Goal: Transaction & Acquisition: Book appointment/travel/reservation

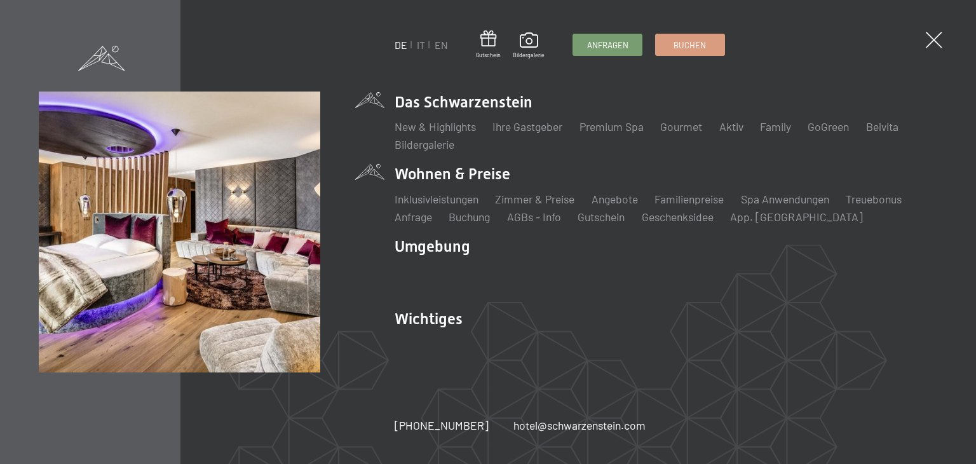
click at [471, 168] on li "Wohnen & Preise Inklusivleistungen Zimmer & Preise Liste Angebote Liste Familie…" at bounding box center [665, 193] width 542 height 61
click at [459, 176] on li "Wohnen & Preise Inklusivleistungen Zimmer & Preise Liste Angebote Liste Familie…" at bounding box center [665, 193] width 542 height 61
click at [401, 170] on li "Wohnen & Preise Inklusivleistungen Zimmer & Preise Liste Angebote Liste Familie…" at bounding box center [665, 193] width 542 height 61
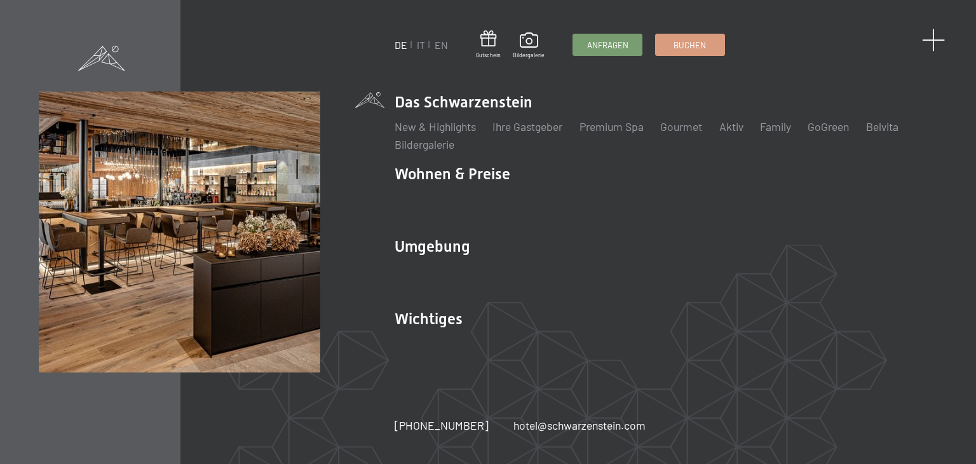
click at [934, 36] on span at bounding box center [934, 41] width 24 height 24
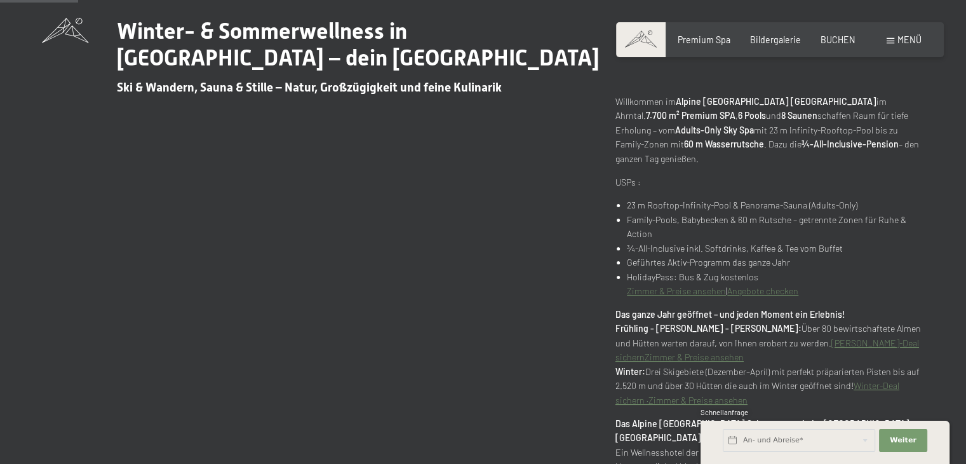
scroll to position [454, 0]
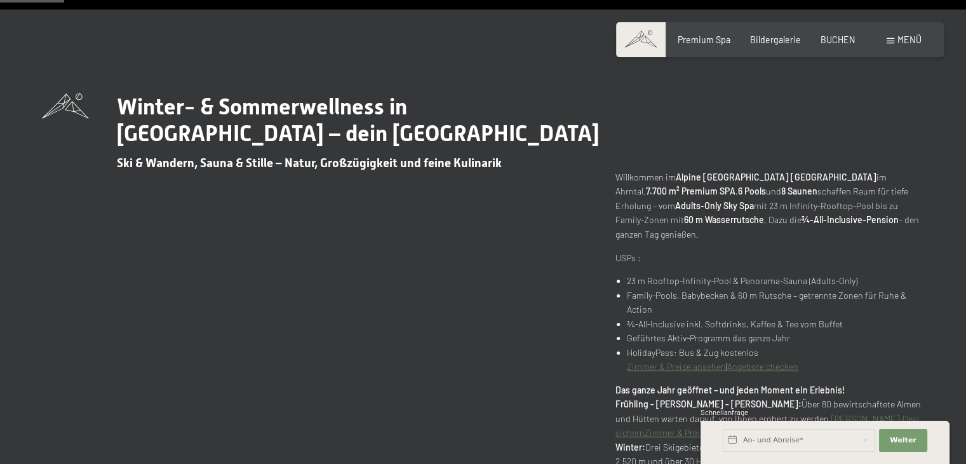
click at [721, 361] on link "Zimmer & Preise ansehen" at bounding box center [676, 366] width 99 height 11
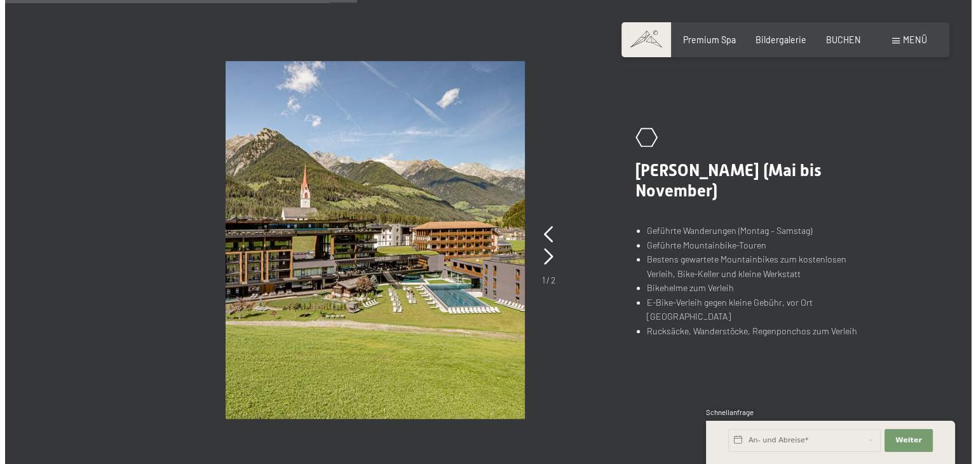
scroll to position [783, 0]
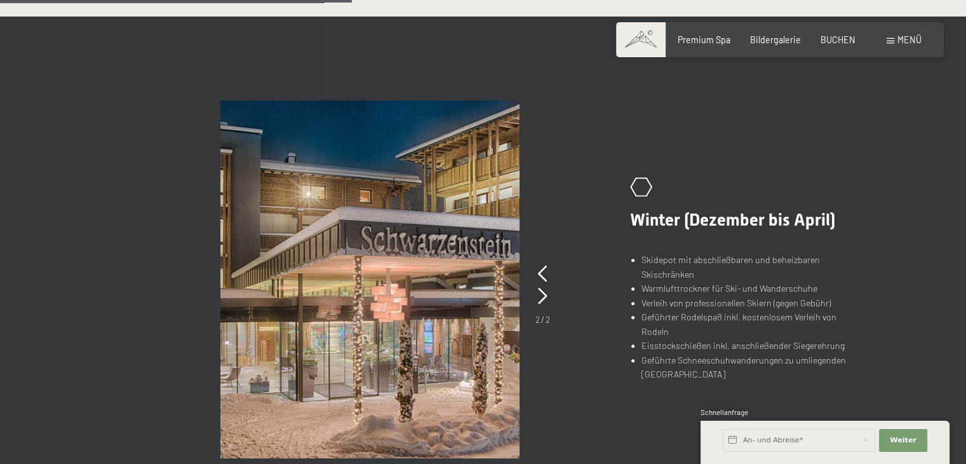
click at [893, 39] on span at bounding box center [891, 41] width 8 height 6
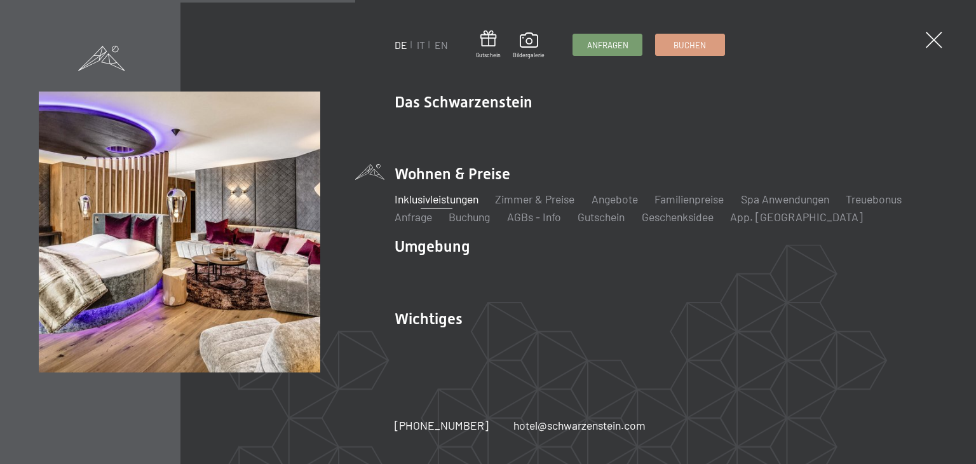
click at [447, 190] on div "Inklusivleistungen Zimmer & Preise Liste Angebote Liste Familienpreise Spa Anwe…" at bounding box center [665, 204] width 542 height 39
click at [466, 196] on link "Inklusivleistungen" at bounding box center [436, 199] width 84 height 14
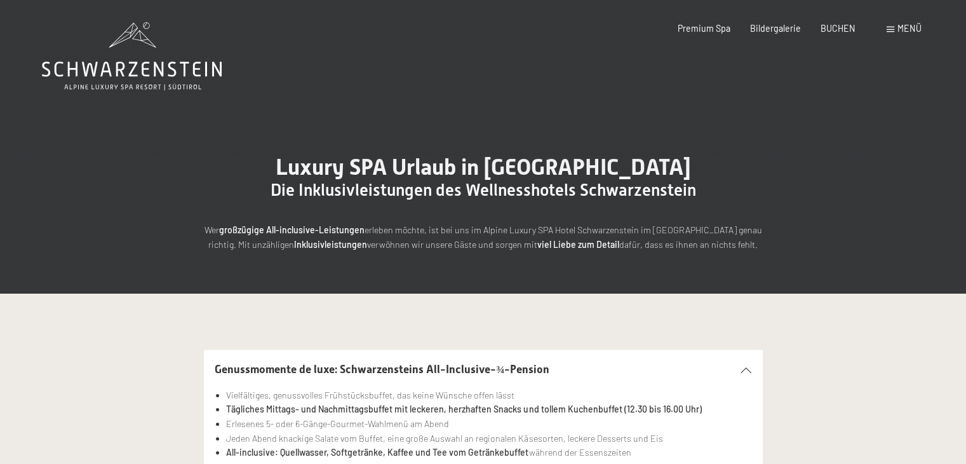
click at [892, 29] on span at bounding box center [891, 30] width 8 height 6
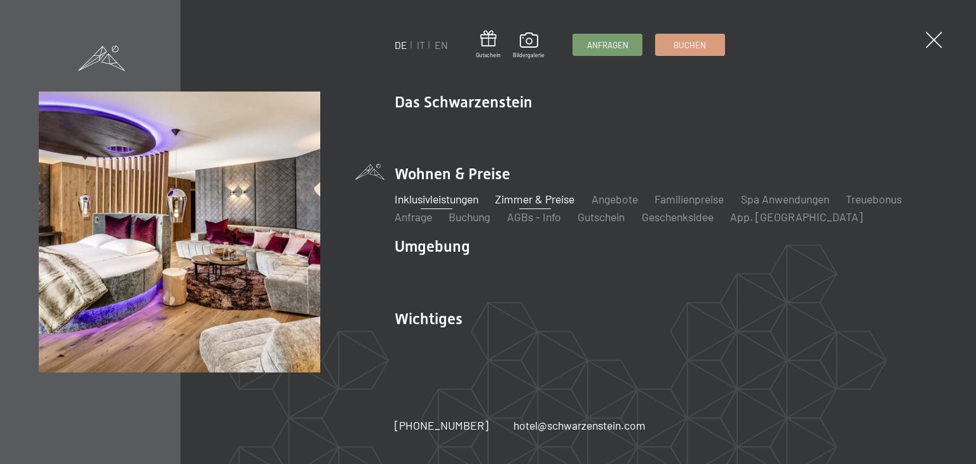
click at [561, 199] on link "Zimmer & Preise" at bounding box center [534, 199] width 79 height 14
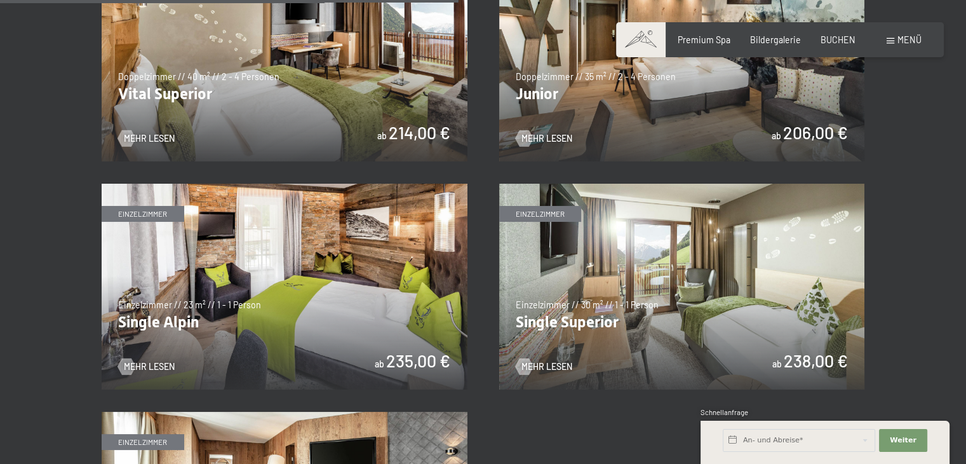
scroll to position [1695, 0]
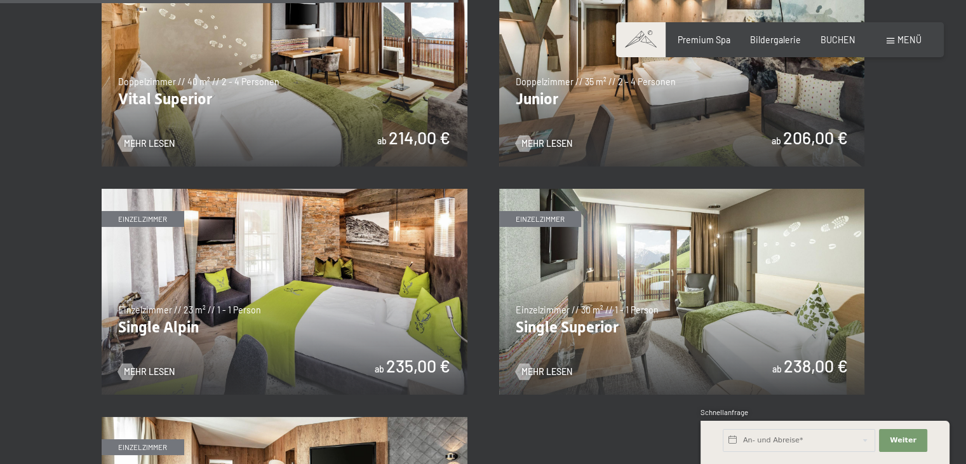
click at [635, 259] on img at bounding box center [682, 292] width 366 height 206
click at [656, 91] on img at bounding box center [682, 64] width 366 height 206
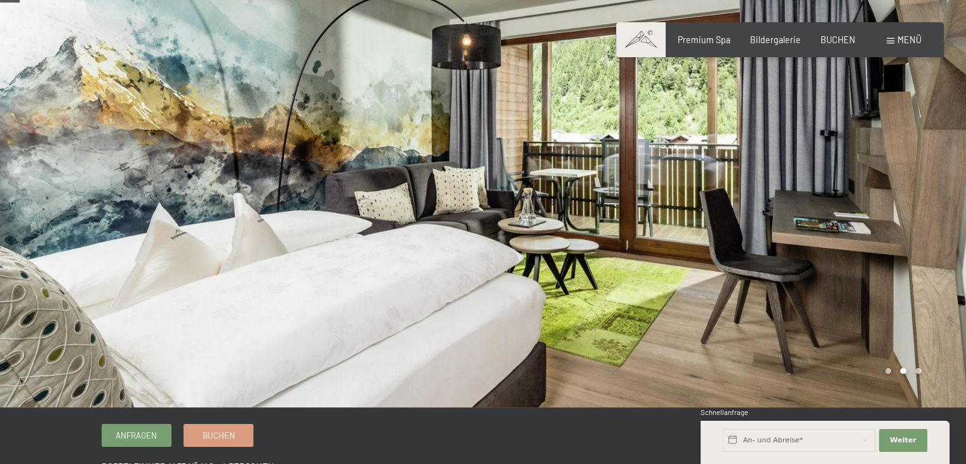
scroll to position [1, 0]
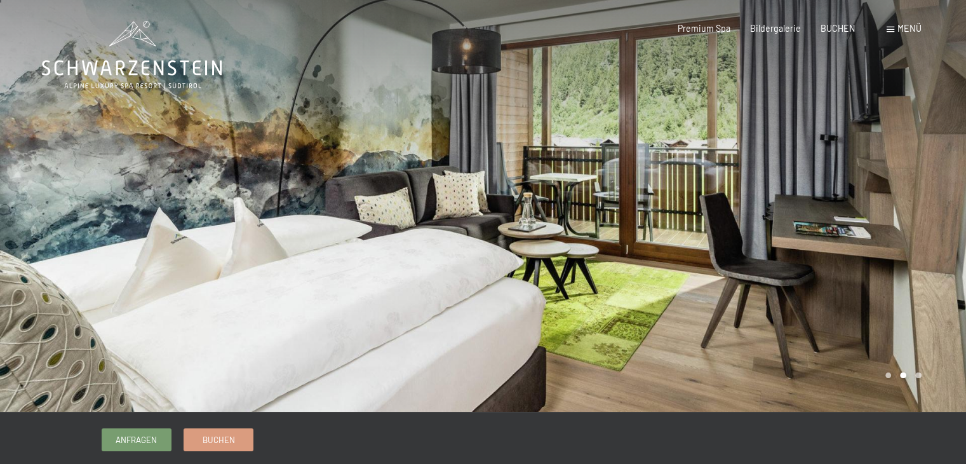
click at [921, 148] on div at bounding box center [724, 205] width 483 height 413
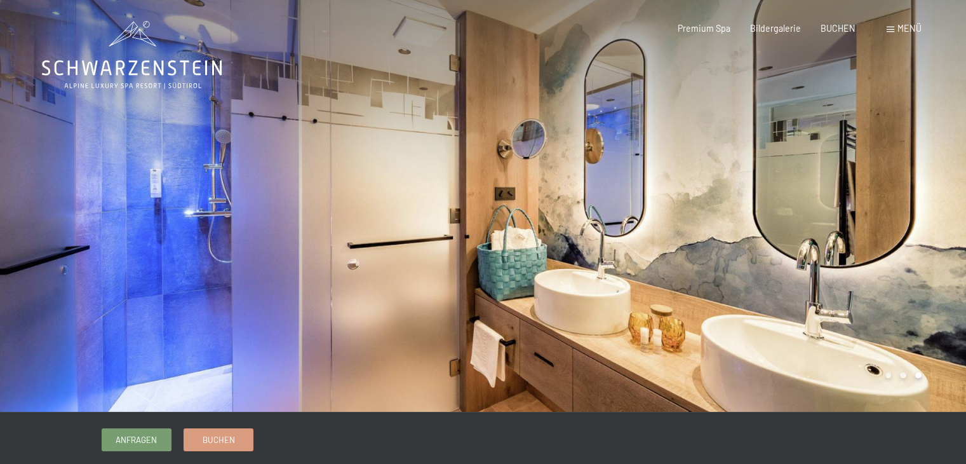
click at [921, 148] on div at bounding box center [724, 205] width 483 height 413
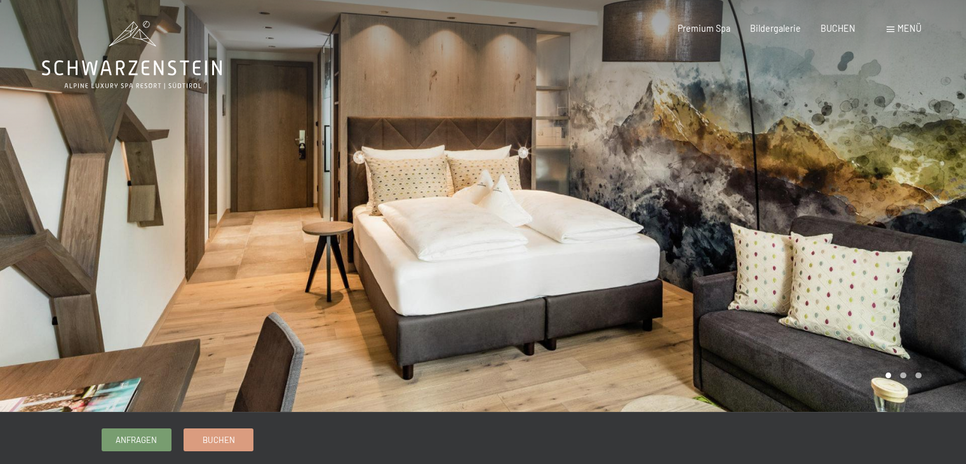
click at [921, 148] on div at bounding box center [724, 205] width 483 height 413
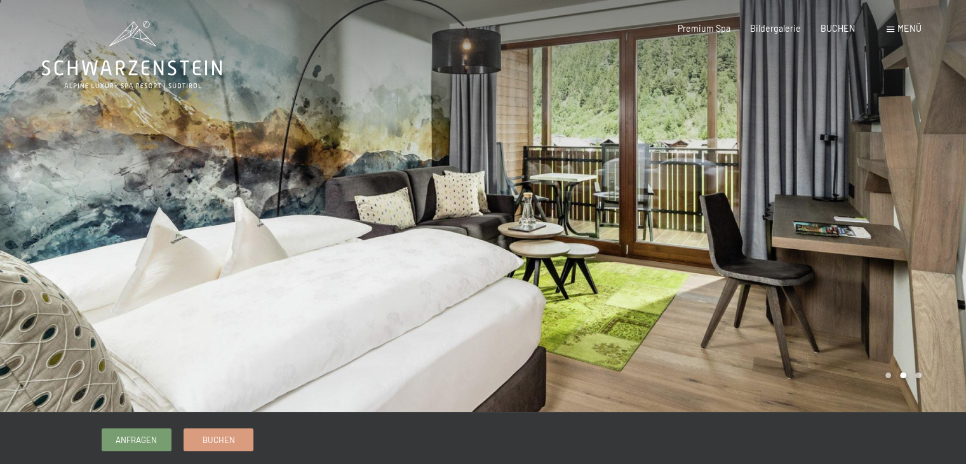
click at [921, 148] on div at bounding box center [724, 205] width 483 height 413
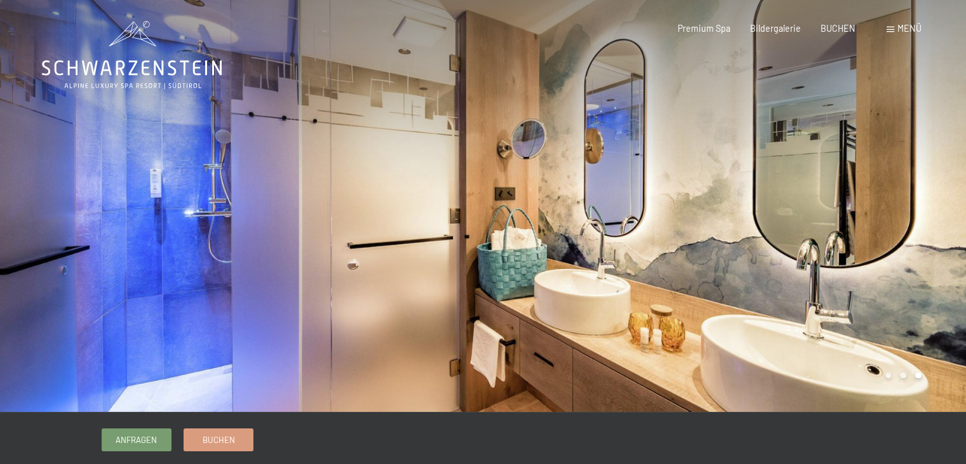
click at [921, 148] on div at bounding box center [724, 205] width 483 height 413
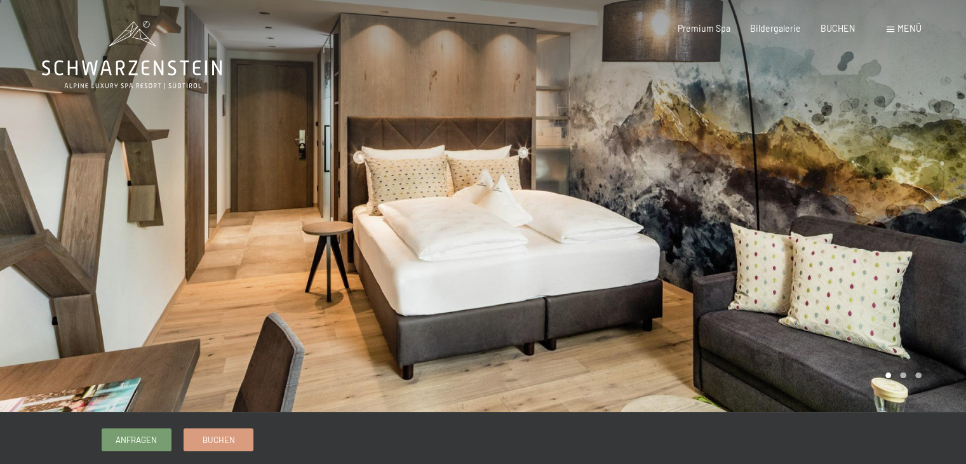
click at [921, 148] on div at bounding box center [724, 205] width 483 height 413
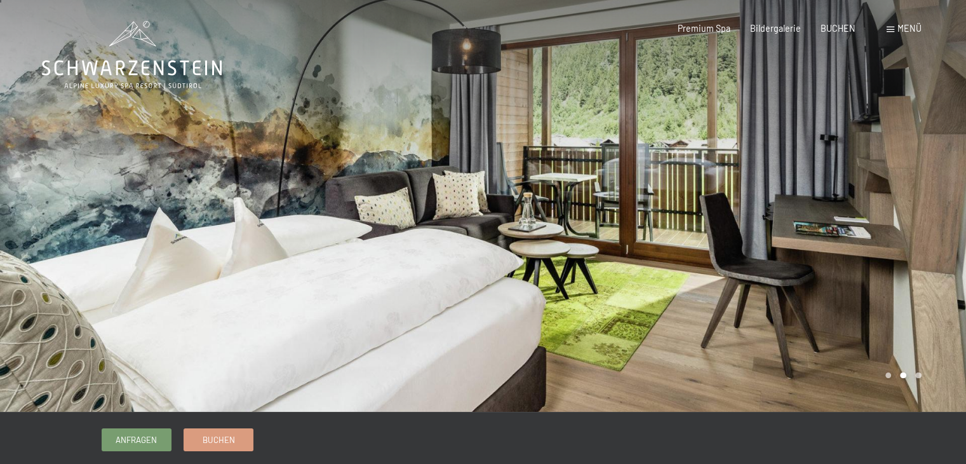
click at [921, 148] on div at bounding box center [724, 205] width 483 height 413
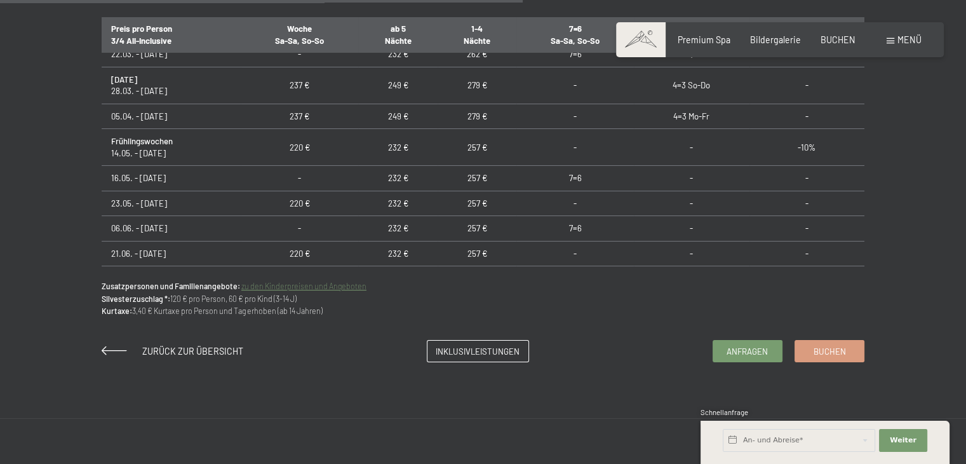
scroll to position [825, 0]
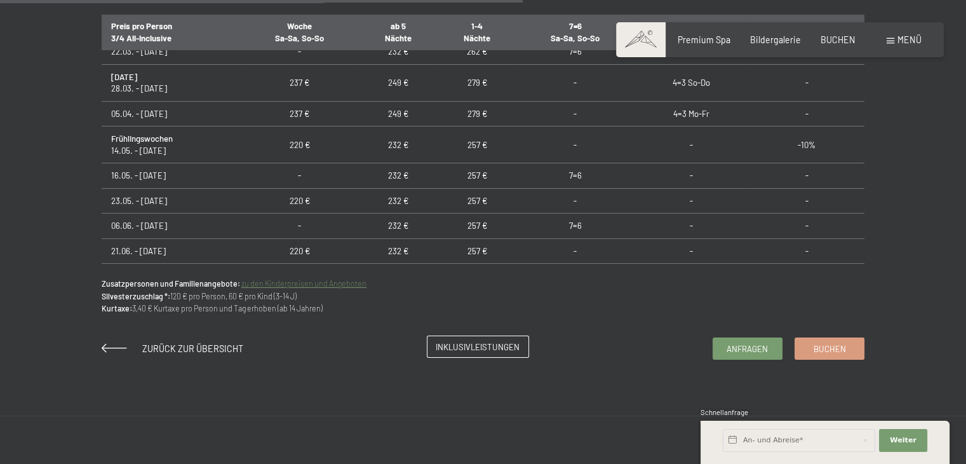
click at [510, 344] on span "Inklusivleistungen" at bounding box center [478, 346] width 84 height 11
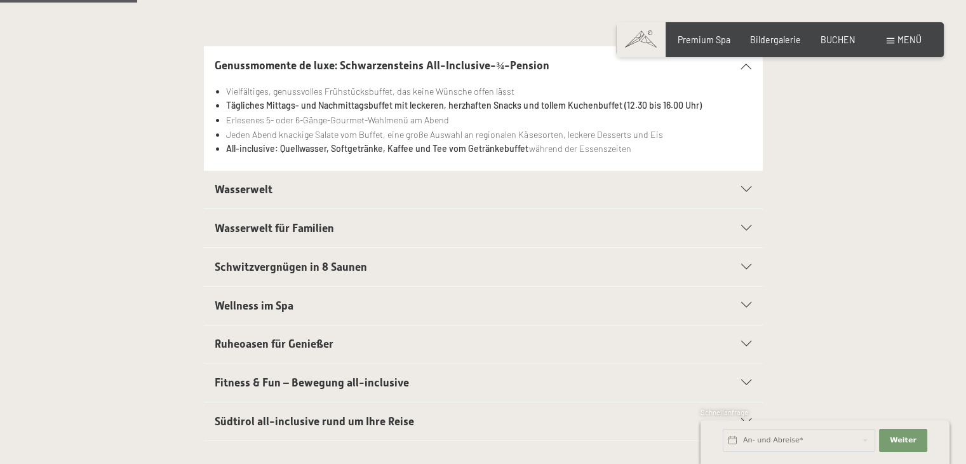
scroll to position [305, 0]
click at [449, 377] on h2 "Fitness & Fun – Bewegung all-inclusive" at bounding box center [456, 382] width 483 height 16
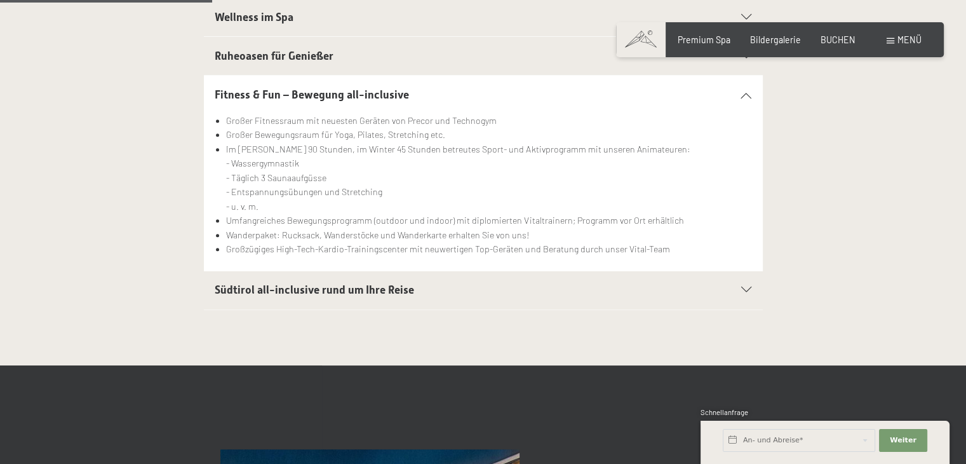
scroll to position [508, 0]
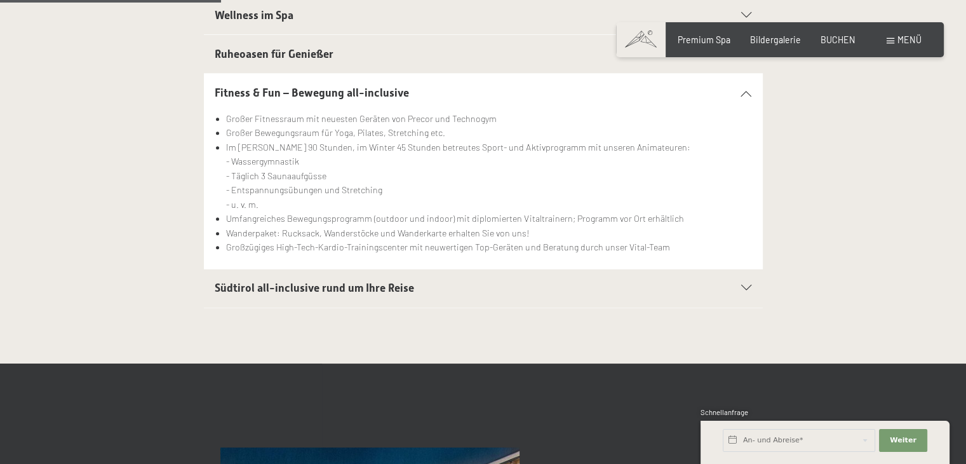
click at [398, 282] on span "Südtirol all-inclusive rund um Ihre Reise" at bounding box center [314, 287] width 199 height 13
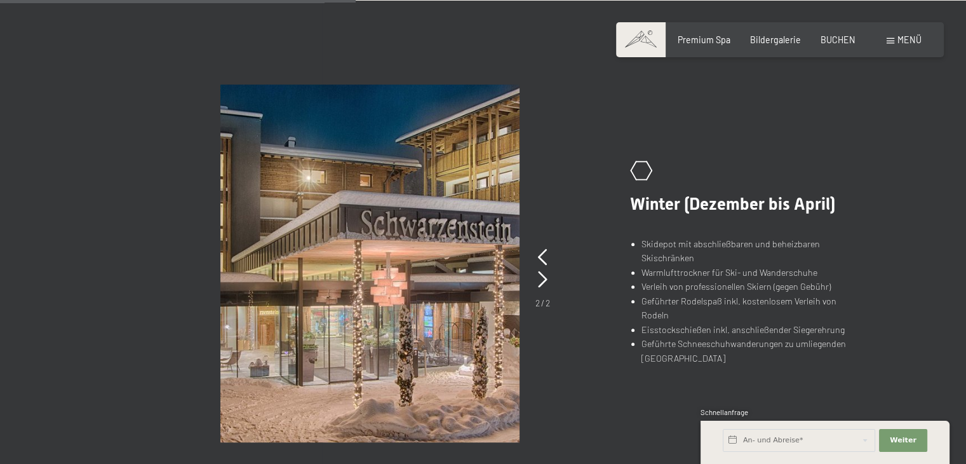
scroll to position [788, 0]
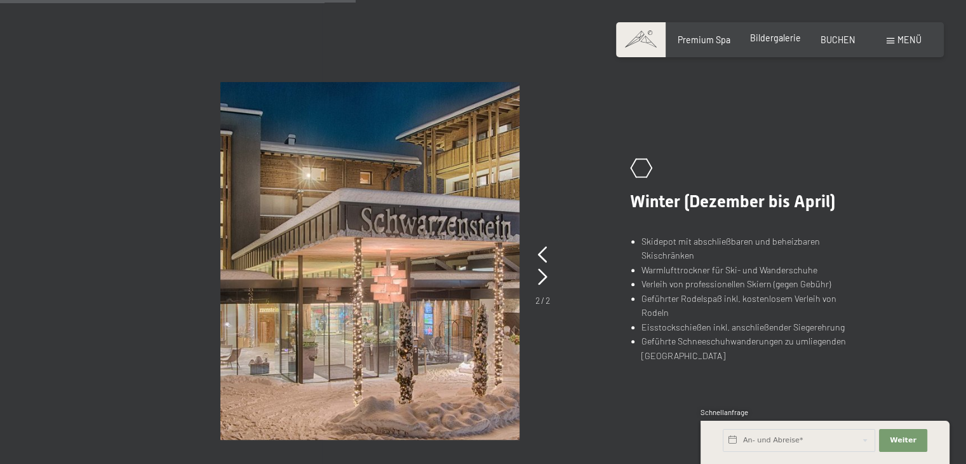
click at [783, 39] on span "Bildergalerie" at bounding box center [775, 37] width 51 height 11
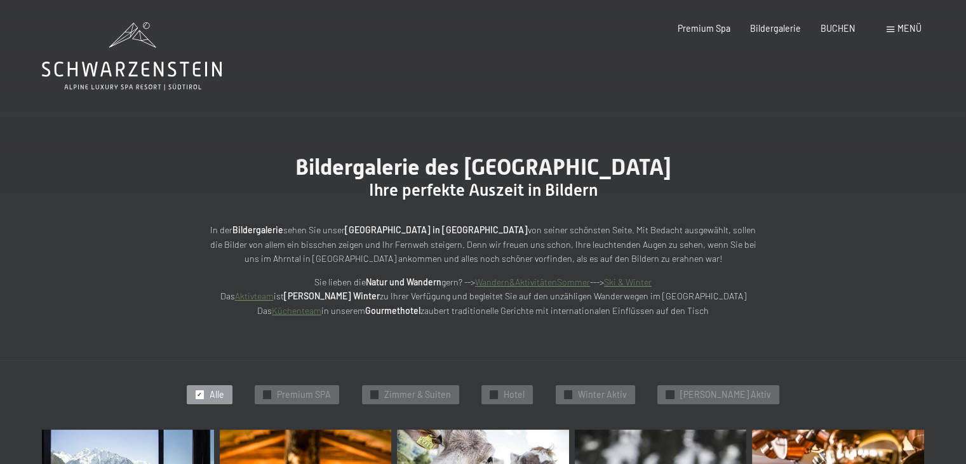
click at [889, 29] on span at bounding box center [891, 30] width 8 height 6
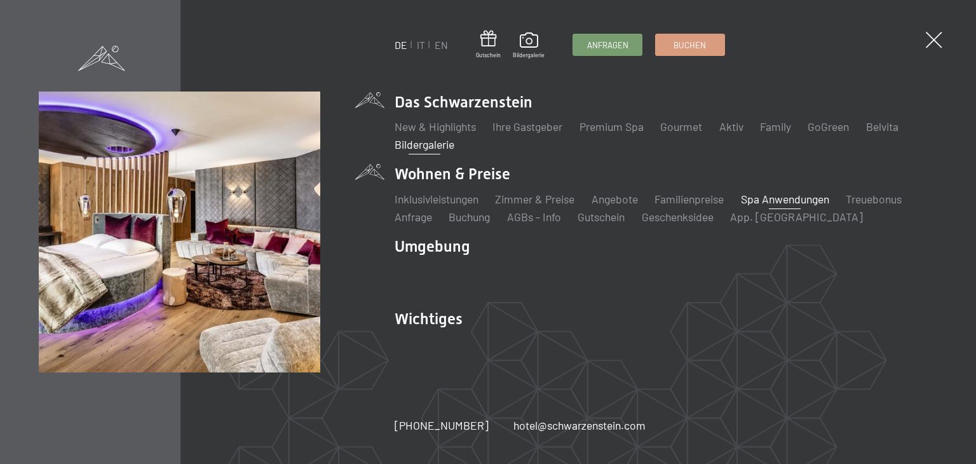
click at [780, 201] on link "Spa Anwendungen" at bounding box center [785, 199] width 88 height 14
click at [526, 198] on link "Zimmer & Preise" at bounding box center [534, 199] width 79 height 14
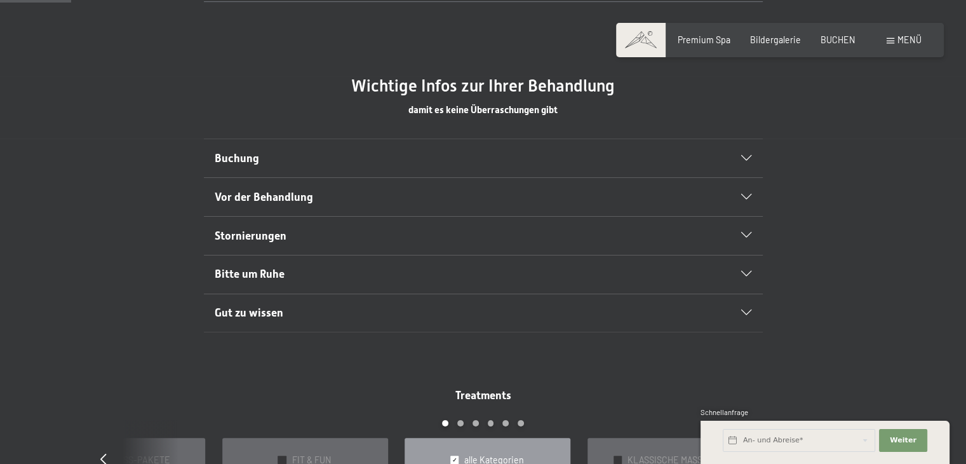
scroll to position [686, 0]
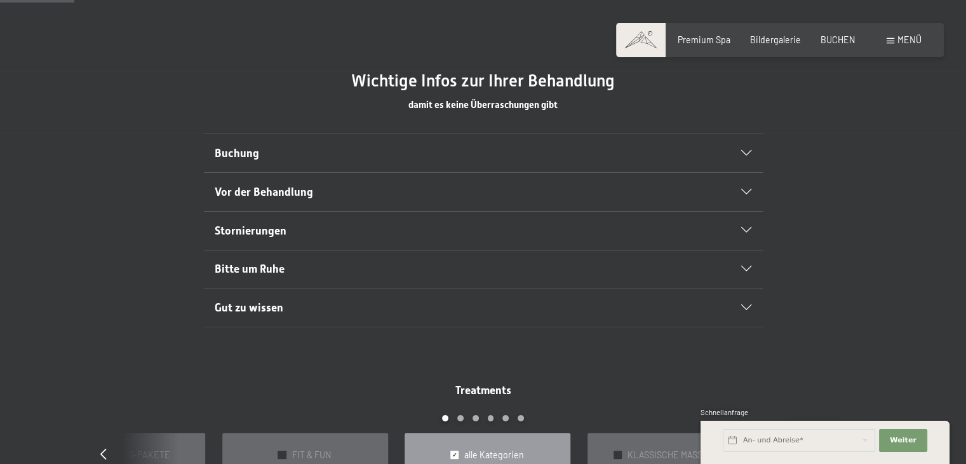
click at [663, 182] on div "Vor der Behandlung" at bounding box center [483, 192] width 537 height 38
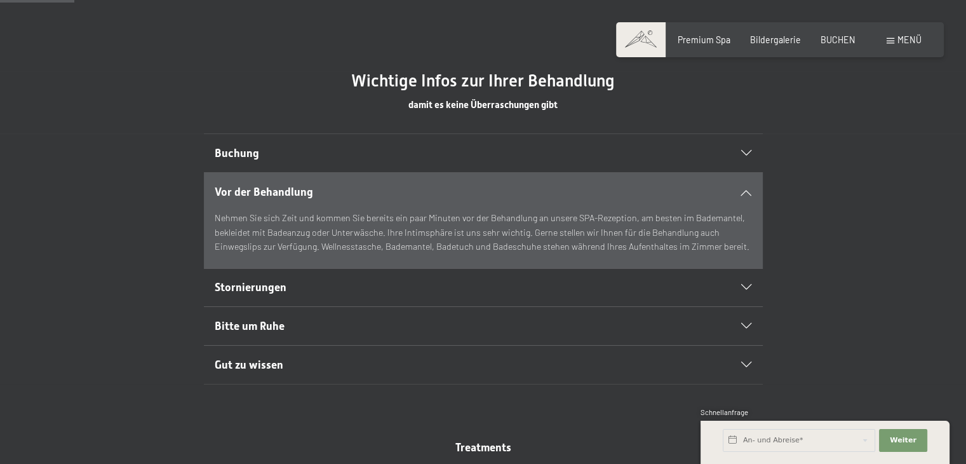
click at [625, 138] on div "Buchung" at bounding box center [483, 153] width 537 height 38
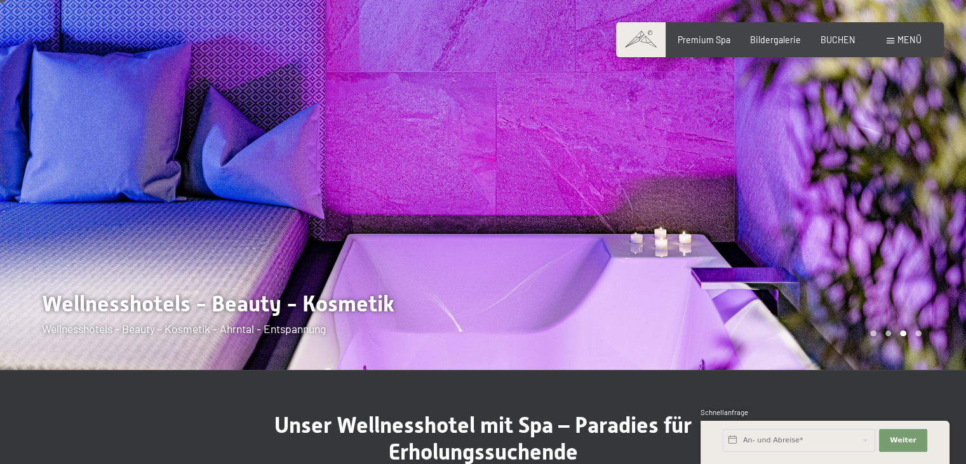
scroll to position [0, 0]
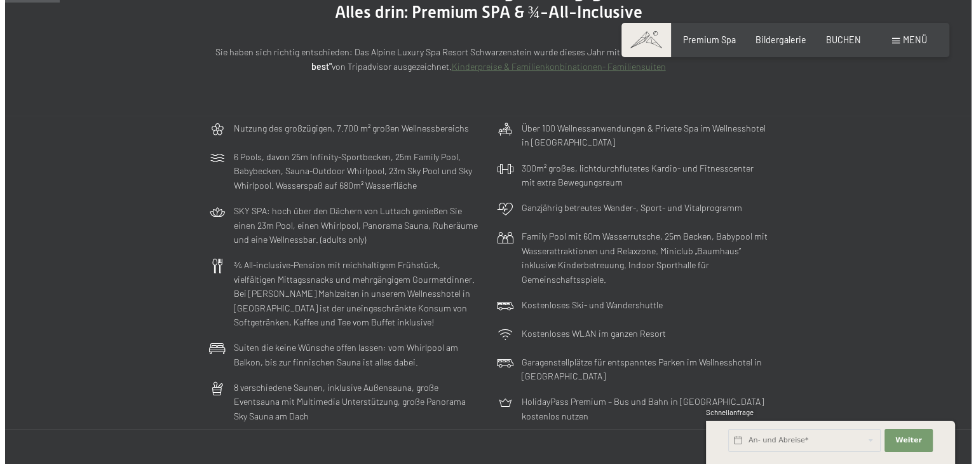
scroll to position [229, 0]
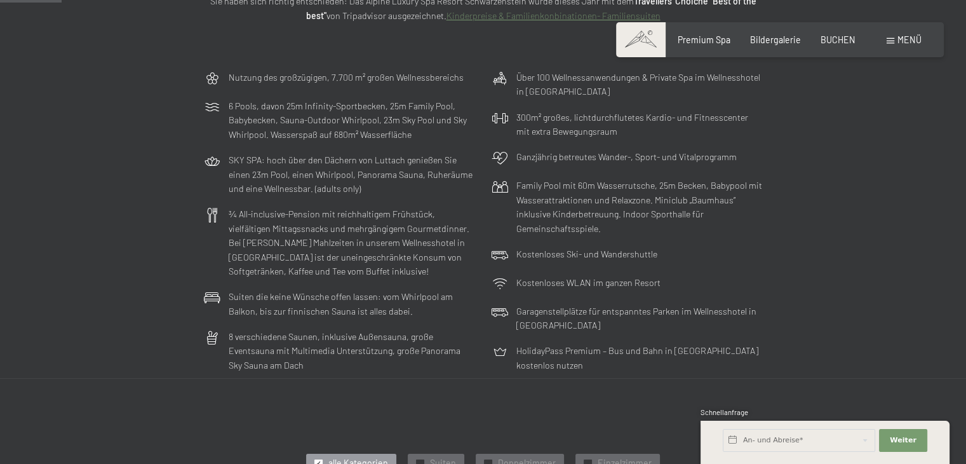
click at [896, 44] on div "Menü" at bounding box center [904, 40] width 35 height 13
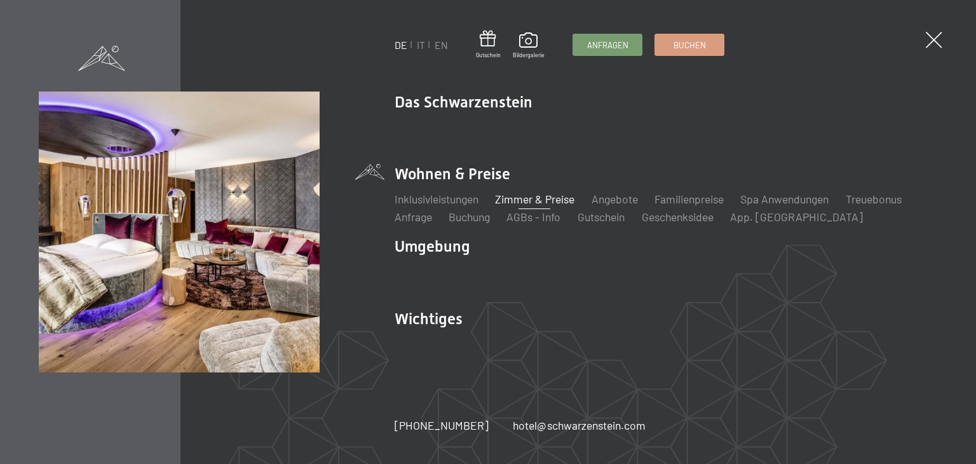
click at [551, 199] on link "Zimmer & Preise" at bounding box center [534, 199] width 79 height 14
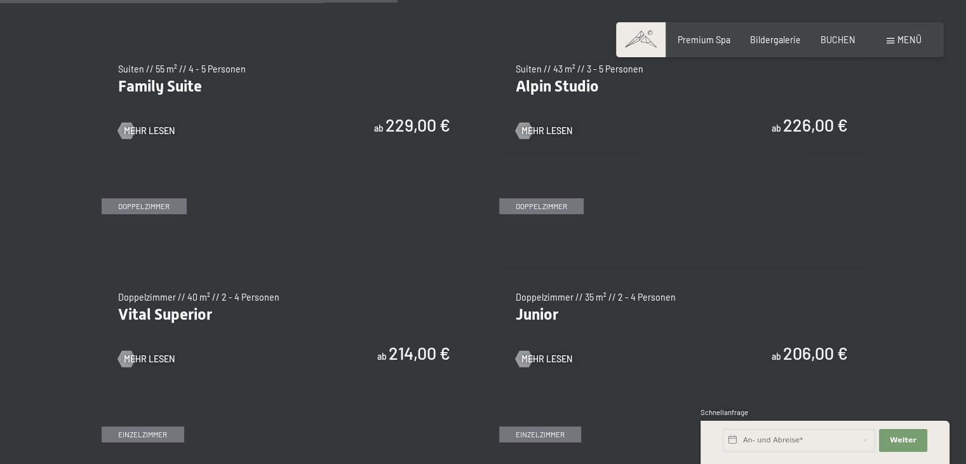
scroll to position [1461, 0]
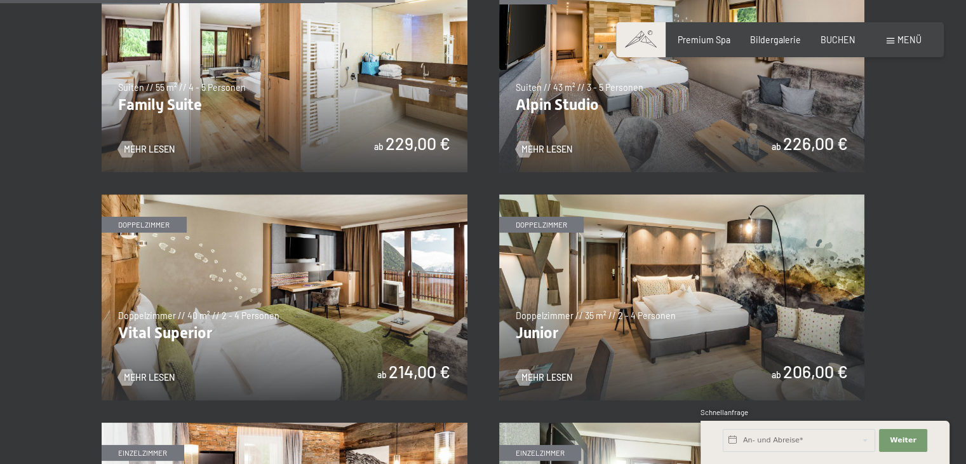
click at [252, 325] on img at bounding box center [285, 297] width 366 height 206
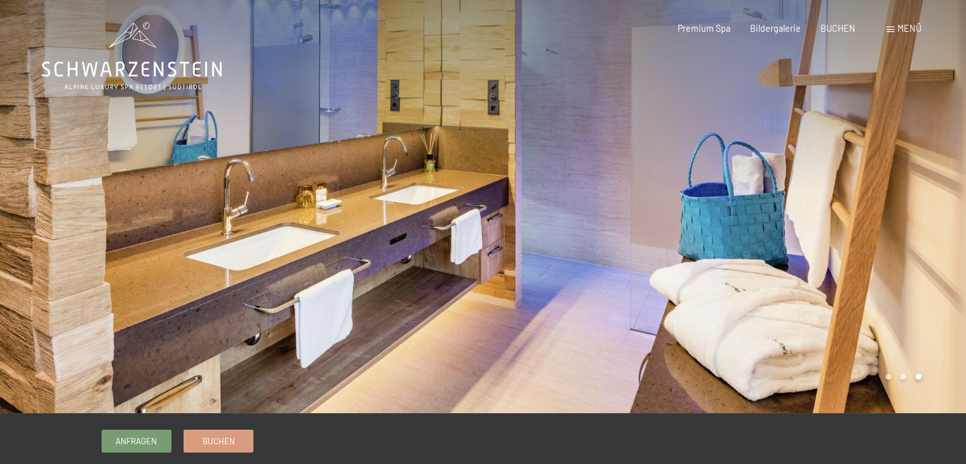
drag, startPoint x: 975, startPoint y: 89, endPoint x: 555, endPoint y: 449, distance: 553.7
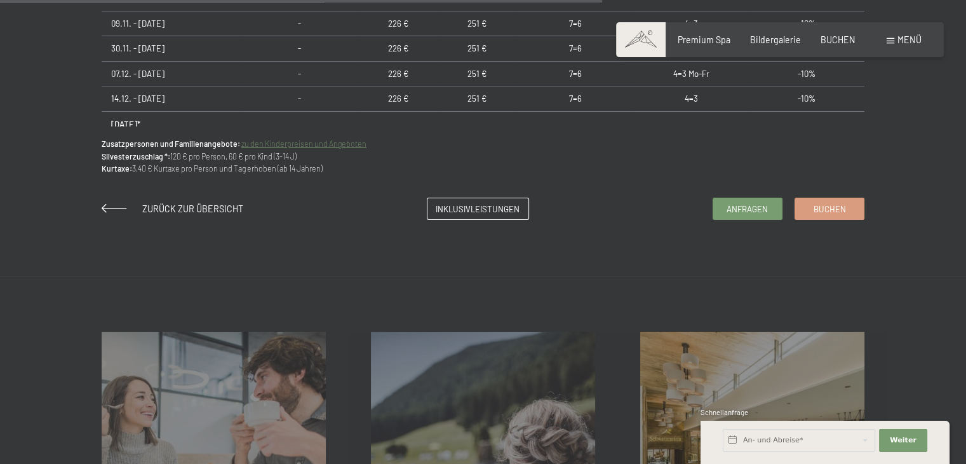
scroll to position [988, 0]
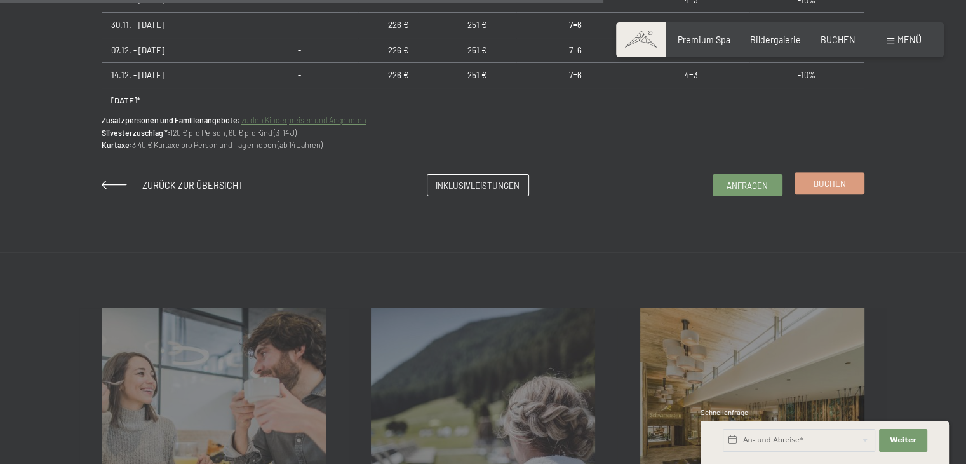
click at [836, 180] on span "Buchen" at bounding box center [830, 183] width 32 height 11
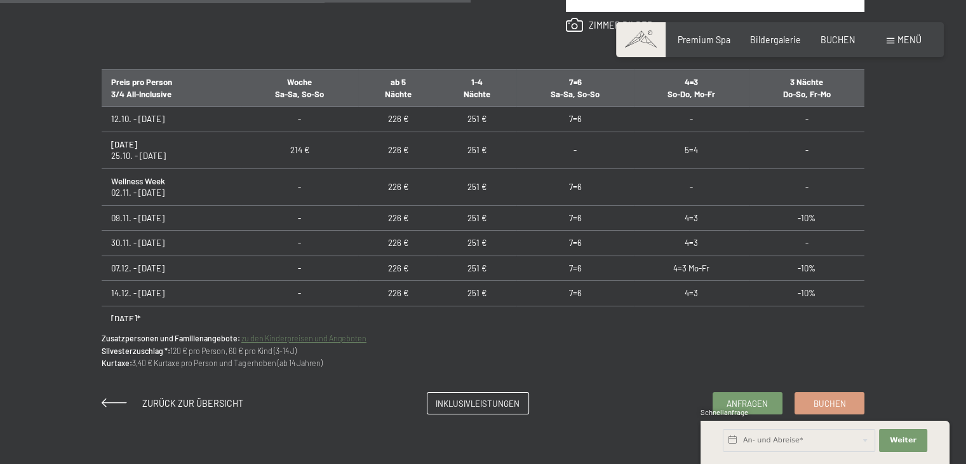
scroll to position [768, 0]
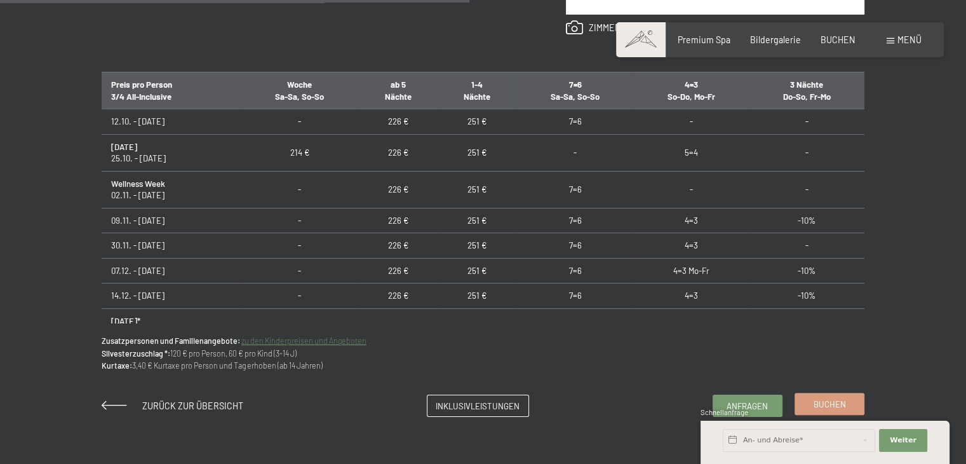
click at [818, 401] on span "Buchen" at bounding box center [830, 403] width 32 height 11
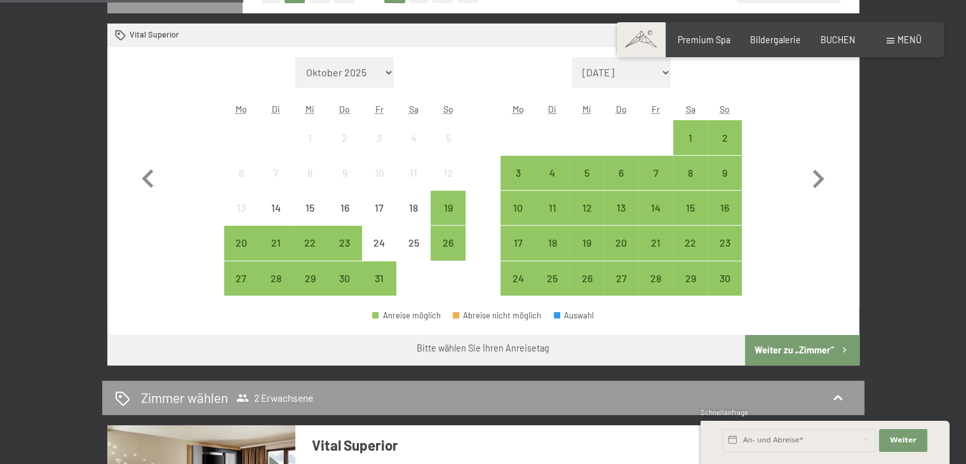
scroll to position [365, 0]
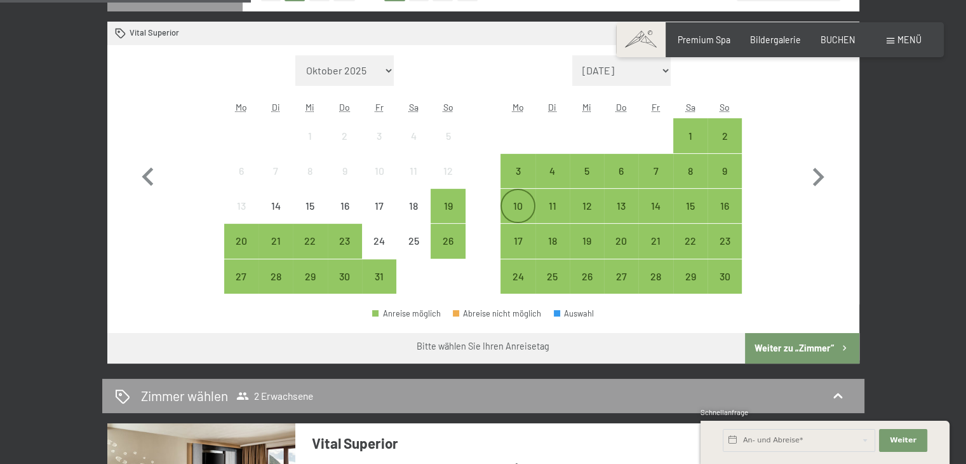
click at [523, 205] on div "10" at bounding box center [518, 217] width 32 height 32
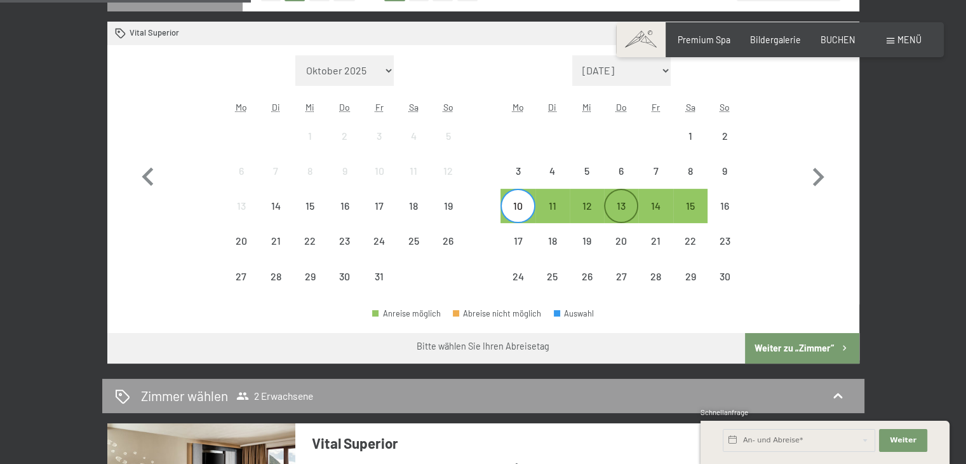
click at [614, 212] on div "13" at bounding box center [621, 217] width 32 height 32
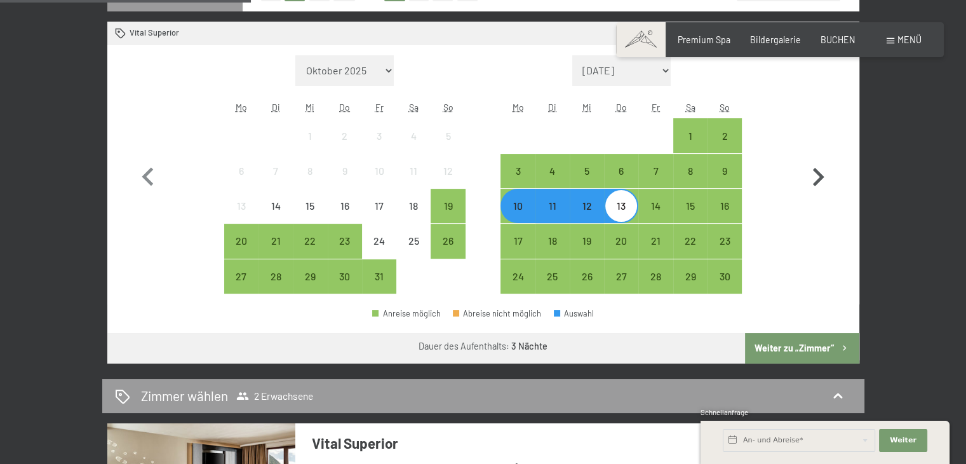
click at [802, 349] on button "Weiter zu „Zimmer“" at bounding box center [802, 348] width 114 height 30
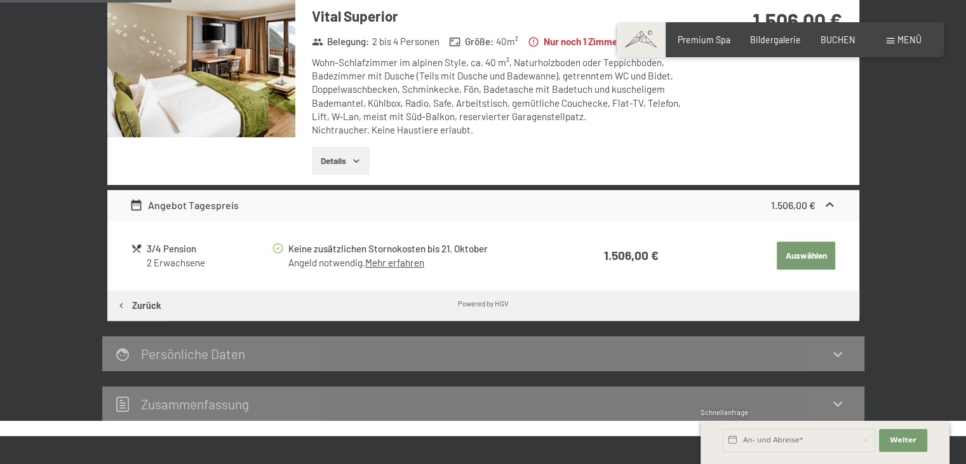
scroll to position [267, 0]
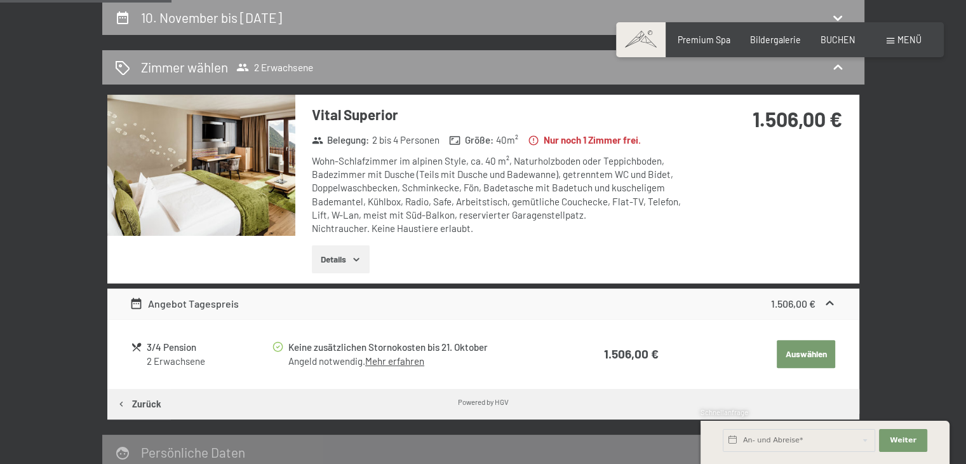
click at [829, 303] on icon at bounding box center [829, 303] width 13 height 13
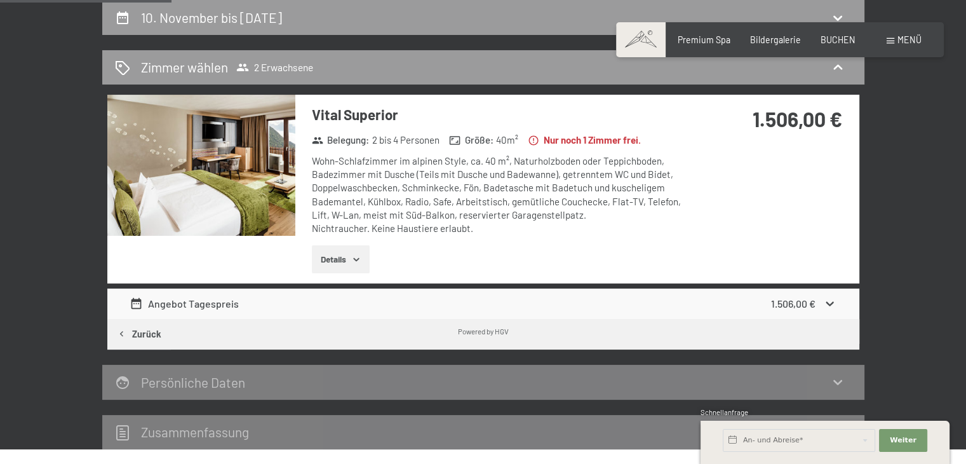
click at [829, 303] on icon at bounding box center [830, 304] width 8 height 4
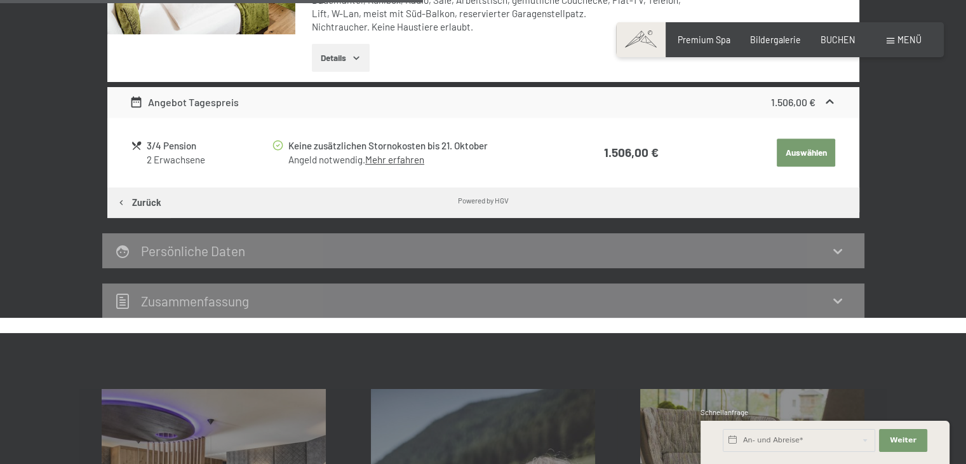
scroll to position [483, 0]
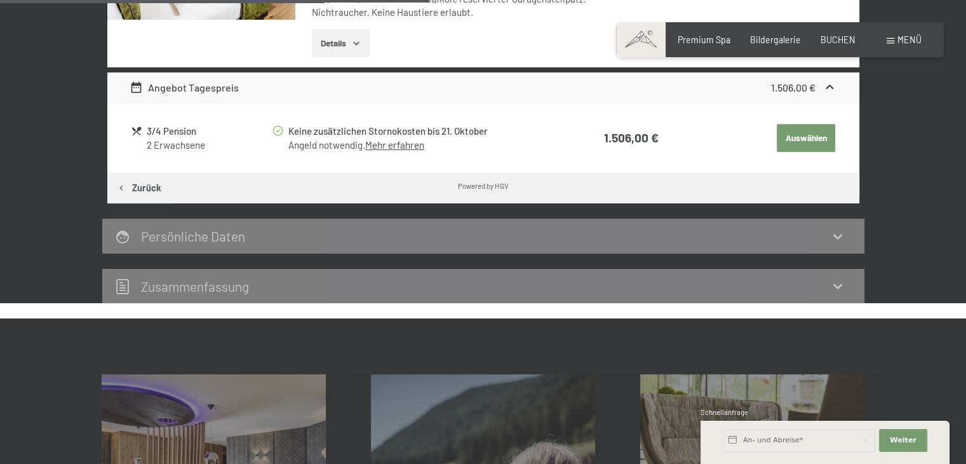
click at [826, 290] on div "Zusammen­fassung" at bounding box center [483, 286] width 737 height 18
click at [841, 285] on icon at bounding box center [837, 285] width 15 height 15
drag, startPoint x: 845, startPoint y: 233, endPoint x: 851, endPoint y: 227, distance: 8.5
click at [843, 232] on div "Persönliche Daten" at bounding box center [483, 236] width 737 height 18
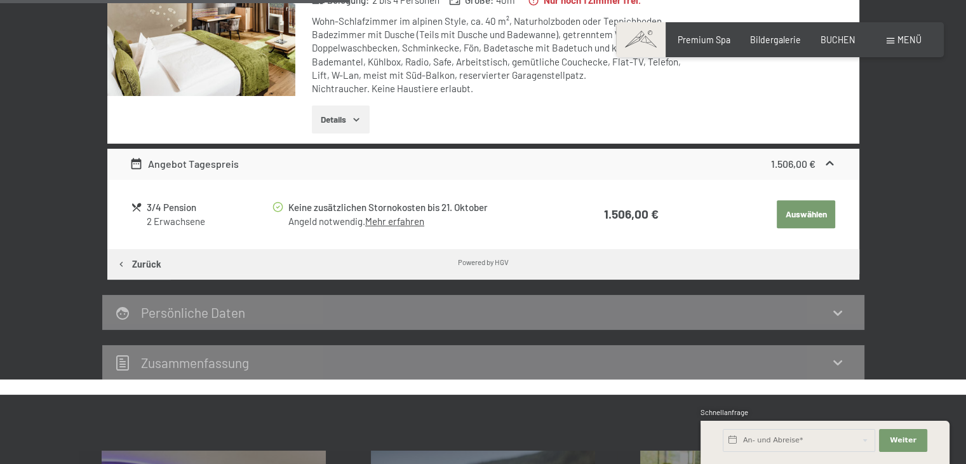
scroll to position [402, 0]
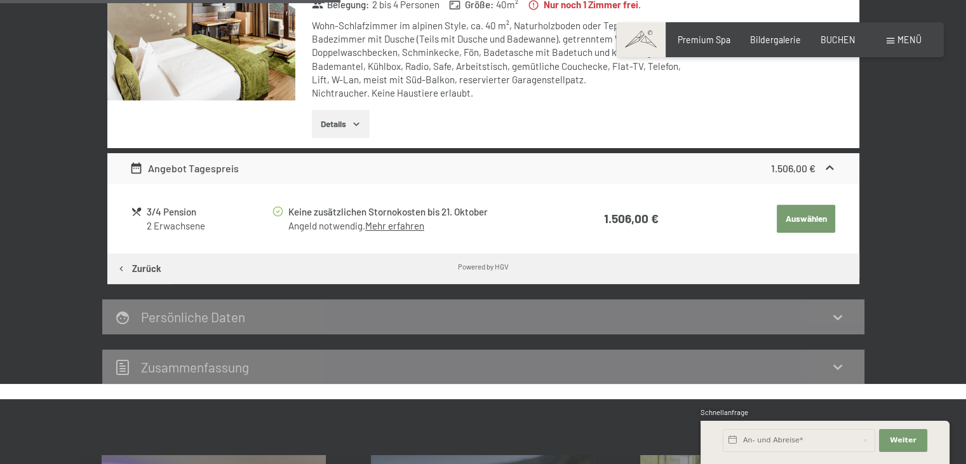
click at [657, 325] on div "Persönliche Daten" at bounding box center [483, 316] width 762 height 35
click at [817, 217] on button "Auswählen" at bounding box center [806, 219] width 58 height 28
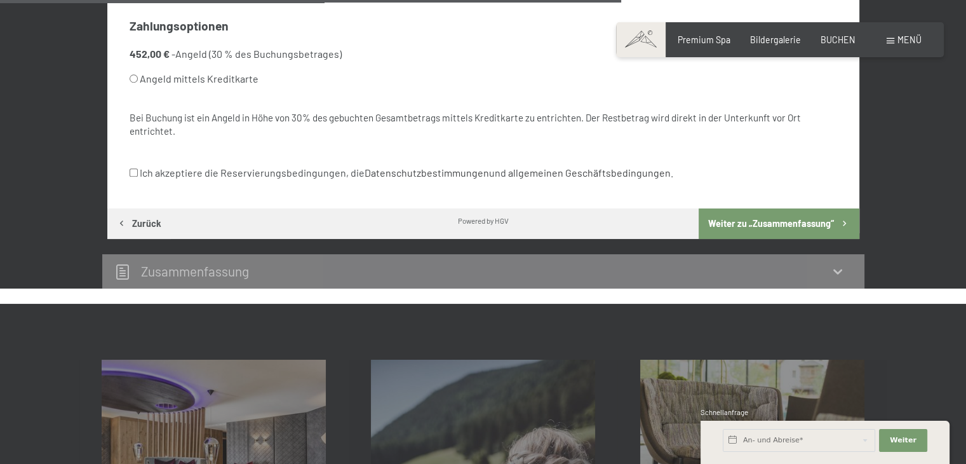
scroll to position [1164, 0]
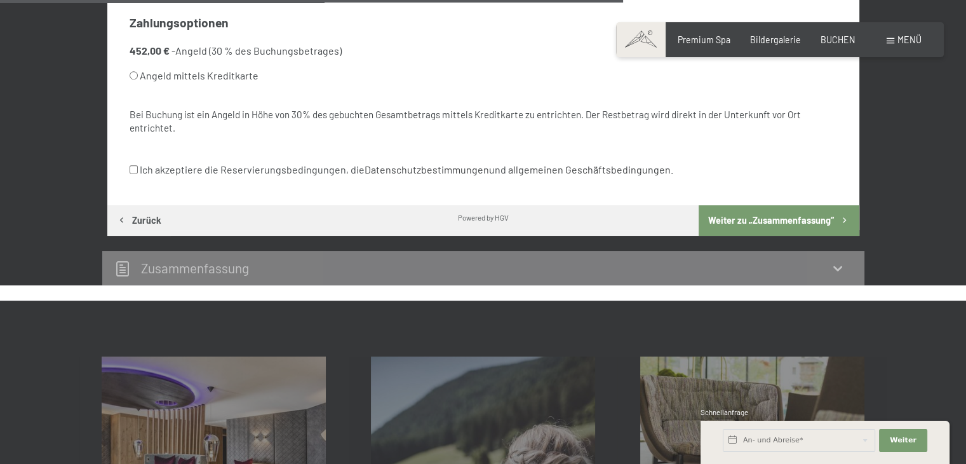
click at [823, 273] on div "Zusammen­fassung" at bounding box center [483, 268] width 737 height 18
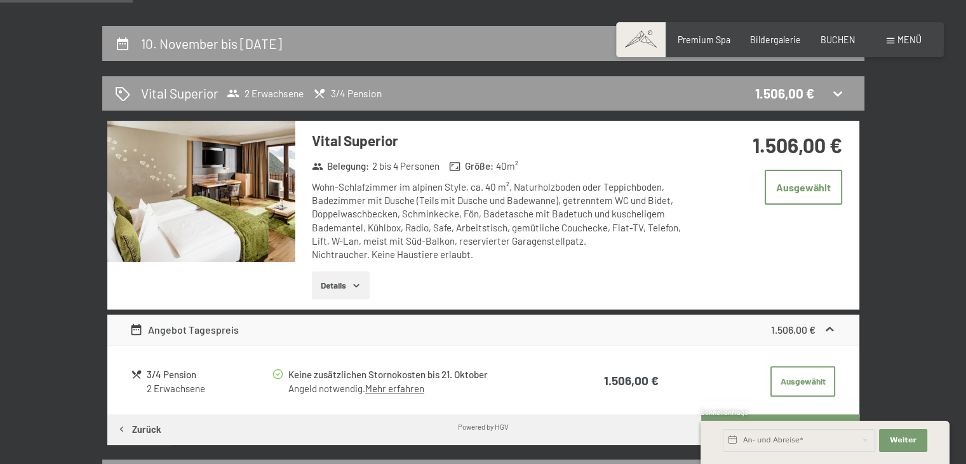
scroll to position [257, 0]
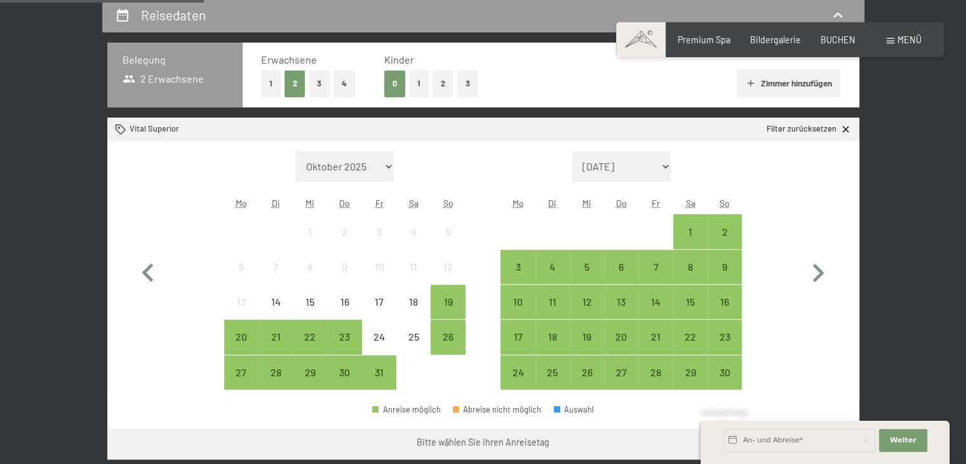
scroll to position [343, 0]
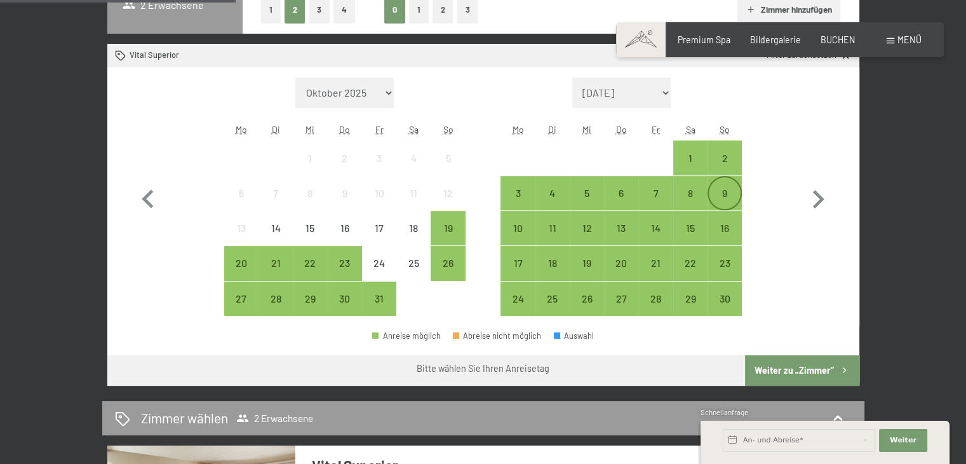
click at [727, 194] on div "9" at bounding box center [725, 204] width 32 height 32
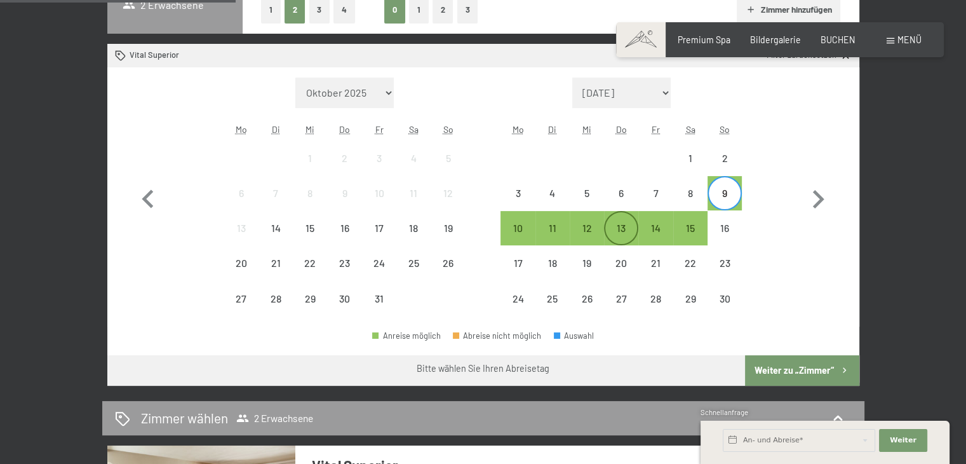
click at [625, 231] on div "13" at bounding box center [621, 239] width 32 height 32
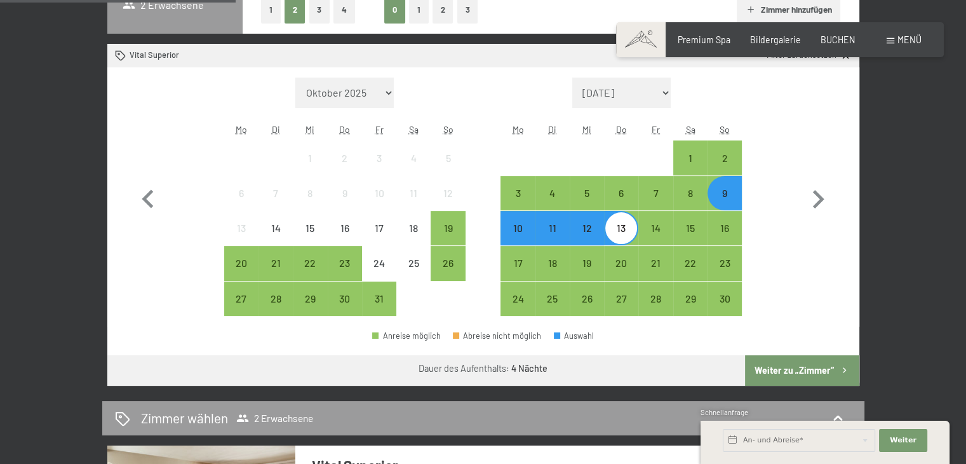
click at [772, 361] on button "Weiter zu „Zimmer“" at bounding box center [802, 370] width 114 height 30
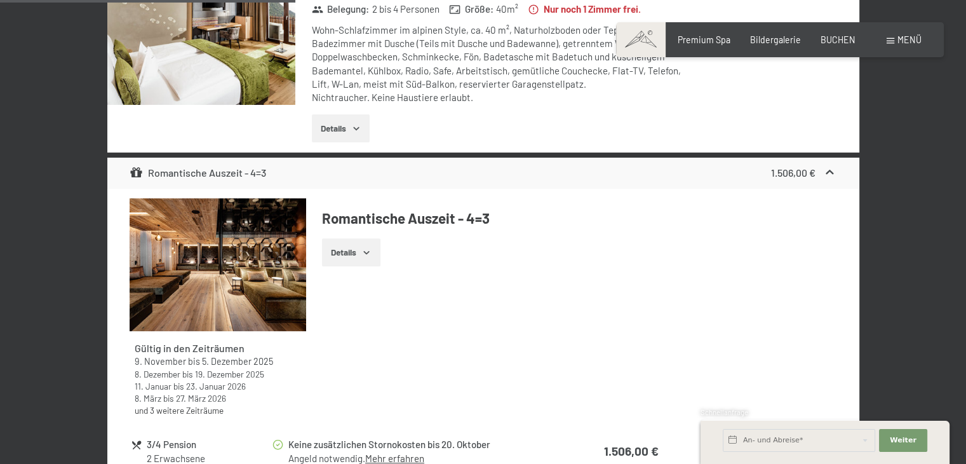
scroll to position [419, 0]
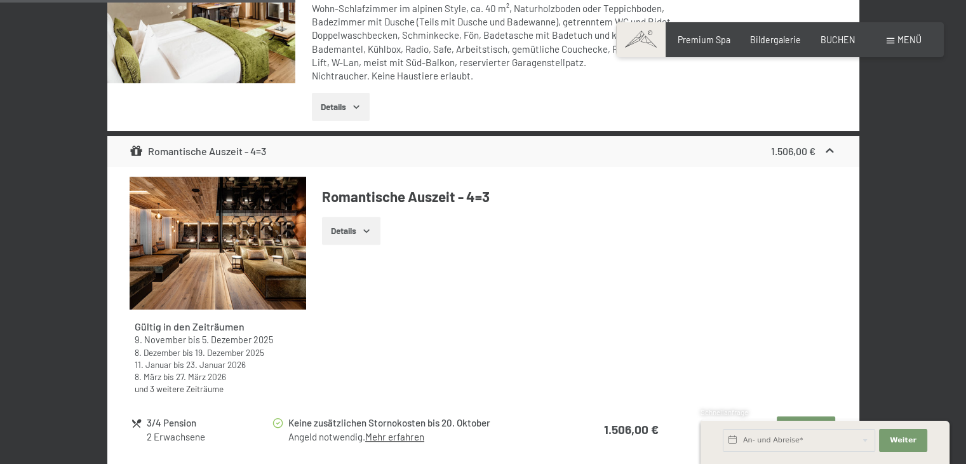
click at [347, 222] on button "Details" at bounding box center [351, 231] width 58 height 28
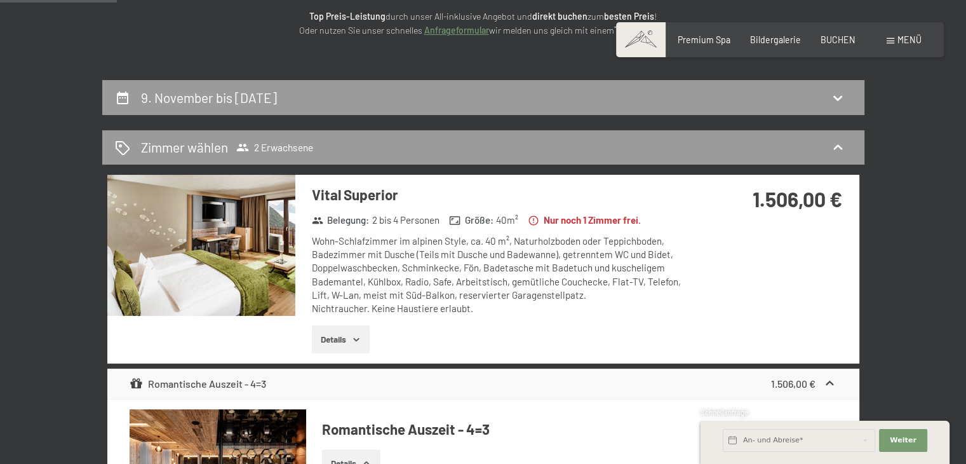
scroll to position [213, 0]
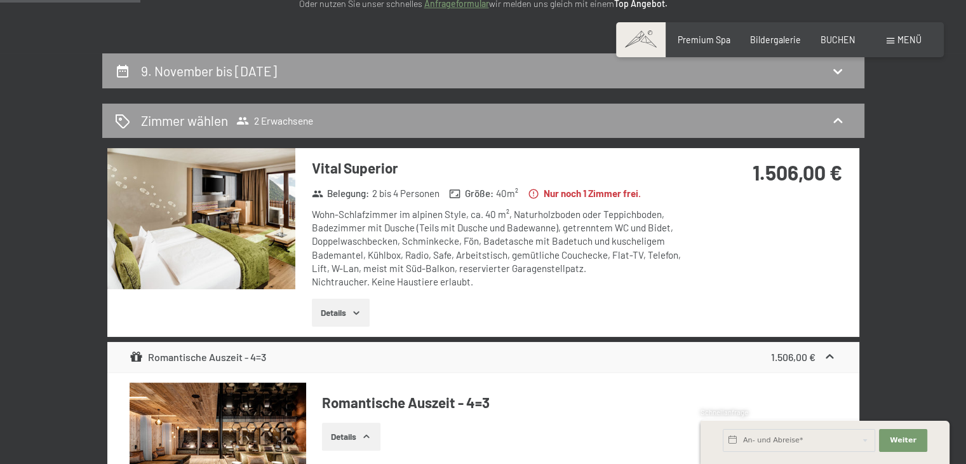
click at [339, 311] on button "Details" at bounding box center [341, 313] width 58 height 28
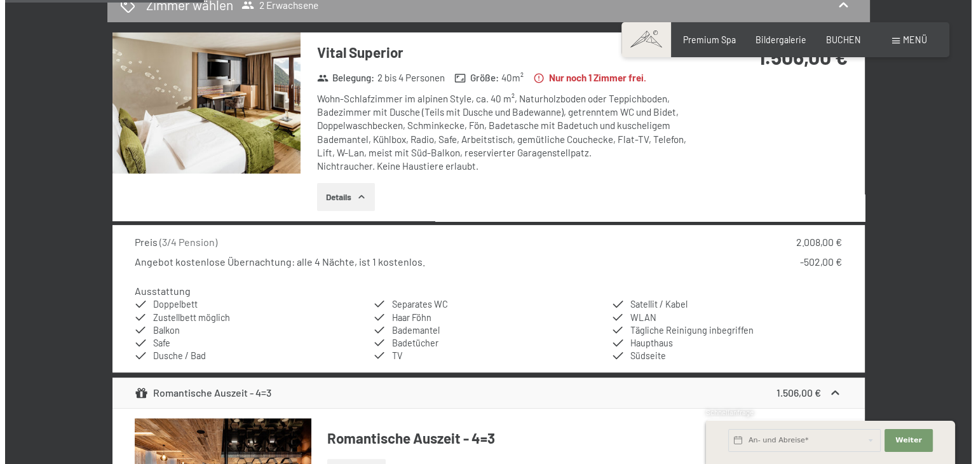
scroll to position [333, 0]
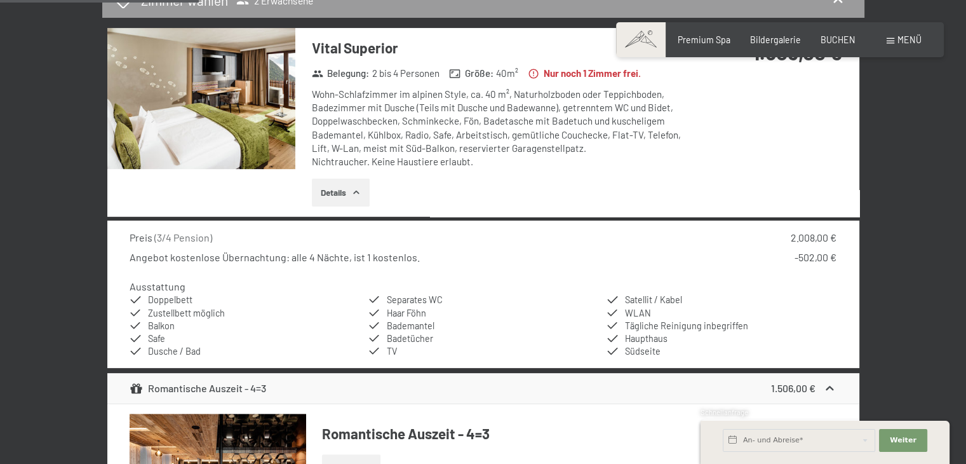
click at [896, 41] on div "Menü" at bounding box center [904, 40] width 35 height 13
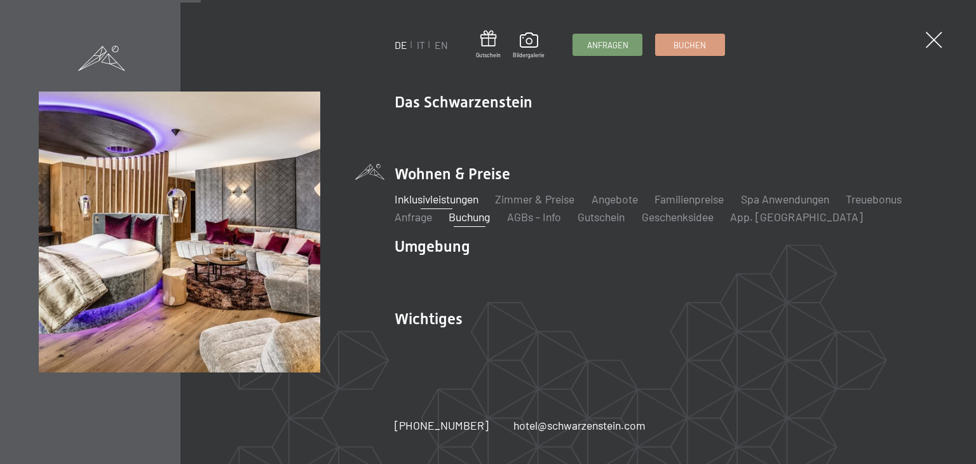
click at [450, 196] on link "Inklusivleistungen" at bounding box center [436, 199] width 84 height 14
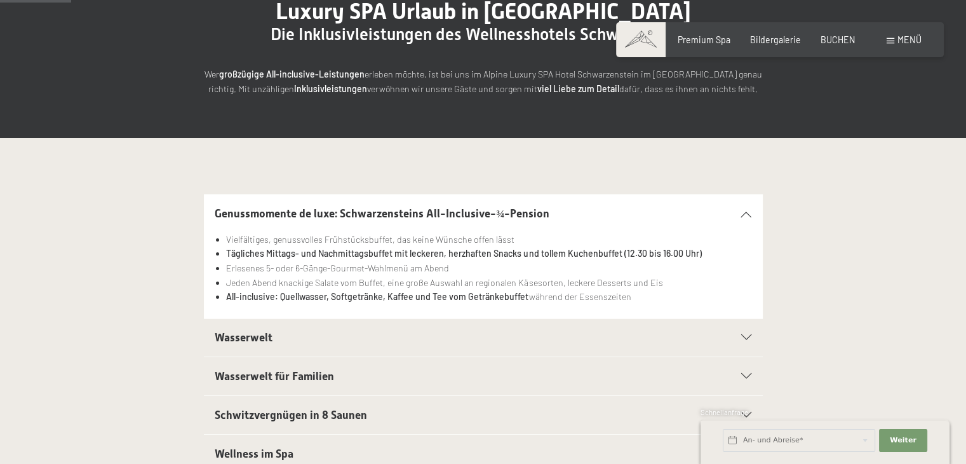
scroll to position [159, 0]
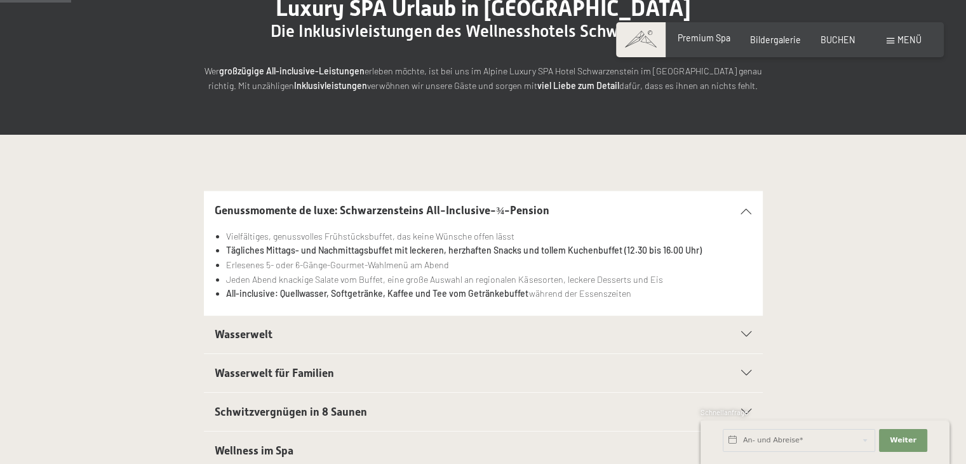
click at [715, 41] on span "Premium Spa" at bounding box center [704, 37] width 53 height 11
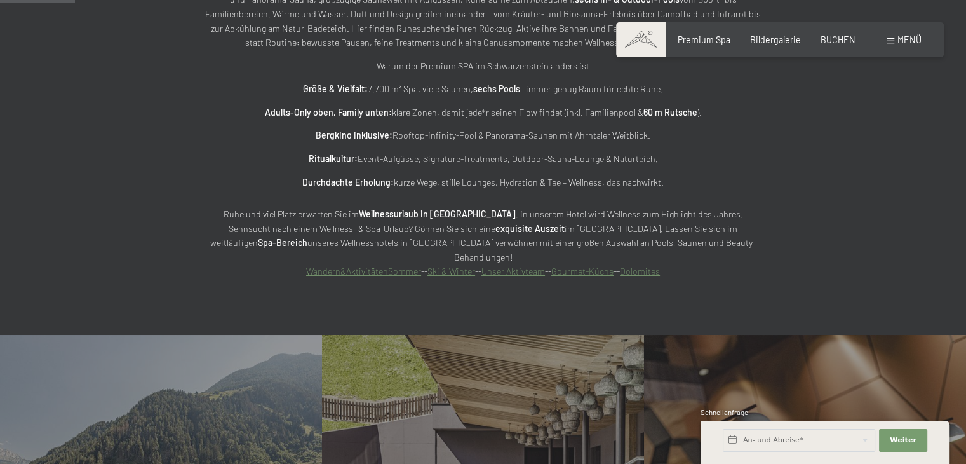
scroll to position [612, 0]
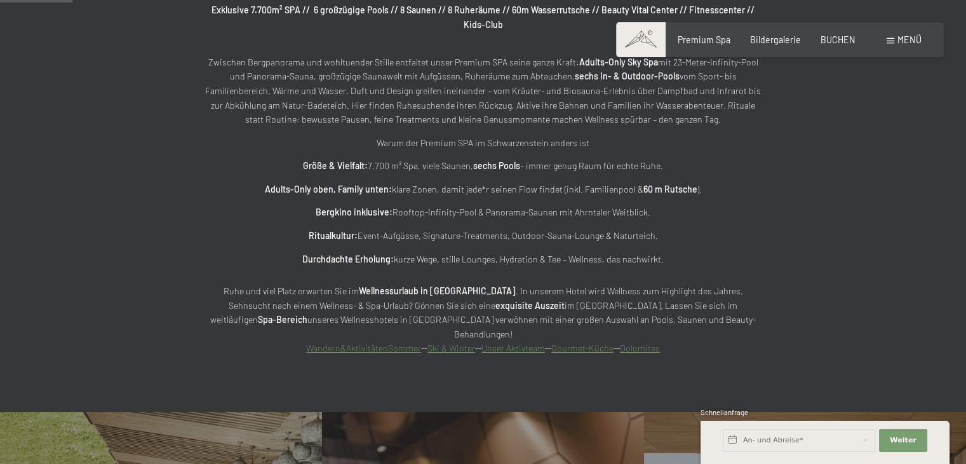
click at [597, 342] on link "Gourmet-Küche" at bounding box center [582, 347] width 62 height 11
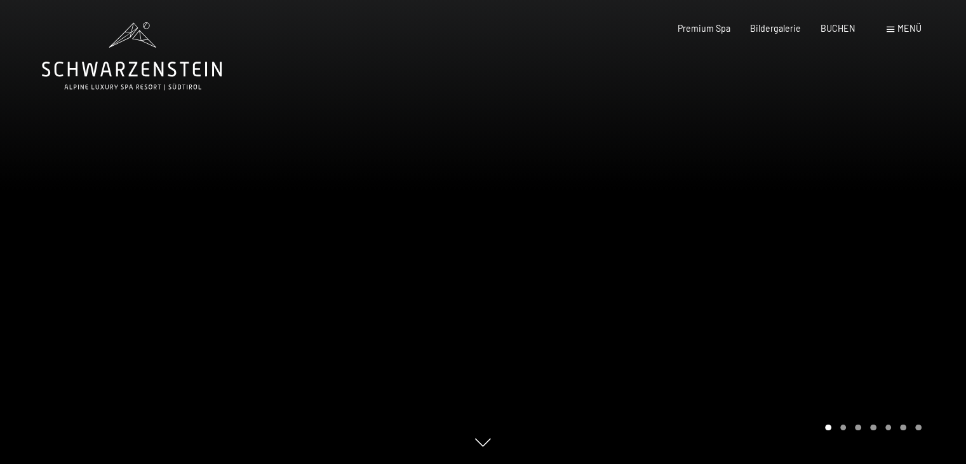
click at [912, 252] on div at bounding box center [724, 232] width 483 height 464
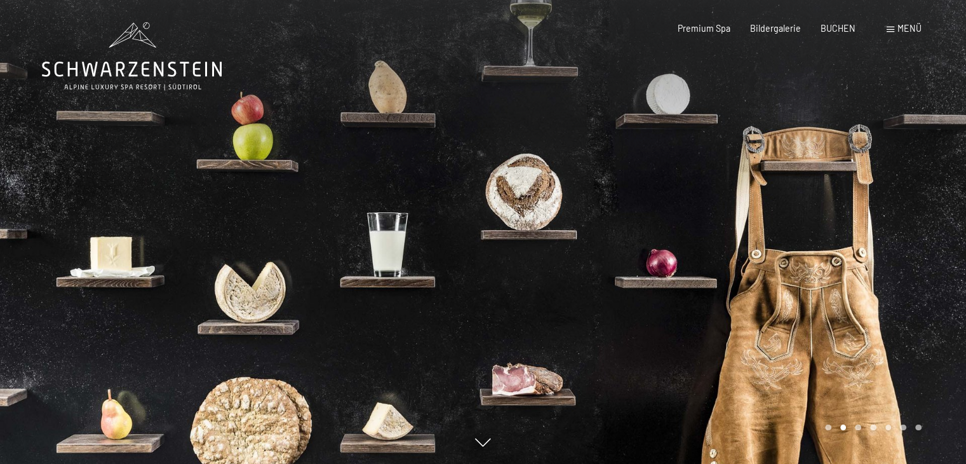
click at [912, 252] on div at bounding box center [724, 232] width 483 height 464
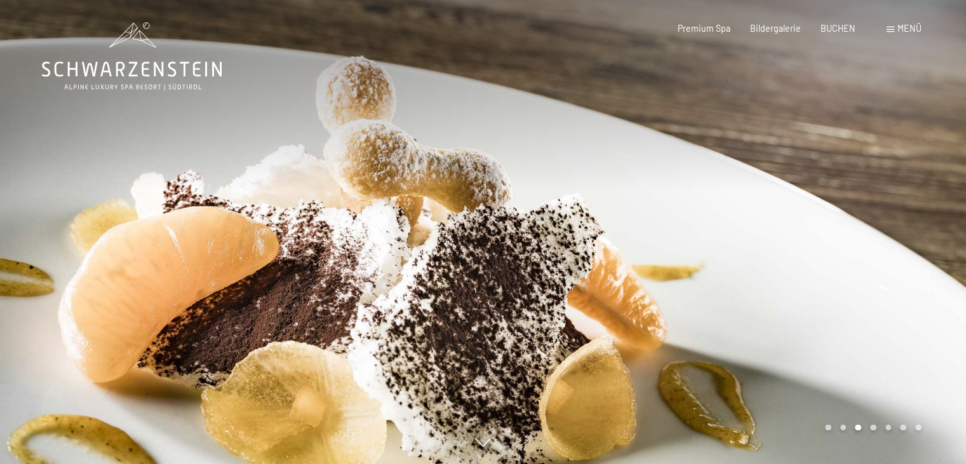
click at [912, 252] on div at bounding box center [724, 232] width 483 height 464
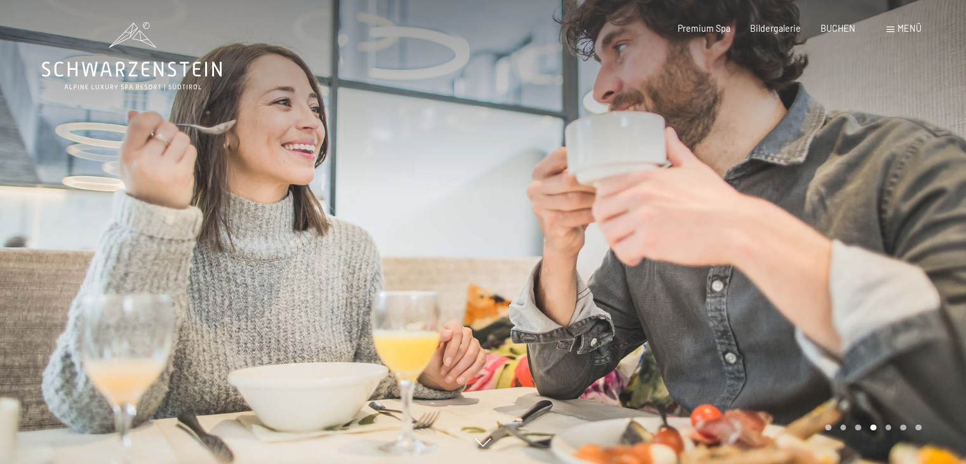
click at [912, 252] on div at bounding box center [724, 232] width 483 height 464
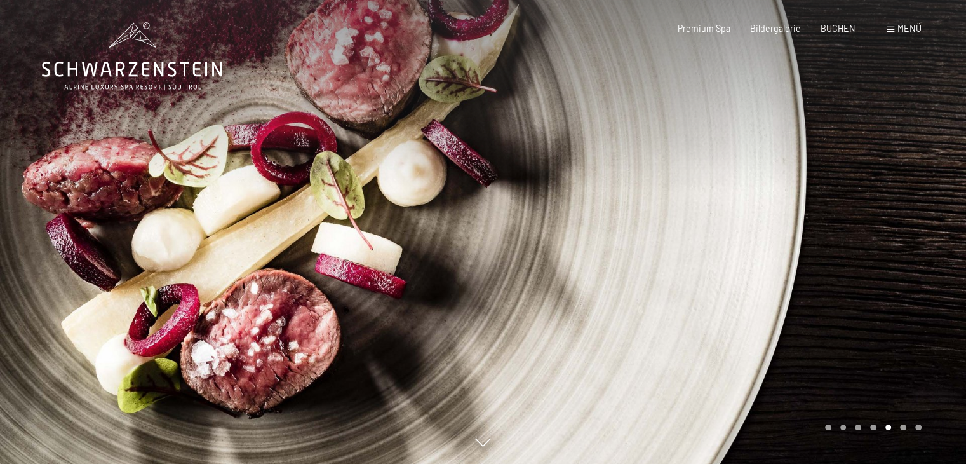
click at [912, 252] on div at bounding box center [724, 232] width 483 height 464
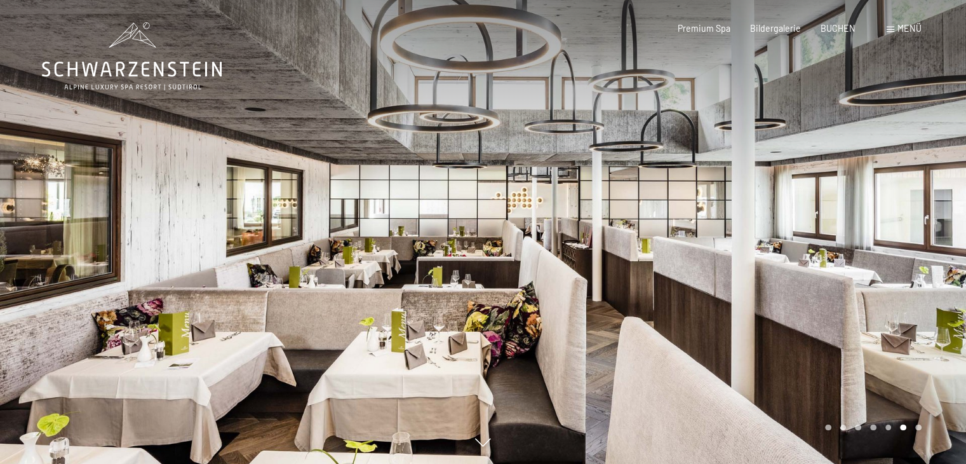
click at [912, 252] on div at bounding box center [724, 232] width 483 height 464
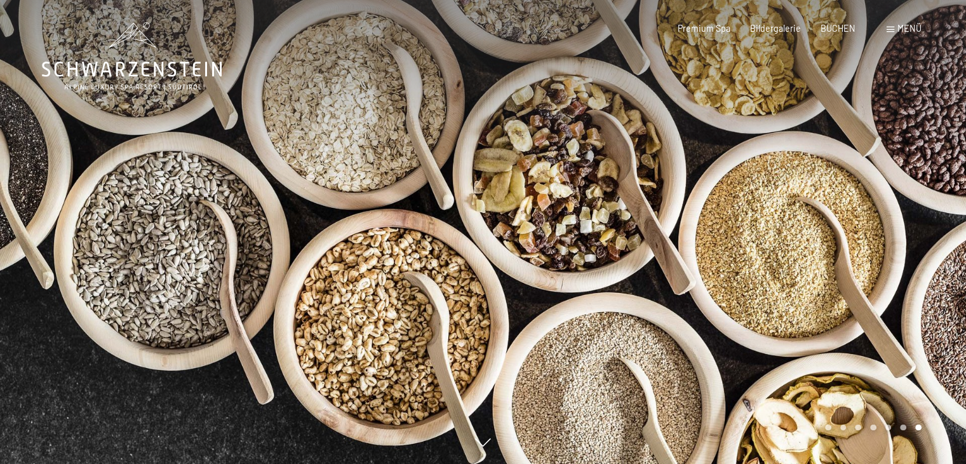
click at [912, 252] on div at bounding box center [724, 232] width 483 height 464
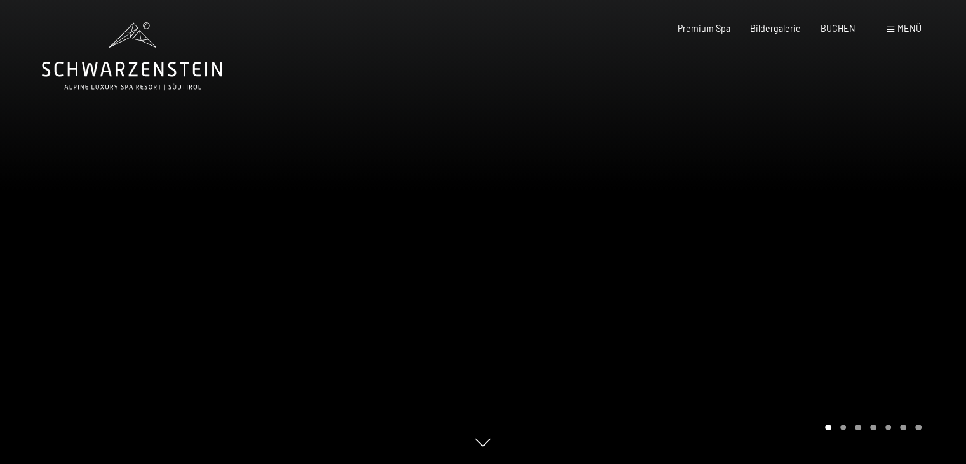
click at [912, 252] on div at bounding box center [724, 232] width 483 height 464
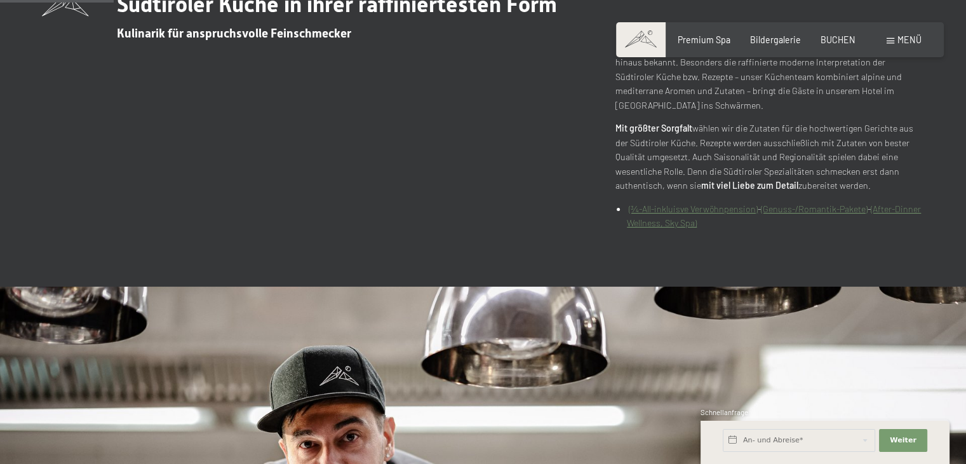
scroll to position [534, 0]
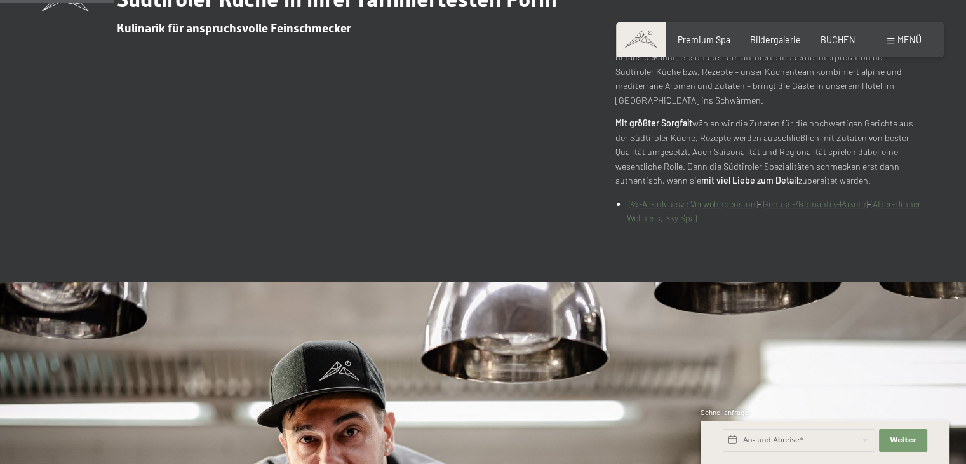
click at [890, 203] on link "(After-Dinner Wellness, Sky Spa)" at bounding box center [774, 210] width 294 height 25
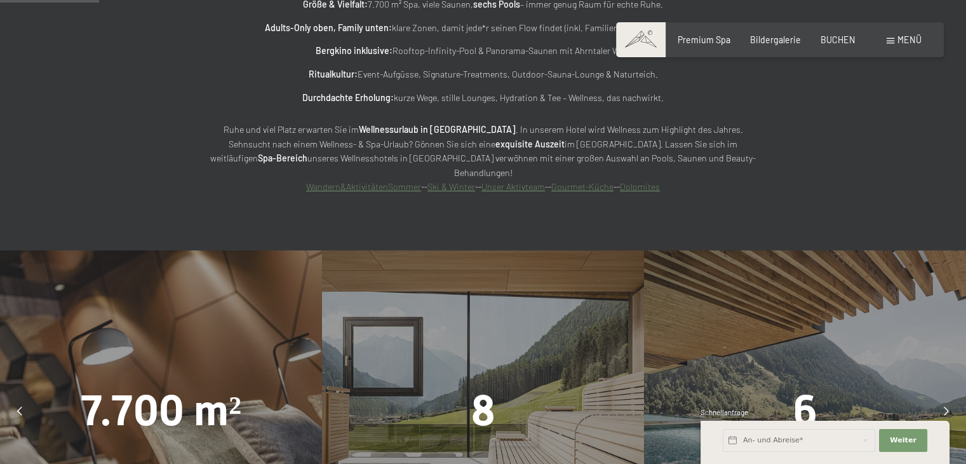
scroll to position [762, 0]
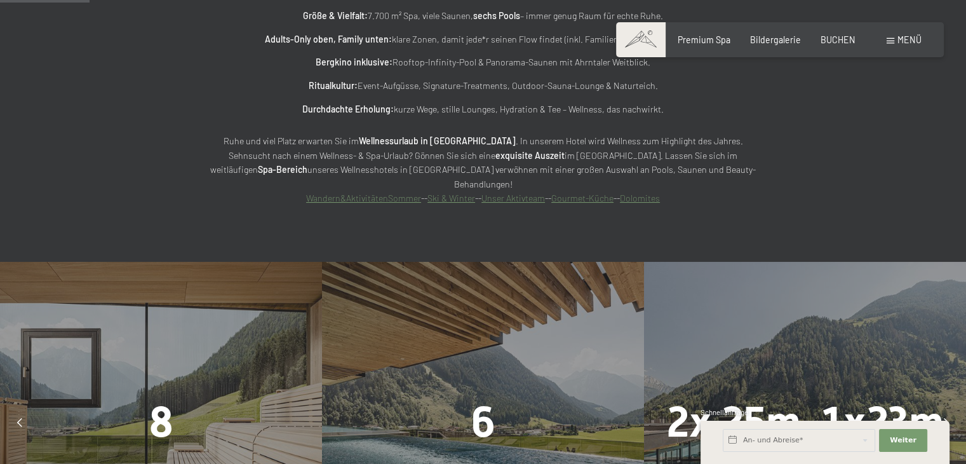
click at [595, 192] on link "Gourmet-Küche" at bounding box center [582, 197] width 62 height 11
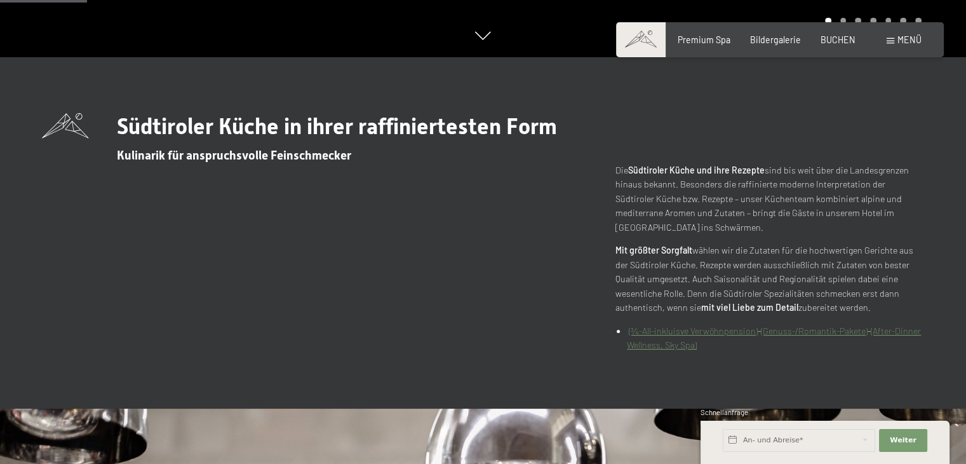
scroll to position [432, 0]
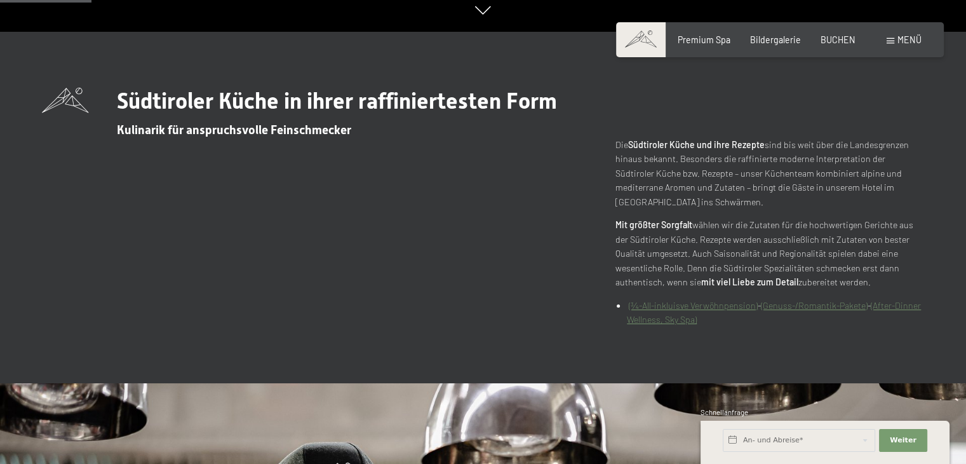
click at [701, 306] on link "(¾-All-inkluisve Verwöhnpension)" at bounding box center [693, 305] width 129 height 11
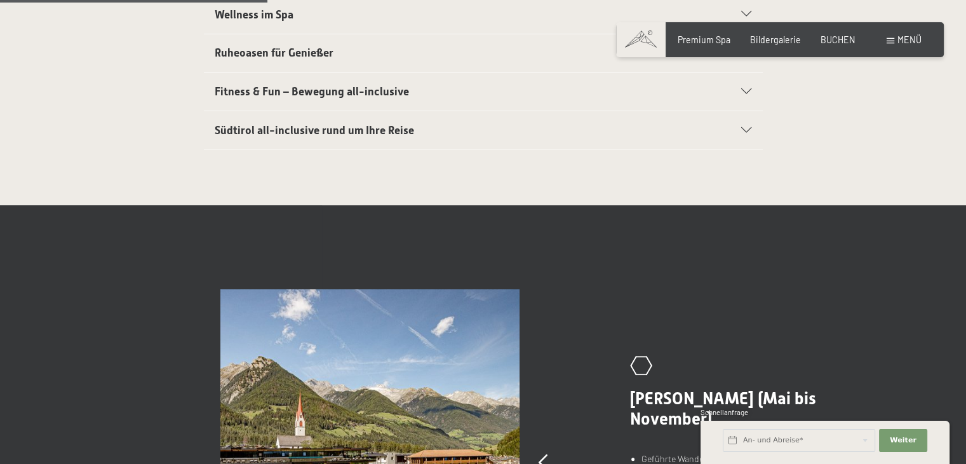
scroll to position [596, 0]
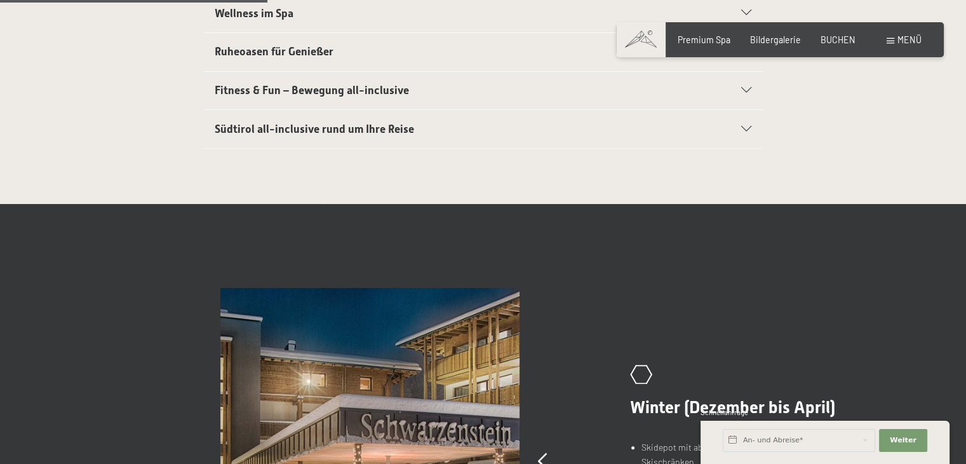
click at [542, 140] on div "Südtirol all-inclusive rund um Ihre Reise" at bounding box center [483, 129] width 537 height 38
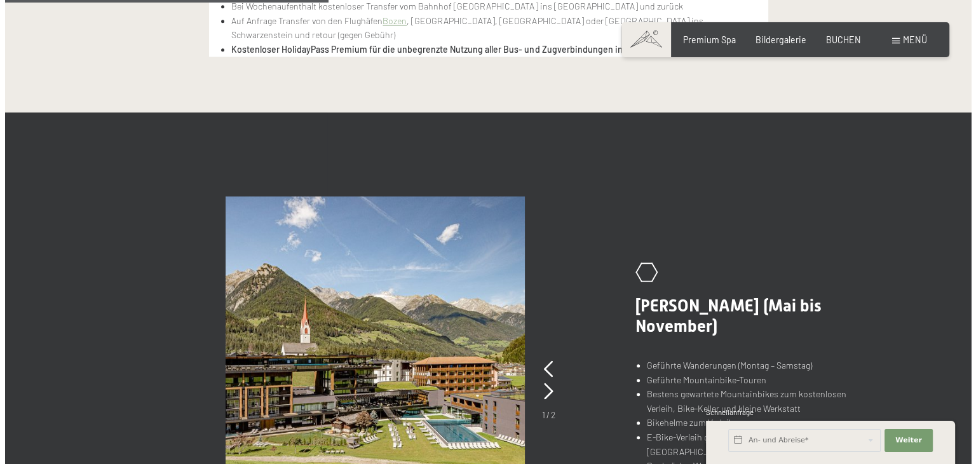
scroll to position [816, 0]
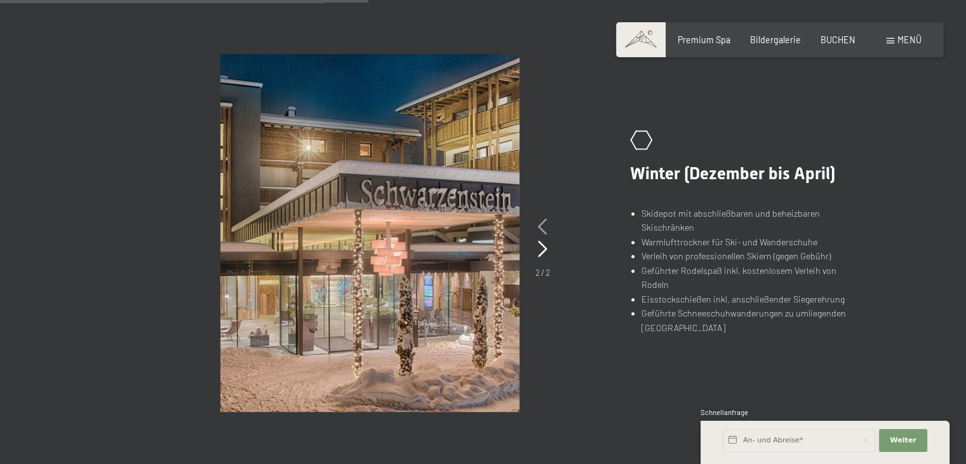
click at [541, 227] on icon at bounding box center [543, 227] width 10 height 17
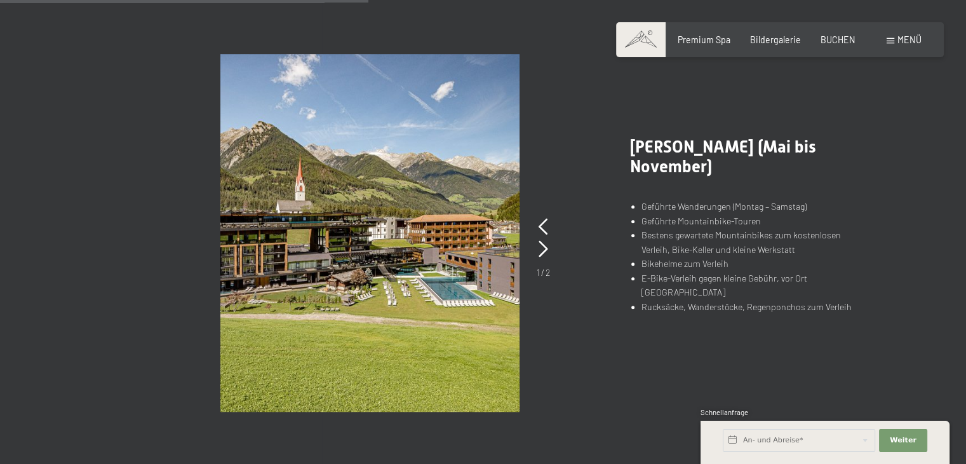
click at [899, 39] on span "Menü" at bounding box center [910, 39] width 24 height 11
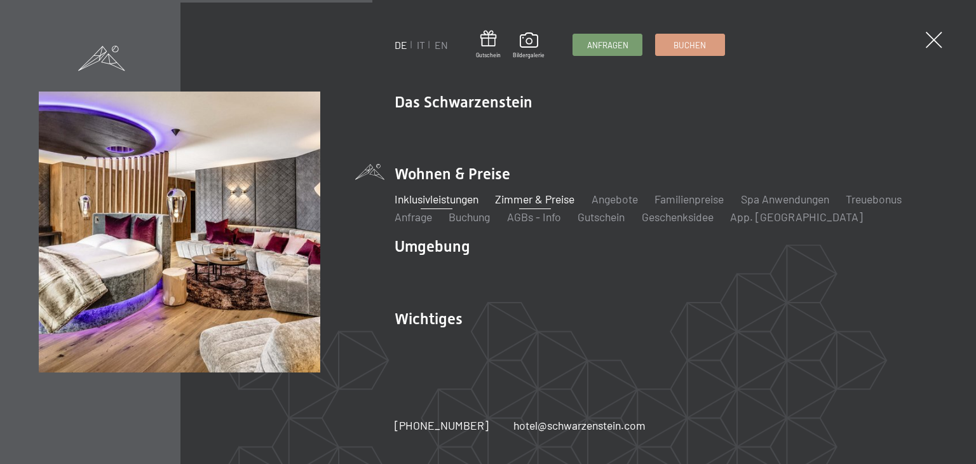
click at [536, 202] on link "Zimmer & Preise" at bounding box center [534, 199] width 79 height 14
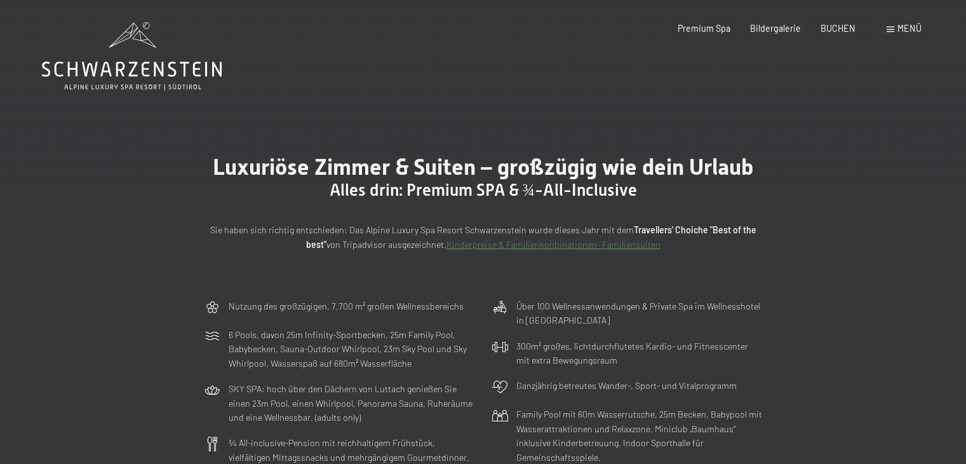
click at [894, 26] on div "Menü" at bounding box center [904, 28] width 35 height 13
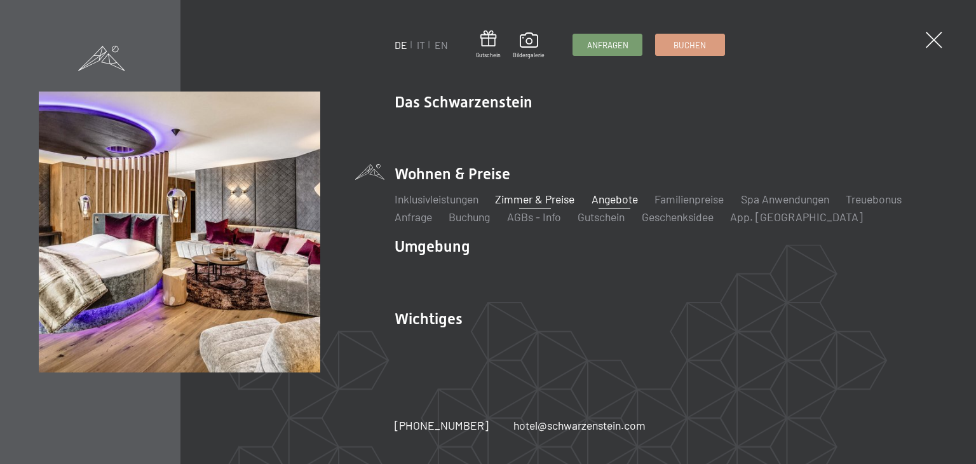
click at [627, 203] on link "Angebote" at bounding box center [614, 199] width 46 height 14
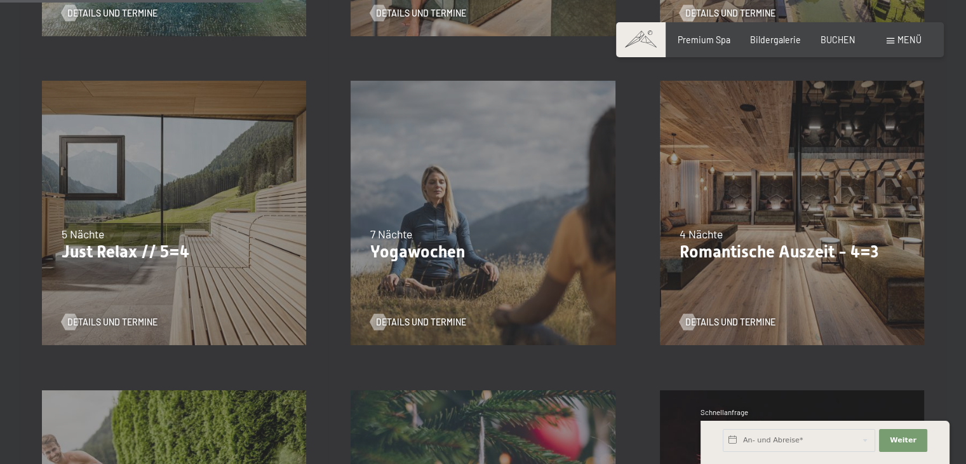
scroll to position [612, 0]
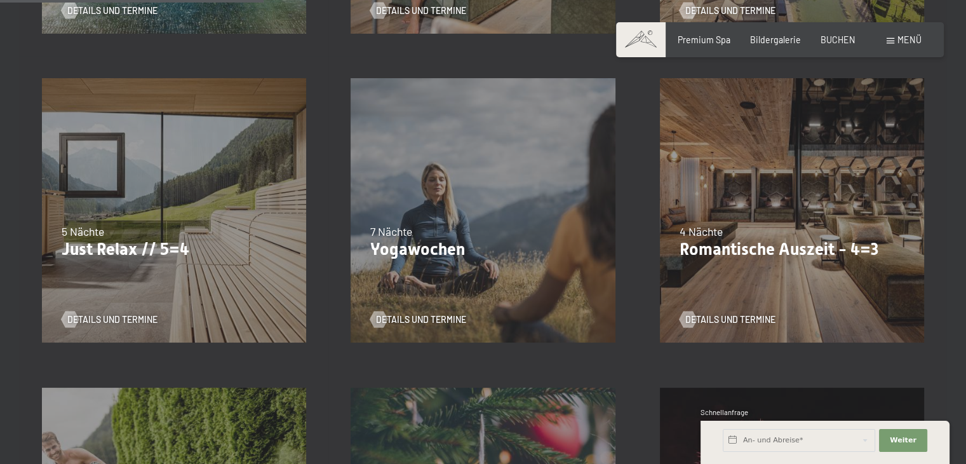
click at [193, 227] on div "5 Nächte" at bounding box center [174, 232] width 225 height 16
click at [131, 317] on span "Details und Termine" at bounding box center [125, 319] width 90 height 13
click at [786, 275] on div "09.11.–05.12.2025 08.12.–19.12.2025 11.01.–23.01.2026 08.03.–27.03.2026 29.03.–…" at bounding box center [792, 210] width 309 height 309
click at [755, 318] on span "Details und Termine" at bounding box center [743, 319] width 90 height 13
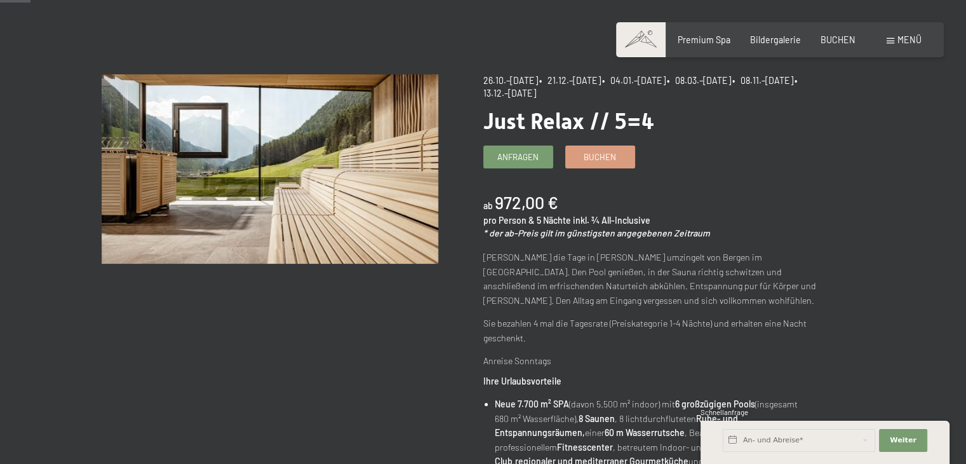
scroll to position [13, 0]
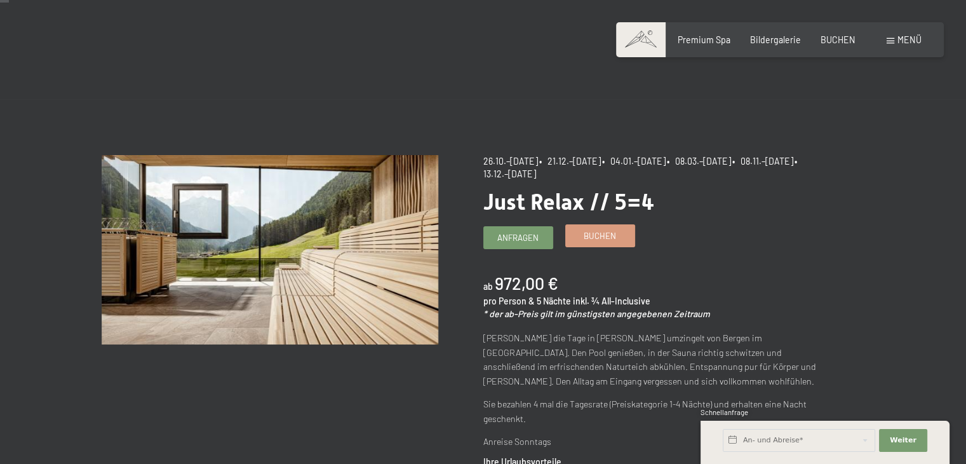
click at [588, 232] on span "Buchen" at bounding box center [600, 235] width 32 height 11
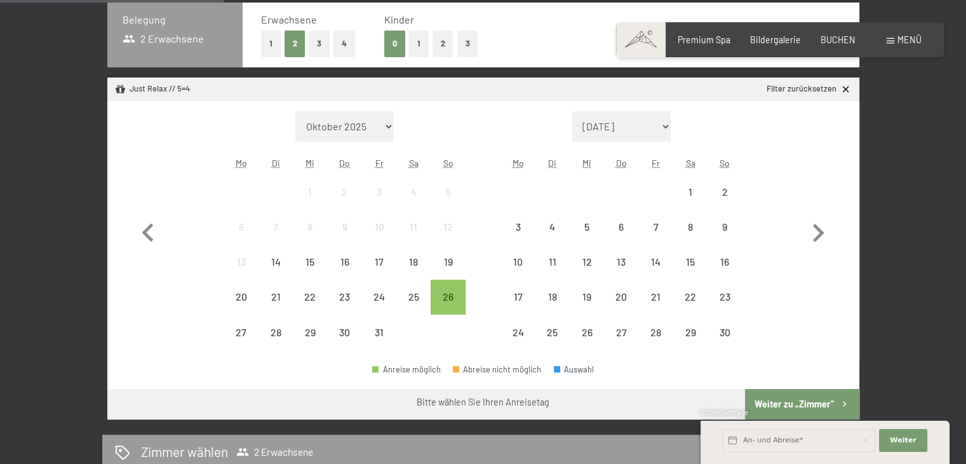
scroll to position [300, 0]
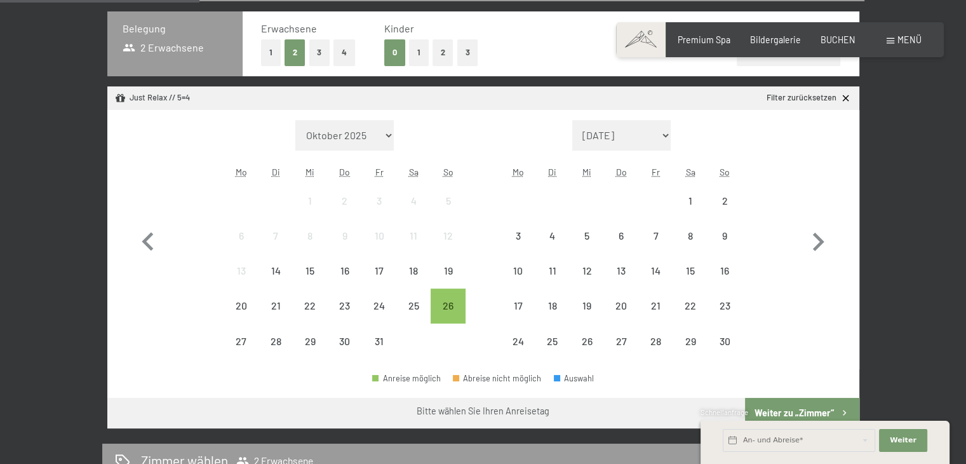
drag, startPoint x: 975, startPoint y: 93, endPoint x: 975, endPoint y: 162, distance: 69.2
click at [724, 239] on div "9" at bounding box center [725, 247] width 32 height 32
click at [658, 277] on div "14" at bounding box center [656, 282] width 32 height 32
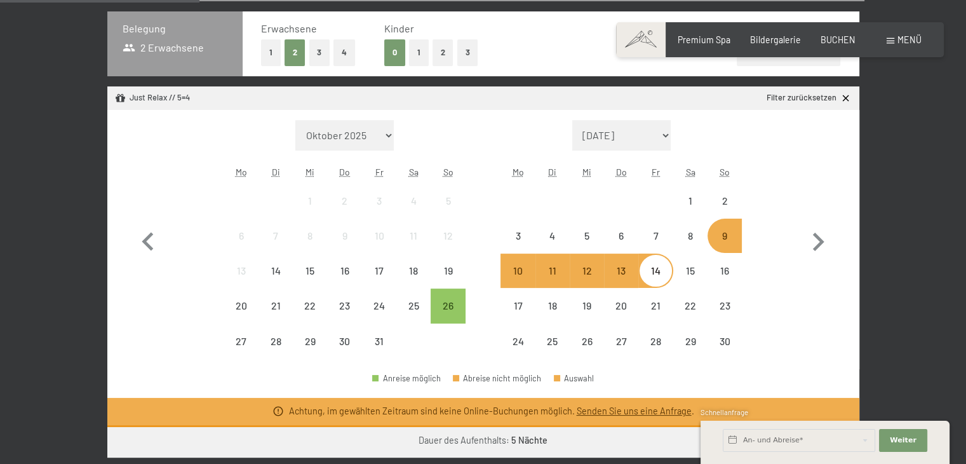
click at [720, 239] on div "9" at bounding box center [725, 247] width 32 height 32
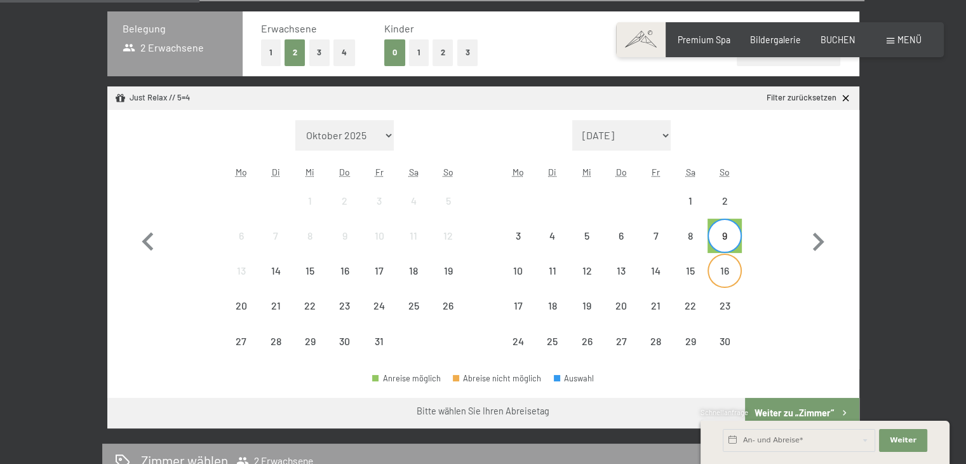
click at [713, 280] on div "16" at bounding box center [725, 282] width 32 height 32
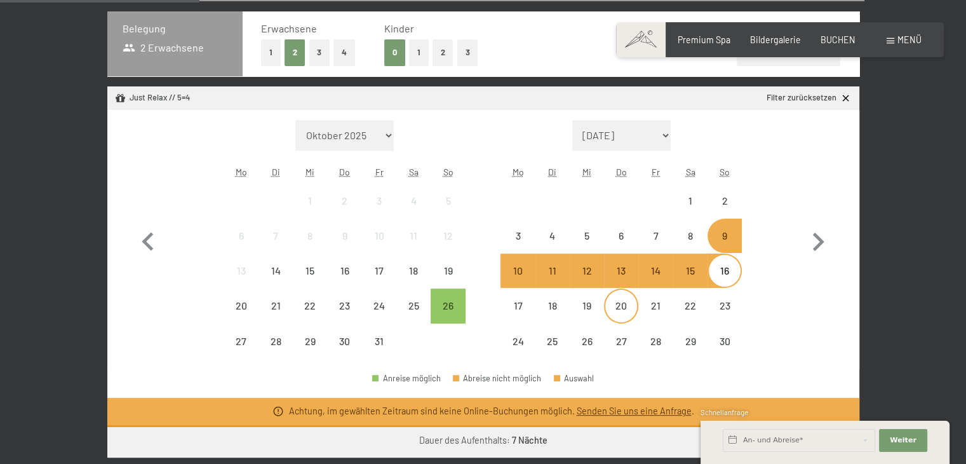
click at [605, 306] on div "20" at bounding box center [621, 316] width 32 height 32
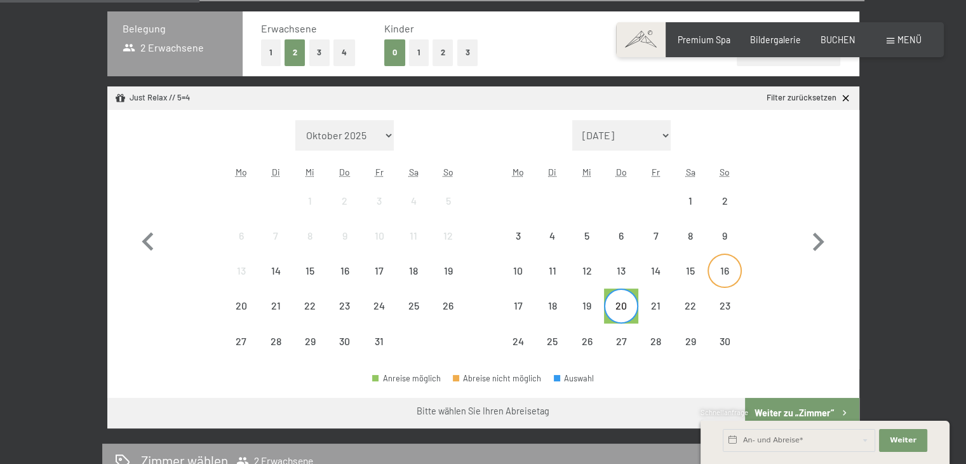
click at [729, 262] on div "16" at bounding box center [725, 271] width 32 height 32
click at [661, 305] on div "21" at bounding box center [656, 316] width 32 height 32
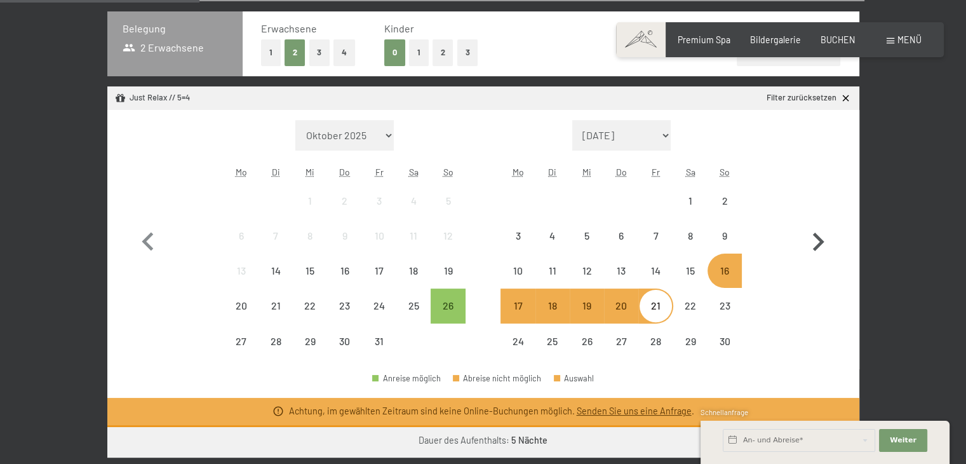
click at [825, 238] on icon "button" at bounding box center [818, 242] width 37 height 37
select select "[DATE]"
select select "2025-12-01"
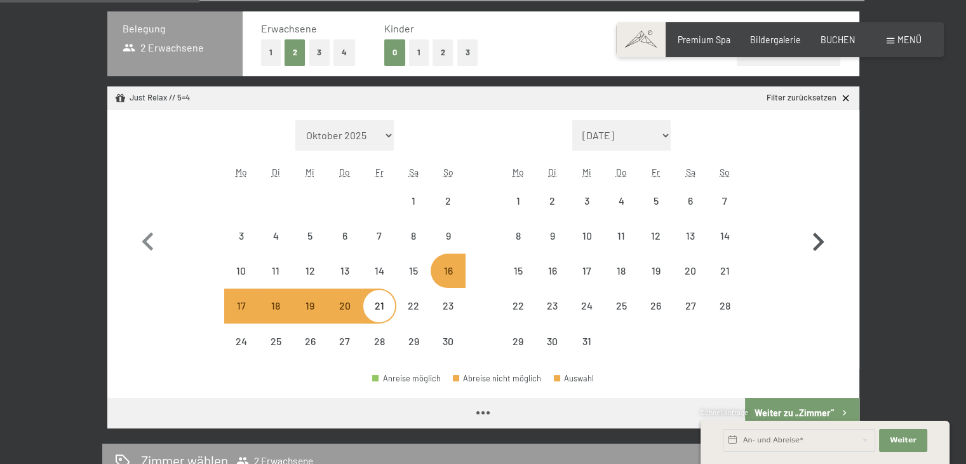
select select "[DATE]"
select select "2025-12-01"
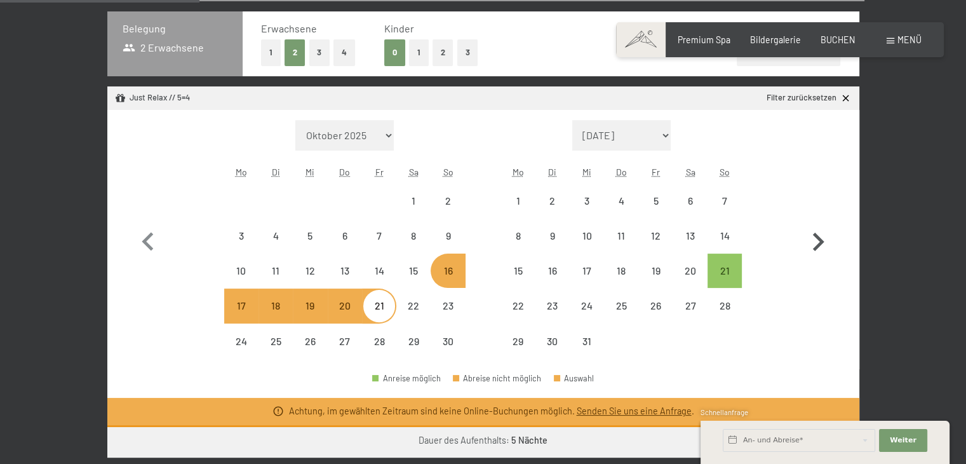
click at [825, 238] on icon "button" at bounding box center [818, 242] width 37 height 37
select select "2025-12-01"
select select "2026-01-01"
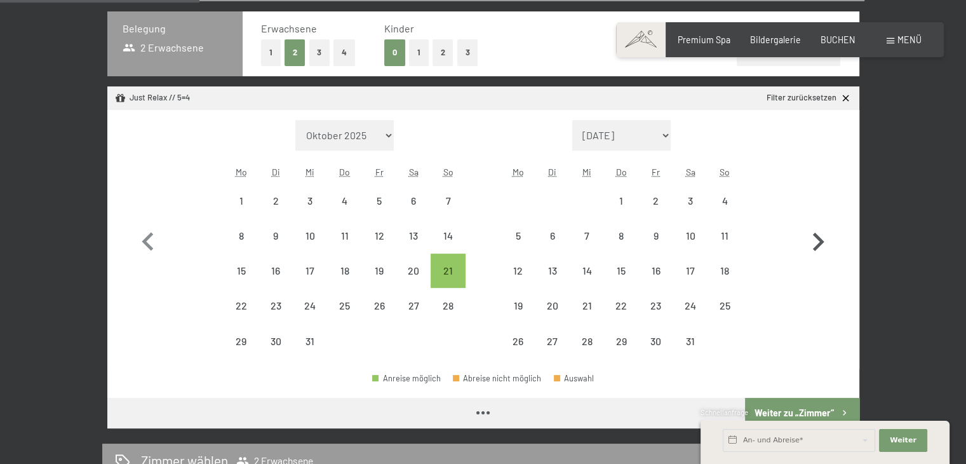
select select "2025-12-01"
select select "2026-01-01"
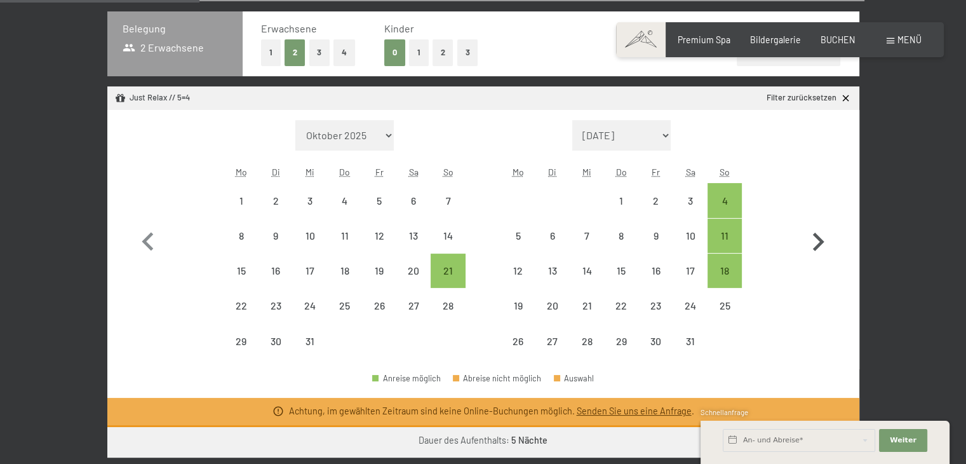
click at [825, 238] on icon "button" at bounding box center [818, 242] width 37 height 37
select select "2026-01-01"
select select "2026-02-01"
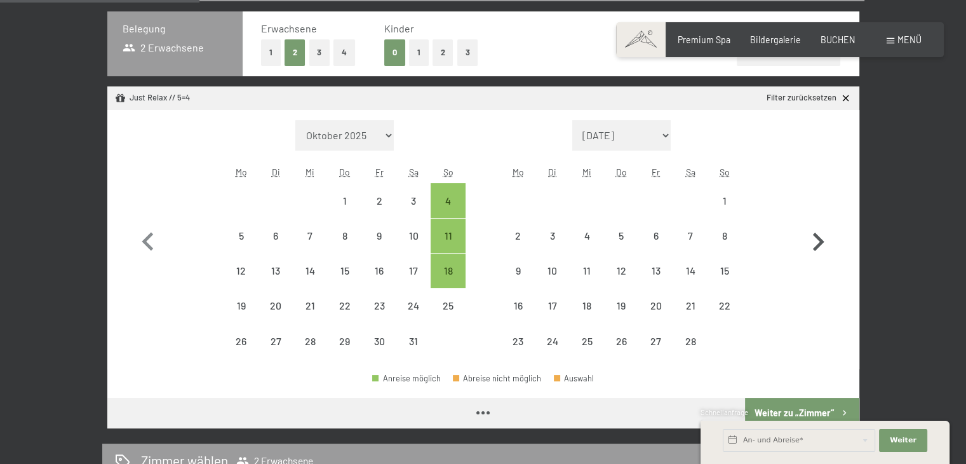
select select "2026-01-01"
select select "2026-02-01"
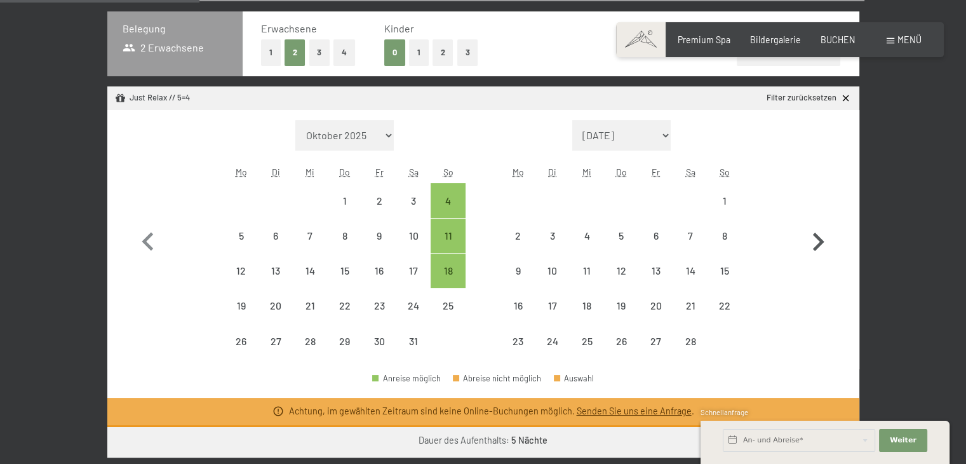
click at [825, 238] on icon "button" at bounding box center [818, 242] width 37 height 37
select select "2026-02-01"
select select "2026-03-01"
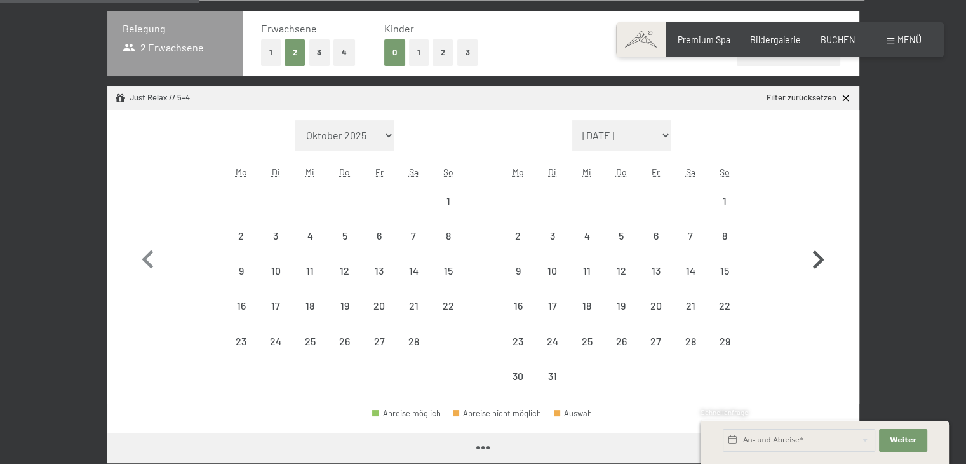
select select "2026-02-01"
select select "2026-03-01"
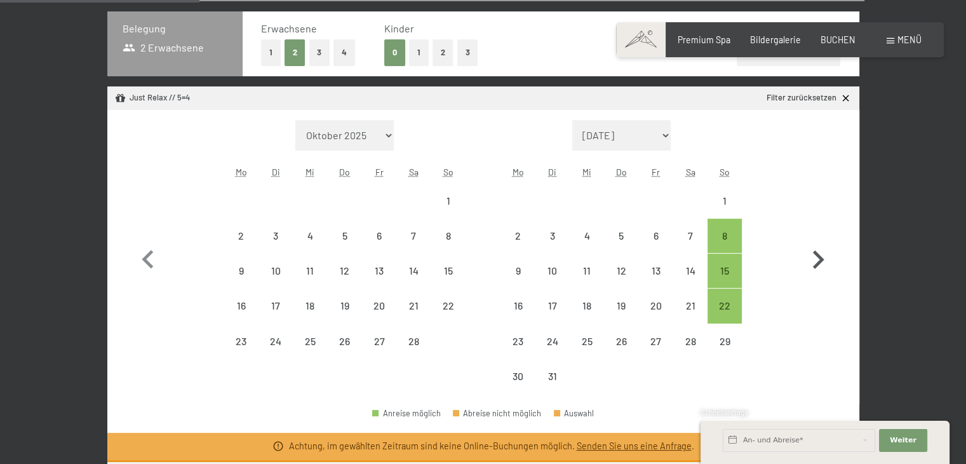
click at [814, 256] on icon "button" at bounding box center [818, 259] width 37 height 37
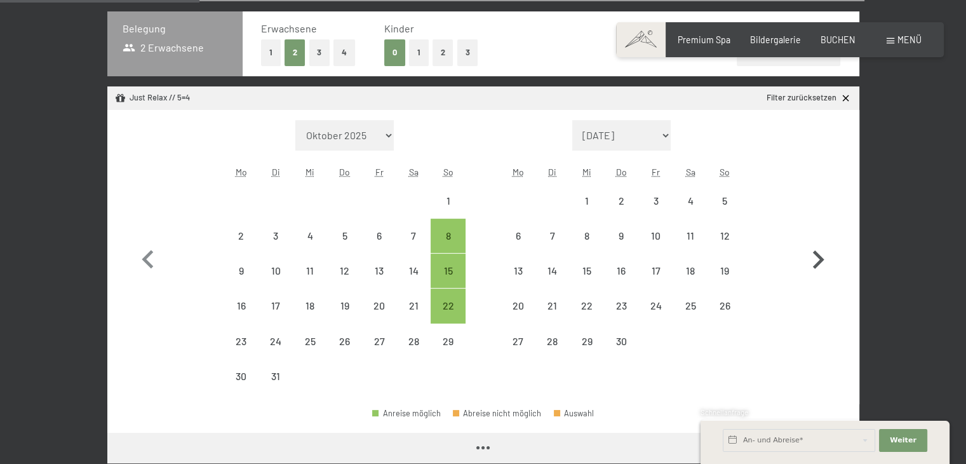
click at [814, 256] on icon "button" at bounding box center [818, 259] width 37 height 37
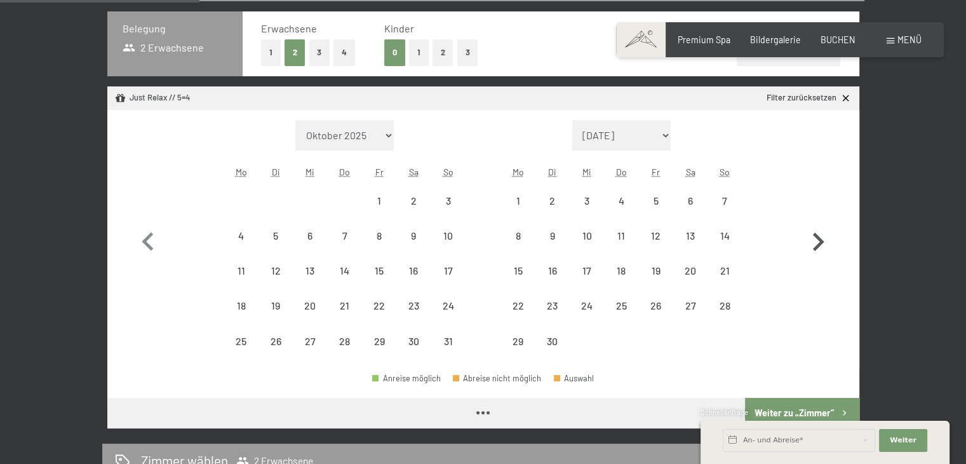
click at [814, 256] on icon "button" at bounding box center [818, 242] width 37 height 37
select select "2026-06-01"
select select "2026-07-01"
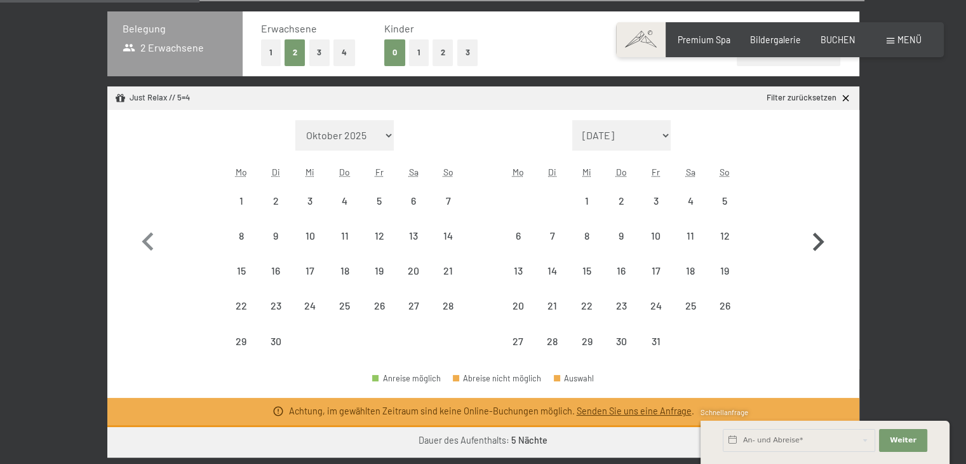
click at [814, 256] on icon "button" at bounding box center [818, 242] width 37 height 37
select select "2026-08-01"
select select "2026-09-01"
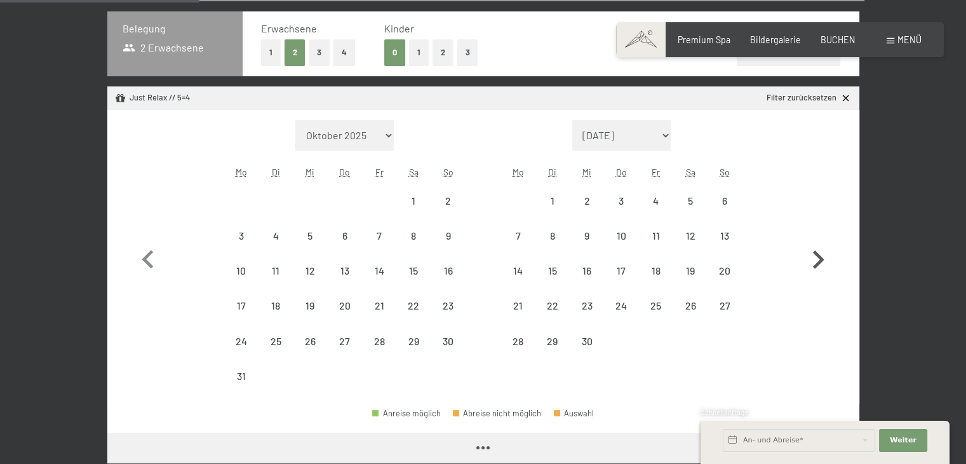
click at [814, 256] on icon "button" at bounding box center [818, 259] width 37 height 37
select select "2026-09-01"
select select "2026-10-01"
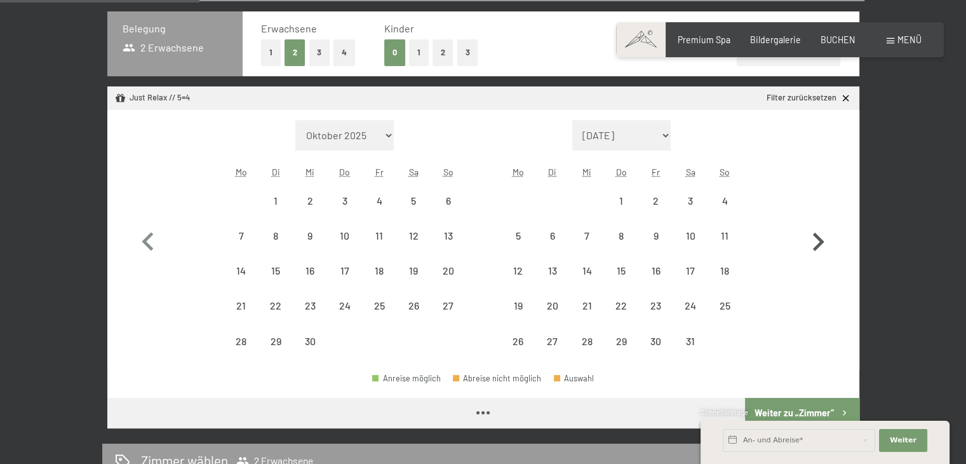
select select "2026-09-01"
select select "2026-10-01"
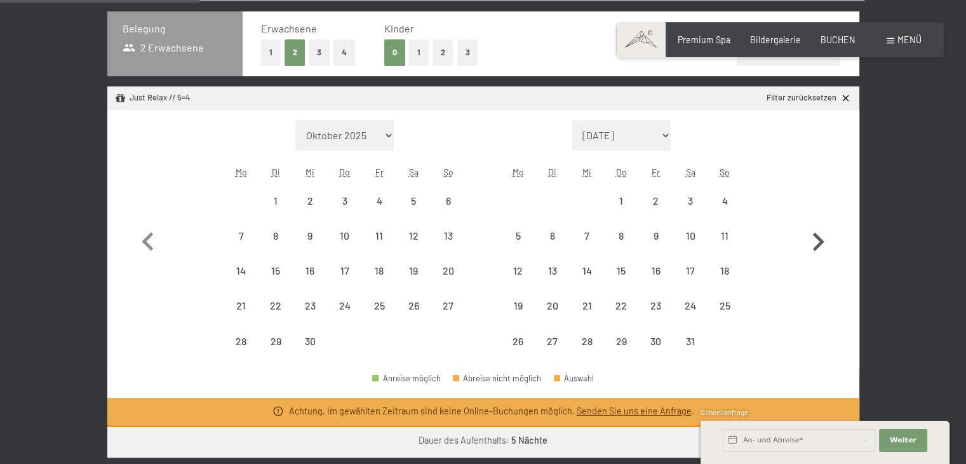
click at [814, 256] on icon "button" at bounding box center [818, 242] width 37 height 37
select select "2026-10-01"
select select "2026-11-01"
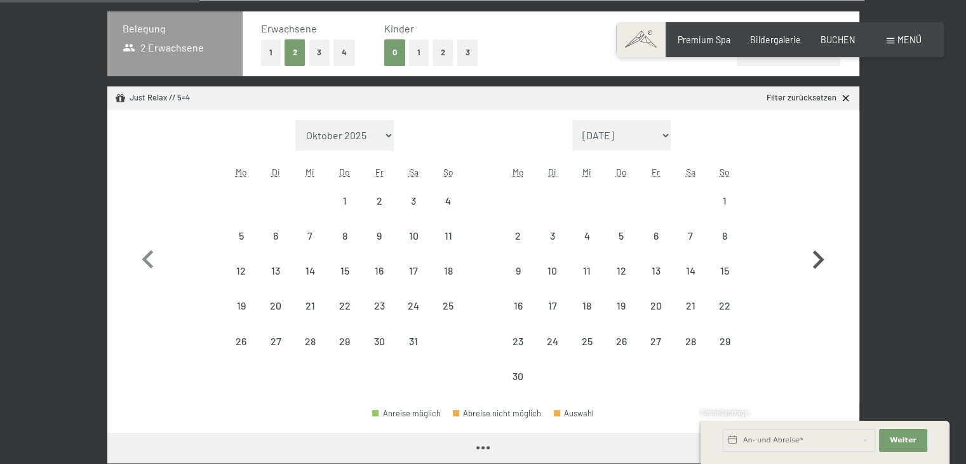
select select "2026-10-01"
select select "2026-11-01"
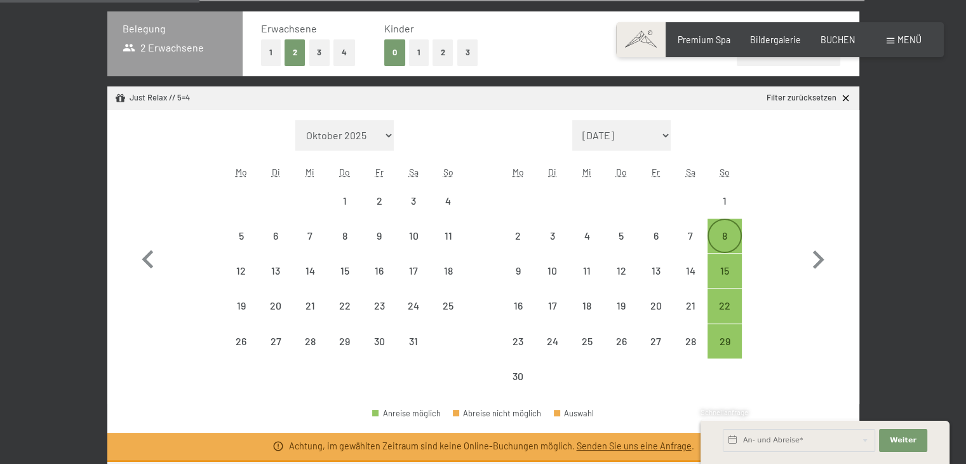
click at [724, 233] on div "8" at bounding box center [725, 247] width 32 height 32
select select "2026-10-01"
select select "2026-11-01"
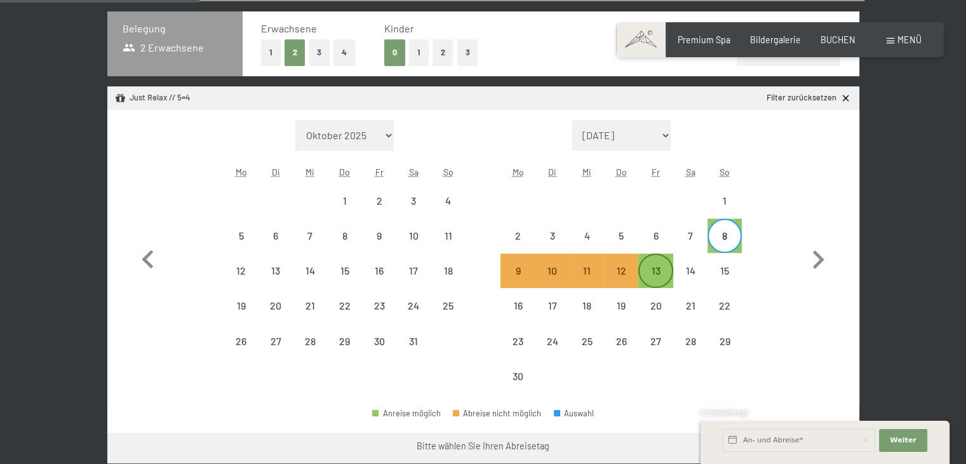
click at [657, 274] on div "13" at bounding box center [656, 282] width 32 height 32
select select "2026-10-01"
select select "2026-11-01"
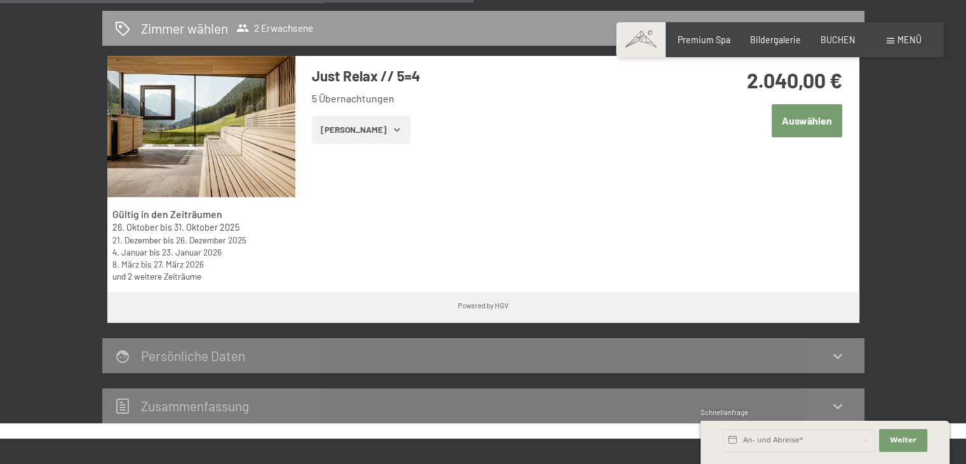
scroll to position [758, 0]
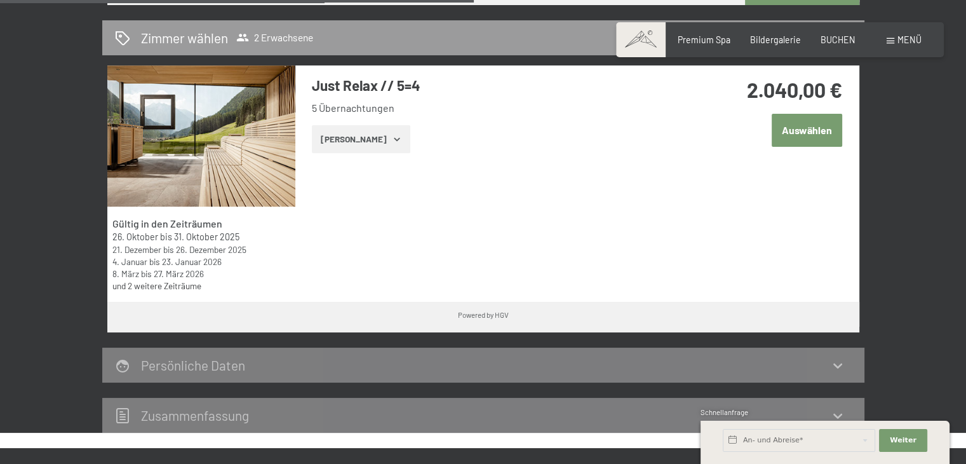
click at [374, 138] on button "Zeige Zimmer" at bounding box center [361, 139] width 98 height 28
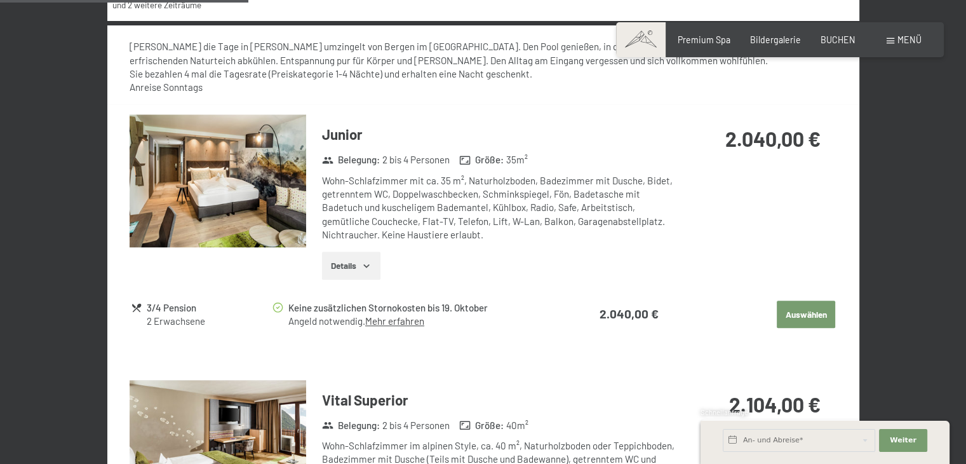
scroll to position [1019, 0]
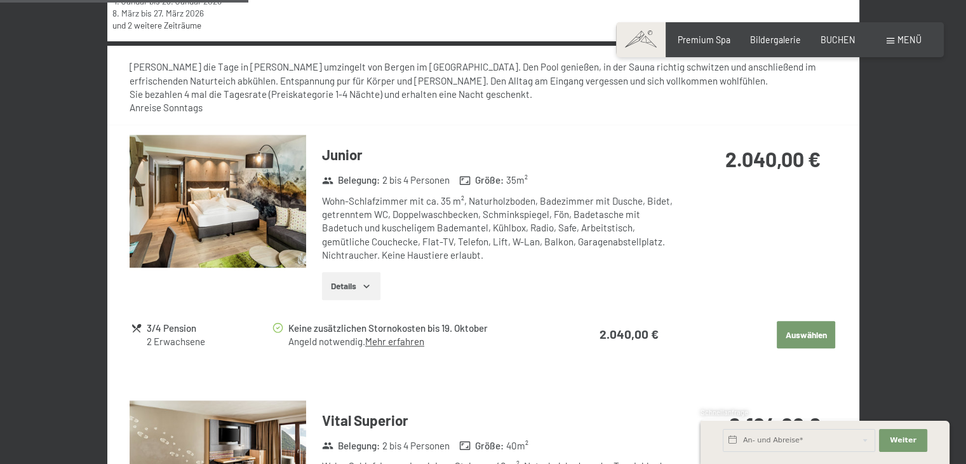
click at [795, 330] on button "Auswählen" at bounding box center [806, 335] width 58 height 28
select select "2026-10-01"
select select "2026-11-01"
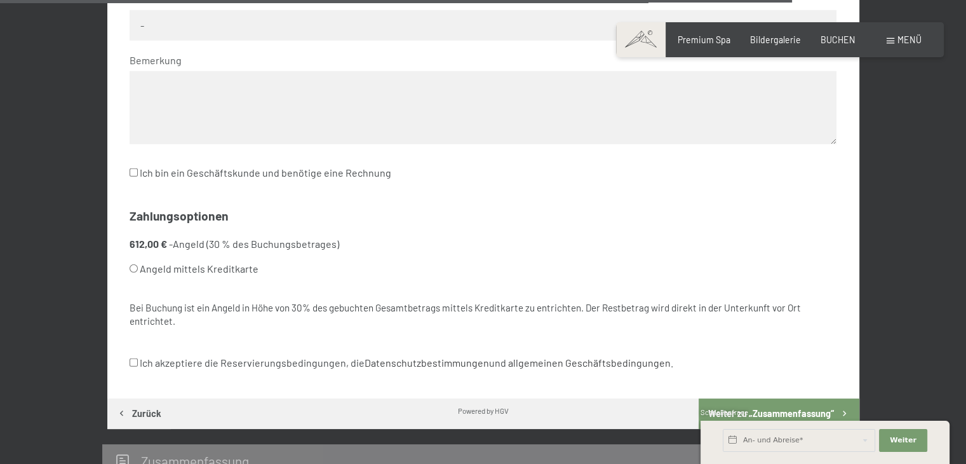
scroll to position [3802, 0]
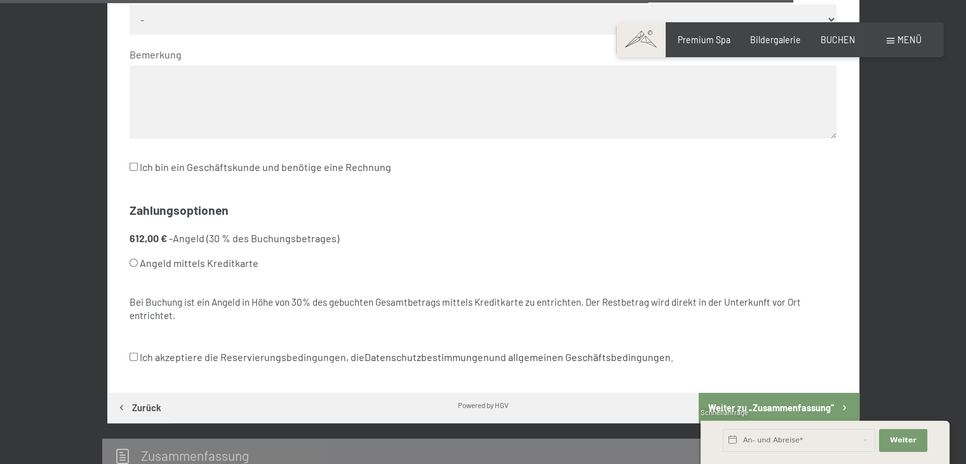
click at [832, 406] on button "Weiter zu „Zusammen­fassung“" at bounding box center [779, 408] width 160 height 30
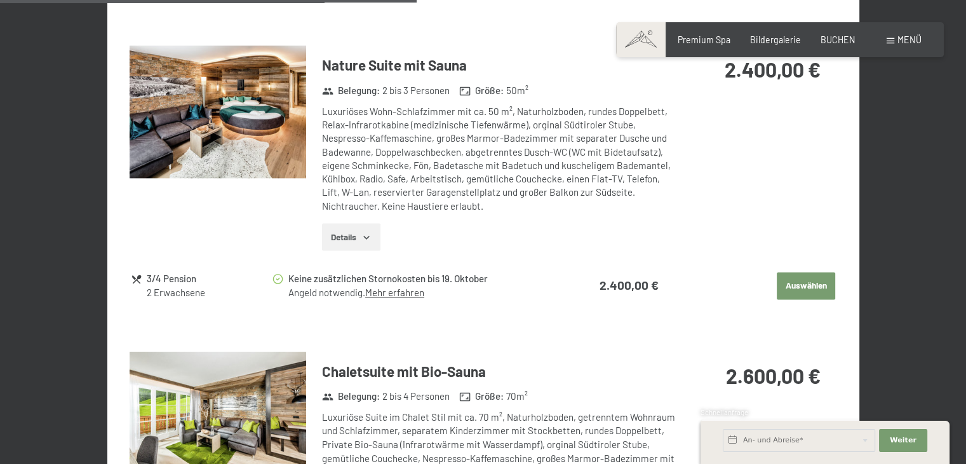
scroll to position [1936, 0]
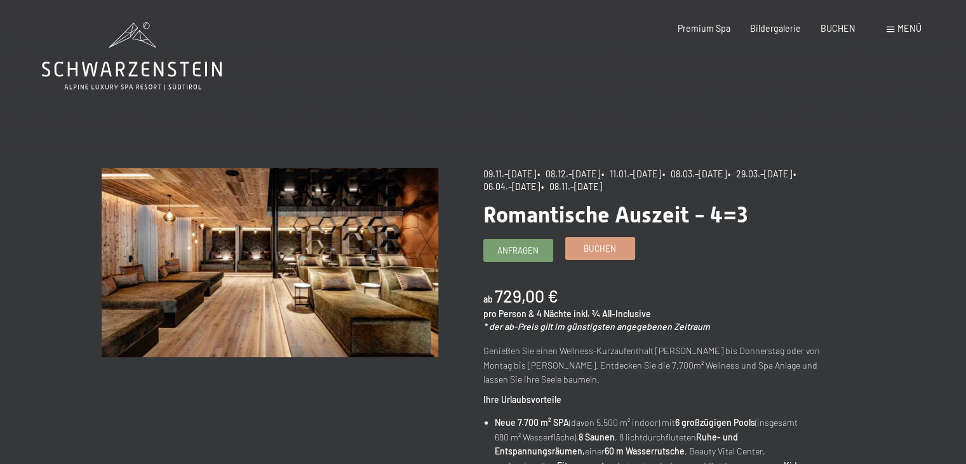
click at [601, 250] on span "Buchen" at bounding box center [600, 248] width 32 height 11
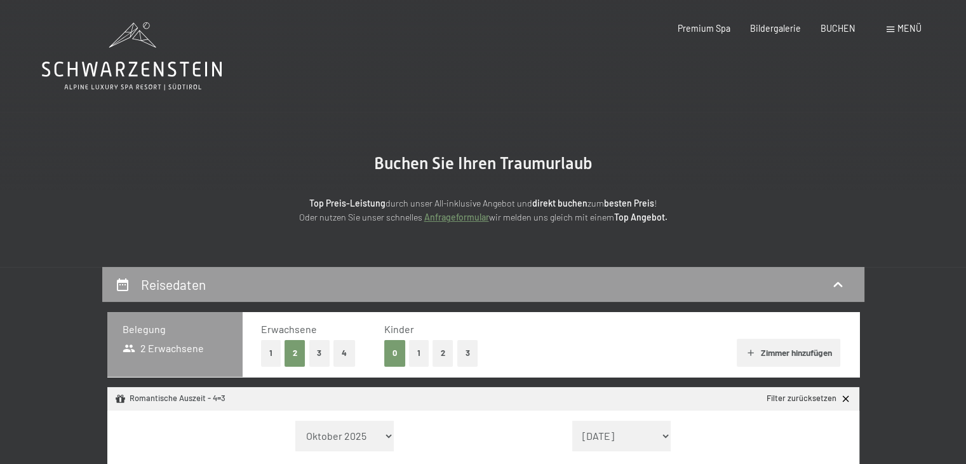
select select "2025-11-01"
select select "2025-12-01"
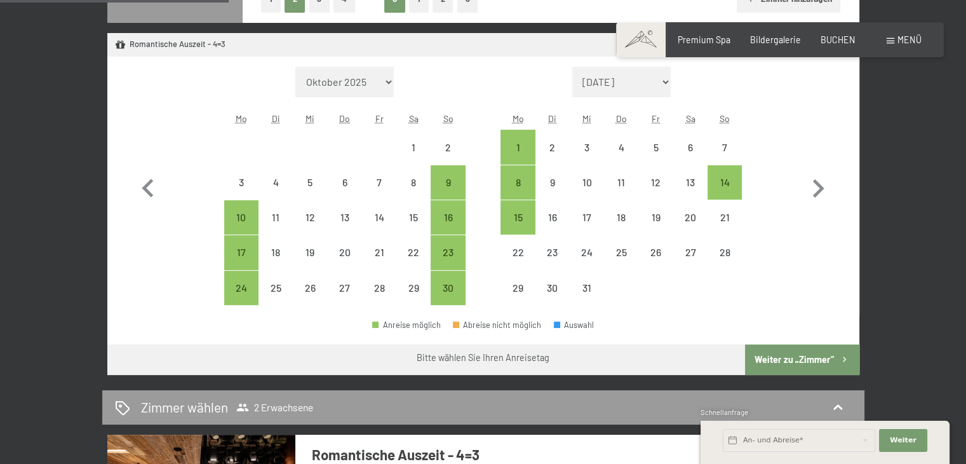
scroll to position [356, 0]
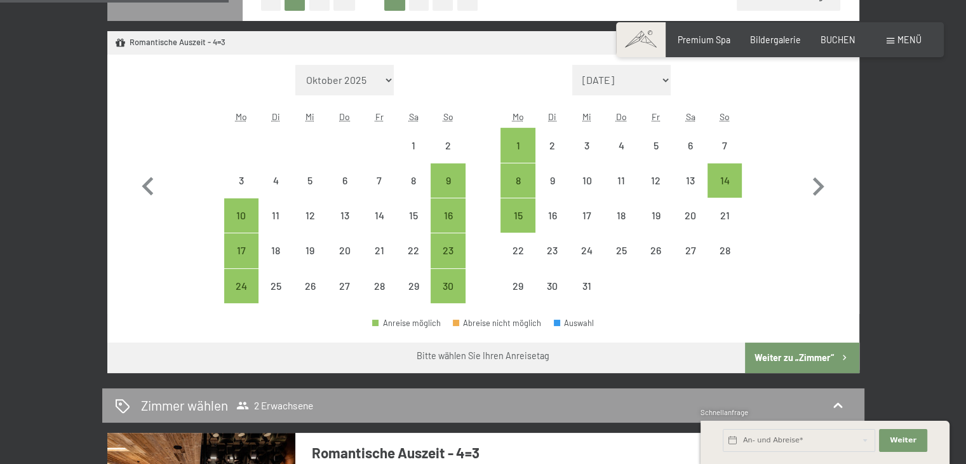
click at [644, 74] on select "November 2025 Dezember 2025 Januar 2026 Februar 2026 März 2026 April 2026 Mai 2…" at bounding box center [621, 80] width 99 height 30
select select "[DATE]"
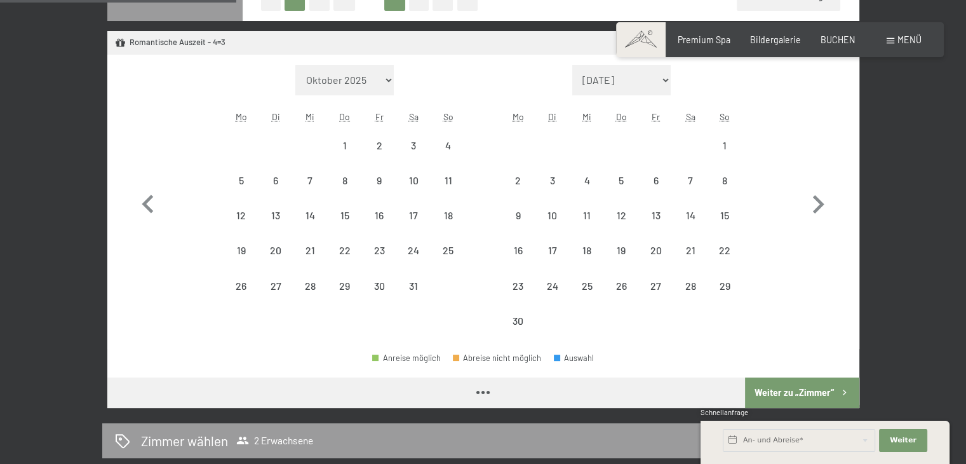
select select "[DATE]"
select select "2026-11-01"
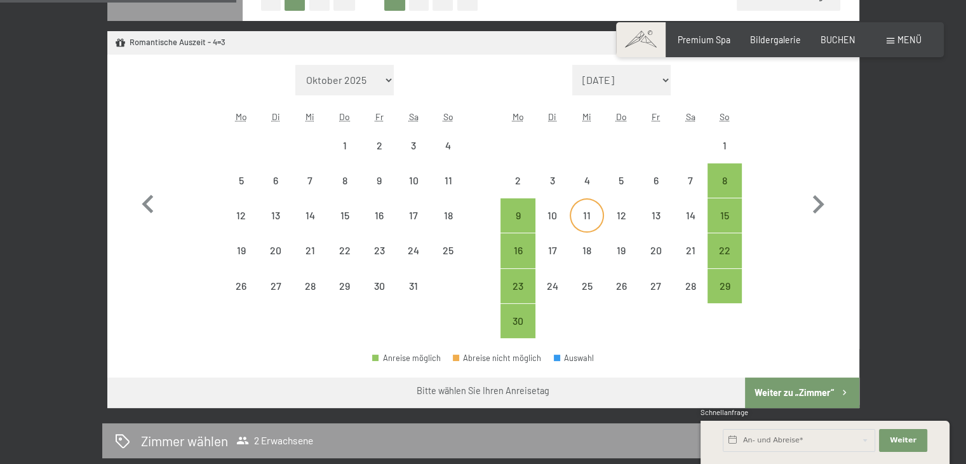
drag, startPoint x: 518, startPoint y: 215, endPoint x: 596, endPoint y: 212, distance: 77.6
click at [518, 215] on div "9" at bounding box center [518, 226] width 32 height 32
select select "2026-10-01"
select select "2026-11-01"
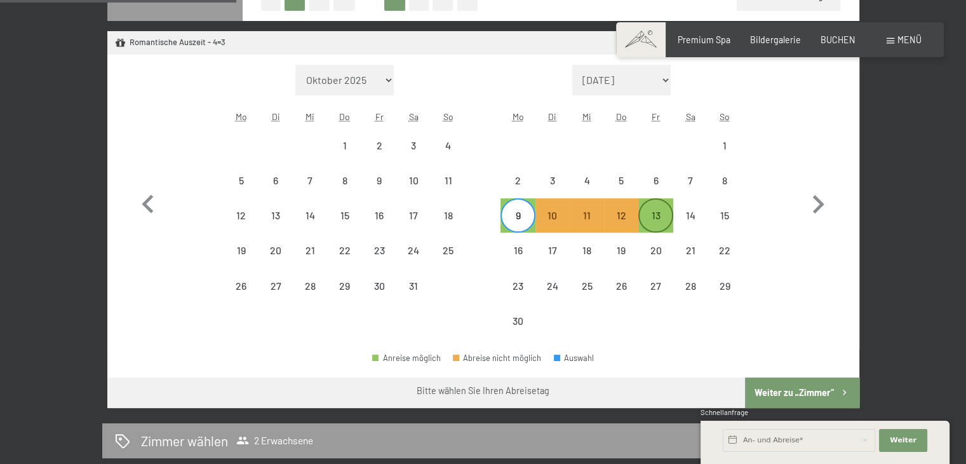
click at [661, 214] on div "13" at bounding box center [656, 226] width 32 height 32
select select "2026-10-01"
select select "2026-11-01"
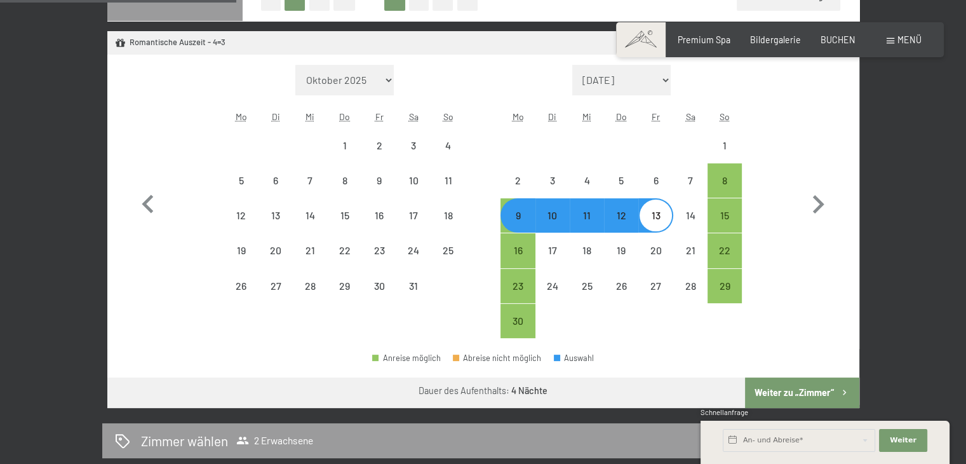
select select "2025-11-01"
select select "2025-12-01"
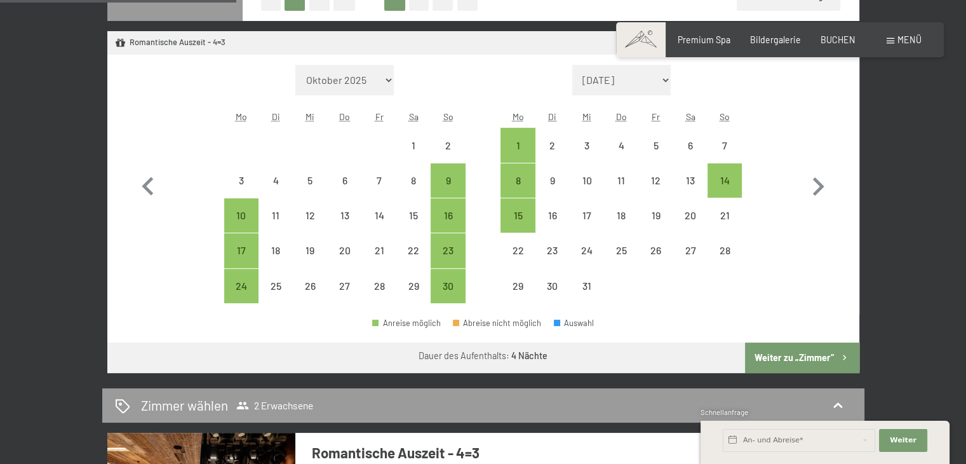
click at [803, 357] on button "Weiter zu „Zimmer“" at bounding box center [802, 357] width 114 height 30
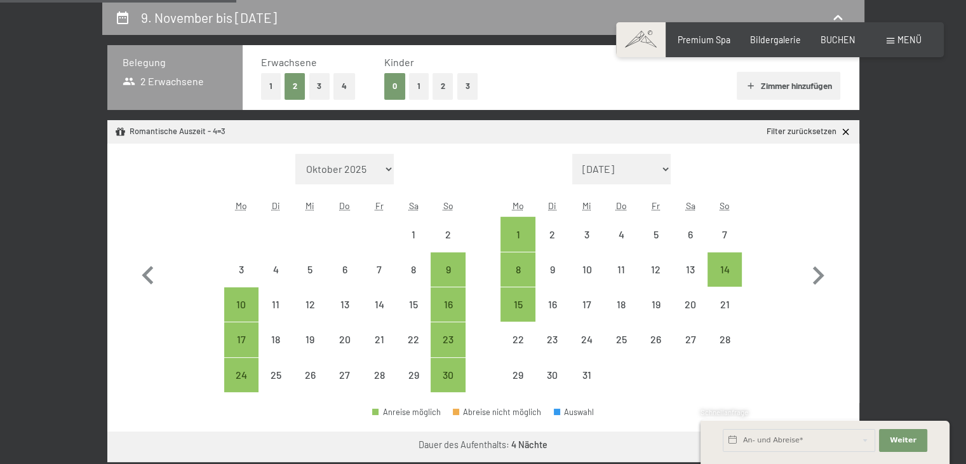
select select "2025-11-01"
select select "2025-12-01"
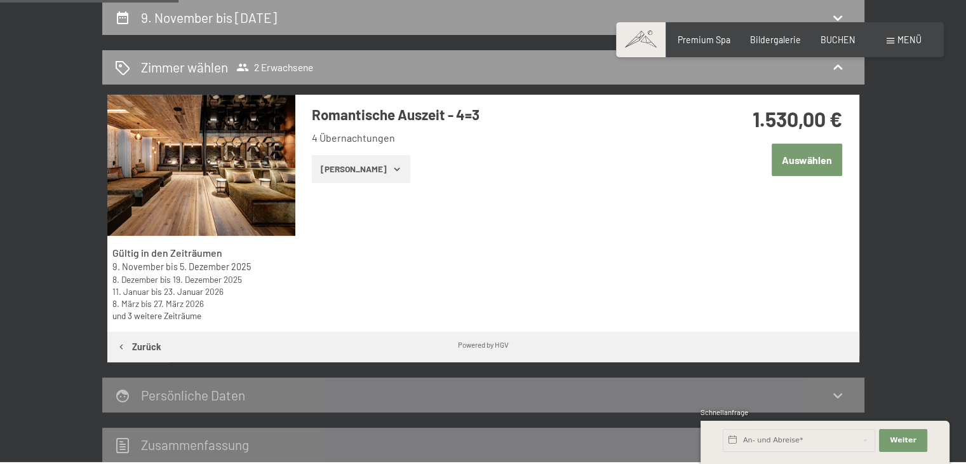
click at [813, 162] on button "Auswählen" at bounding box center [807, 160] width 71 height 32
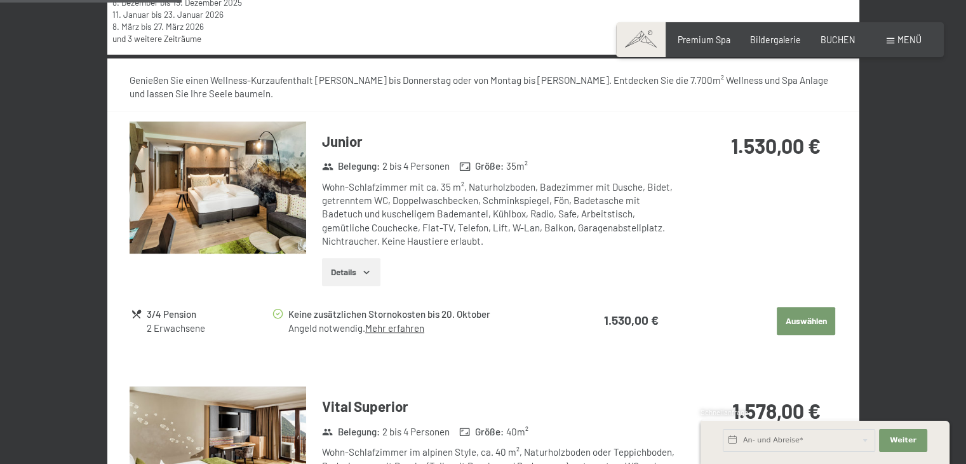
scroll to position [598, 0]
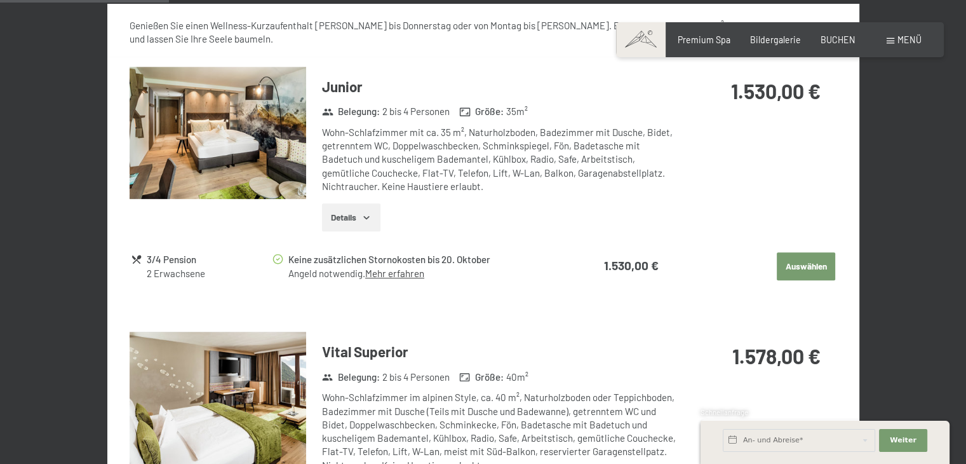
click at [803, 265] on button "Auswählen" at bounding box center [806, 266] width 58 height 28
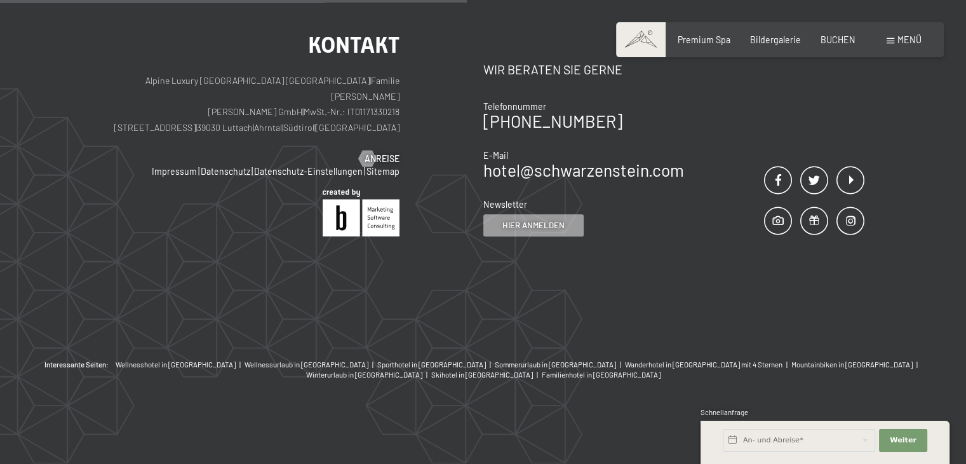
scroll to position [267, 0]
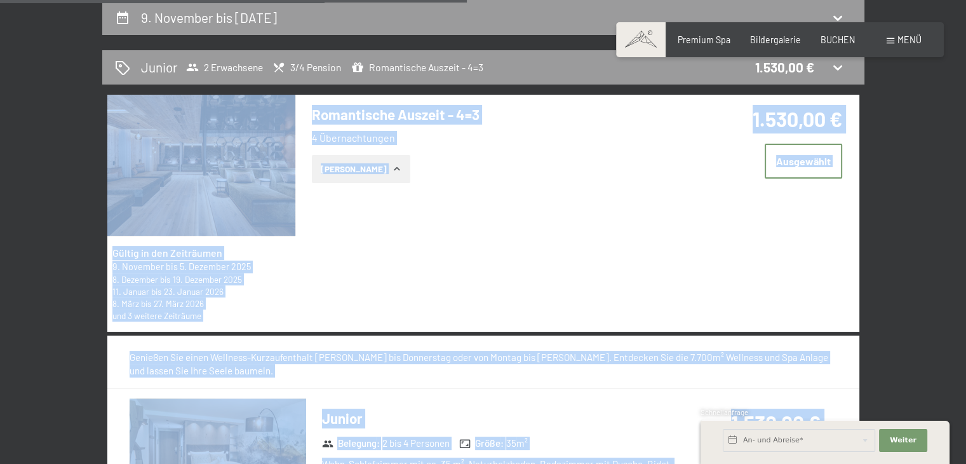
drag, startPoint x: 964, startPoint y: 67, endPoint x: 975, endPoint y: 153, distance: 87.1
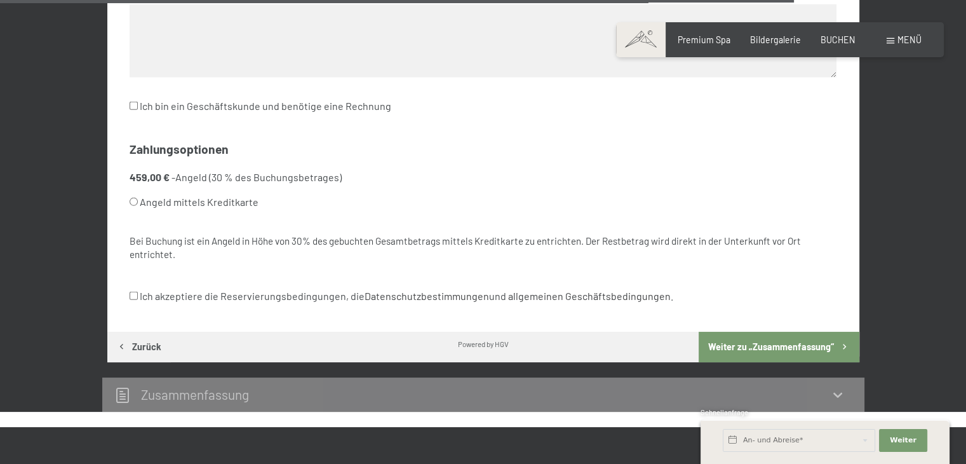
scroll to position [3397, 0]
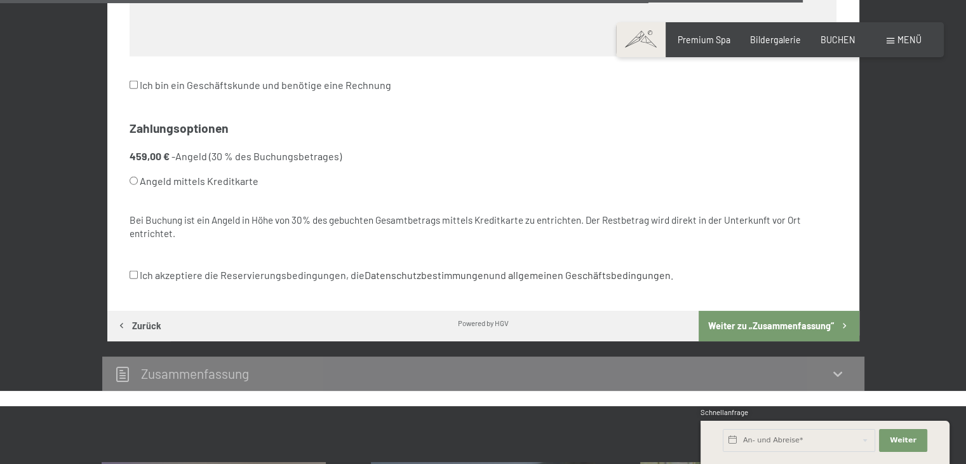
click at [769, 167] on li "459,00 € - Angeld (30 % des Buchungsbetrages) Angeld mittels Kreditkarte" at bounding box center [483, 171] width 707 height 44
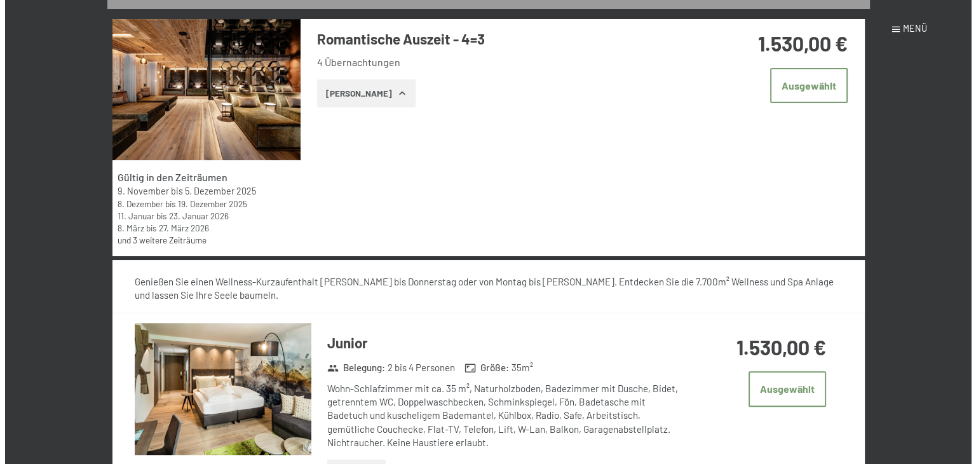
scroll to position [0, 0]
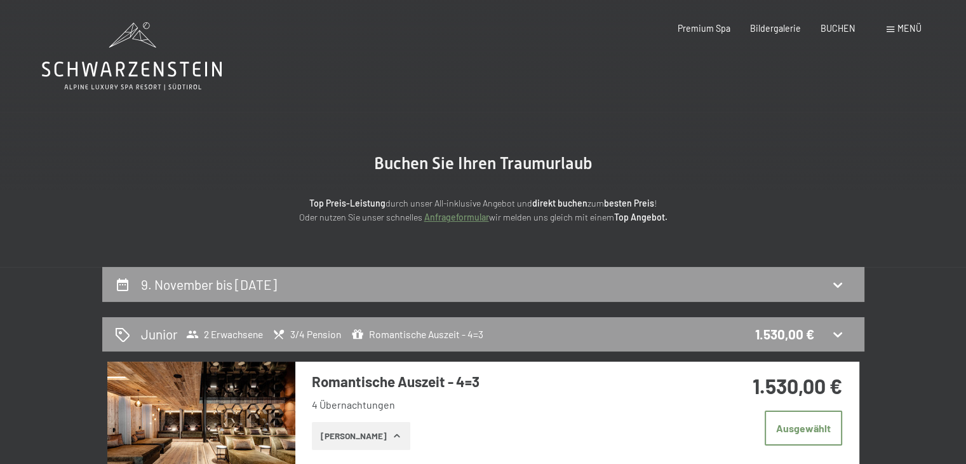
click at [892, 29] on span at bounding box center [891, 30] width 8 height 6
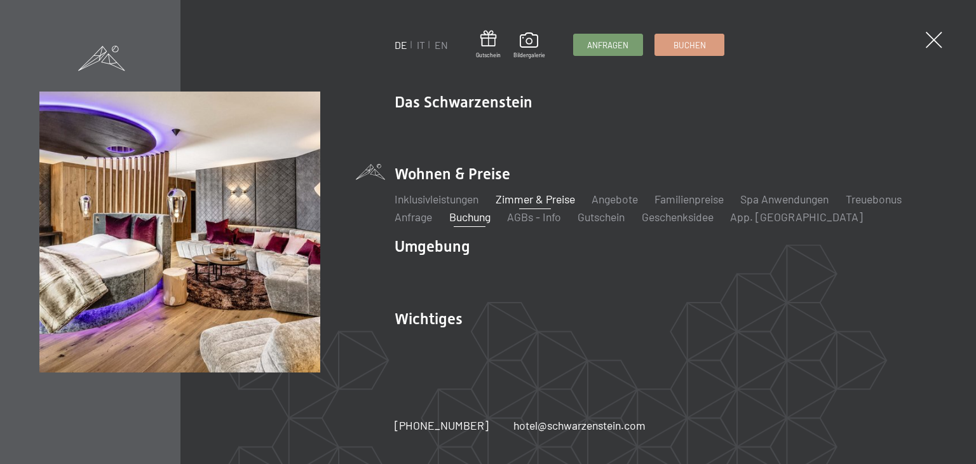
click at [532, 204] on link "Zimmer & Preise" at bounding box center [534, 199] width 79 height 14
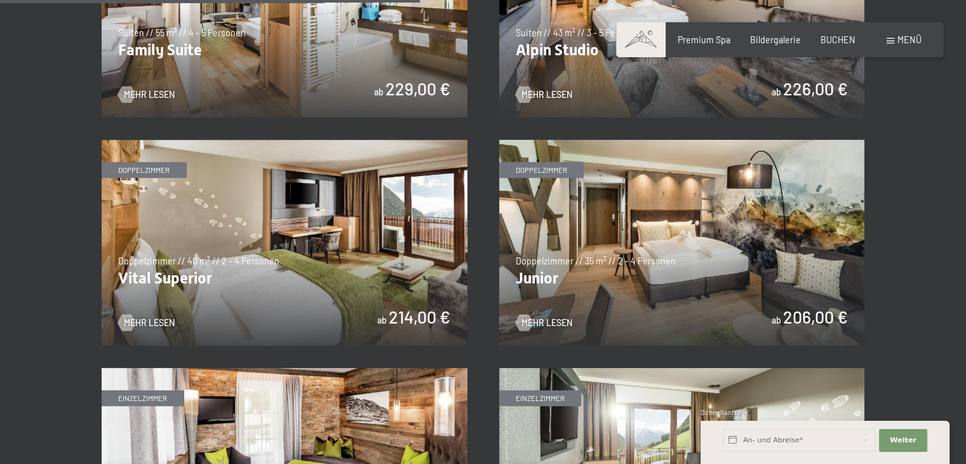
scroll to position [1637, 0]
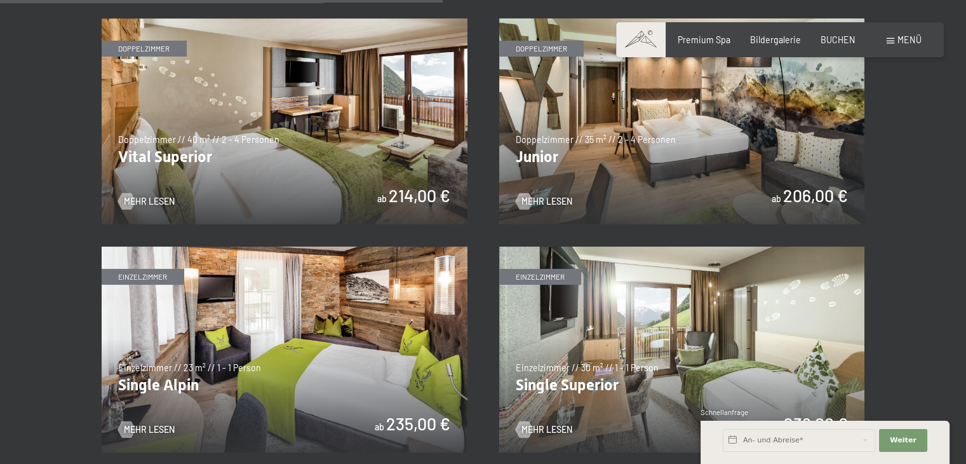
click at [711, 196] on img at bounding box center [682, 121] width 366 height 206
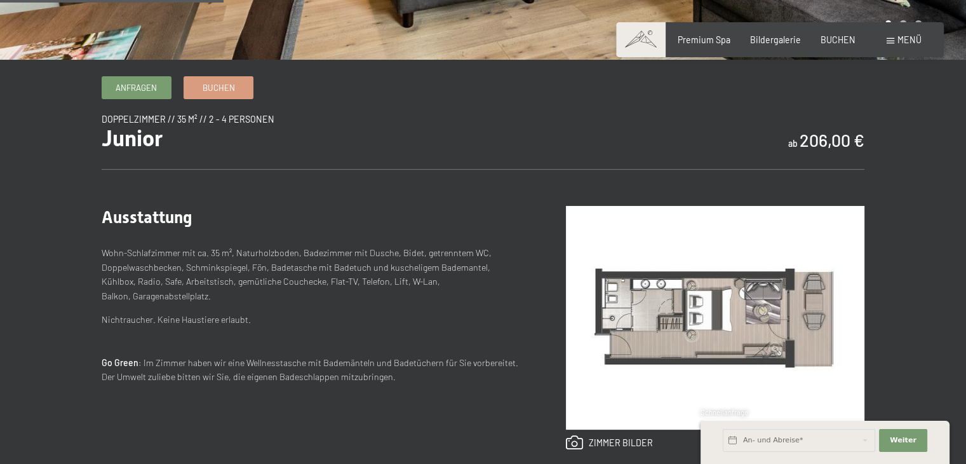
scroll to position [362, 0]
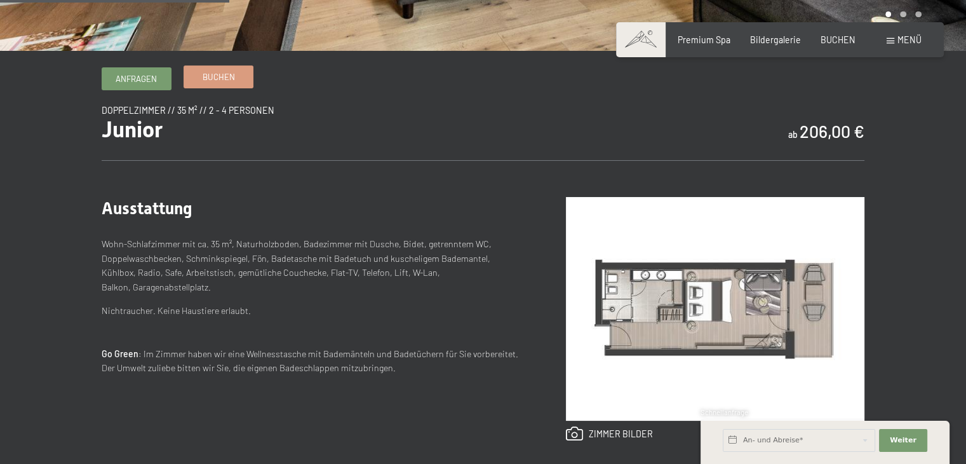
click at [228, 83] on link "Buchen" at bounding box center [218, 76] width 69 height 21
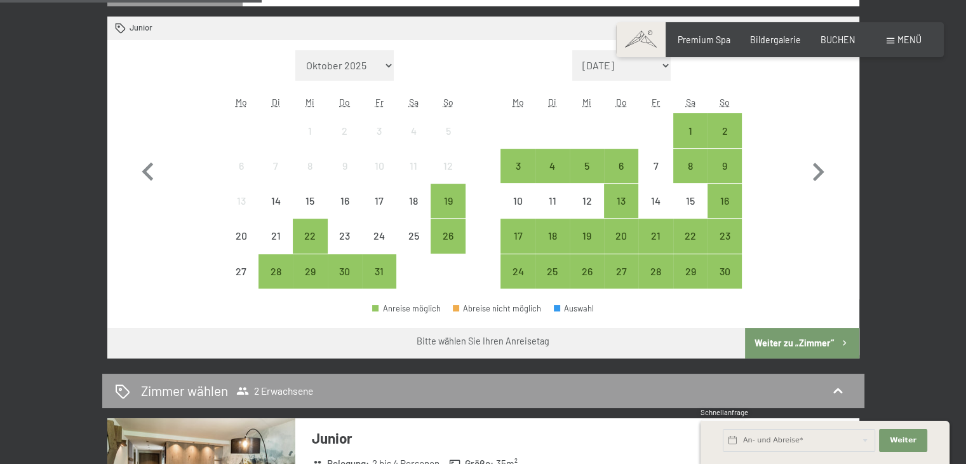
scroll to position [377, 0]
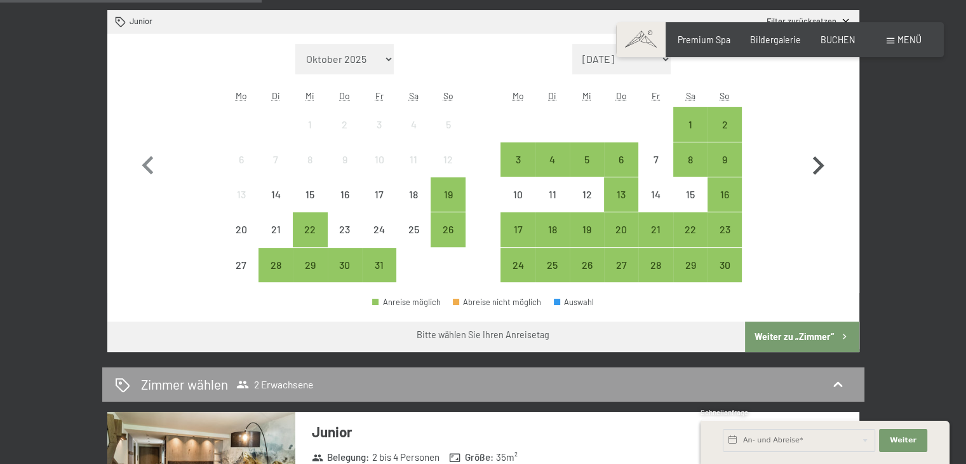
click at [819, 168] on icon "button" at bounding box center [818, 165] width 11 height 18
select select "2025-11-01"
select select "2025-12-01"
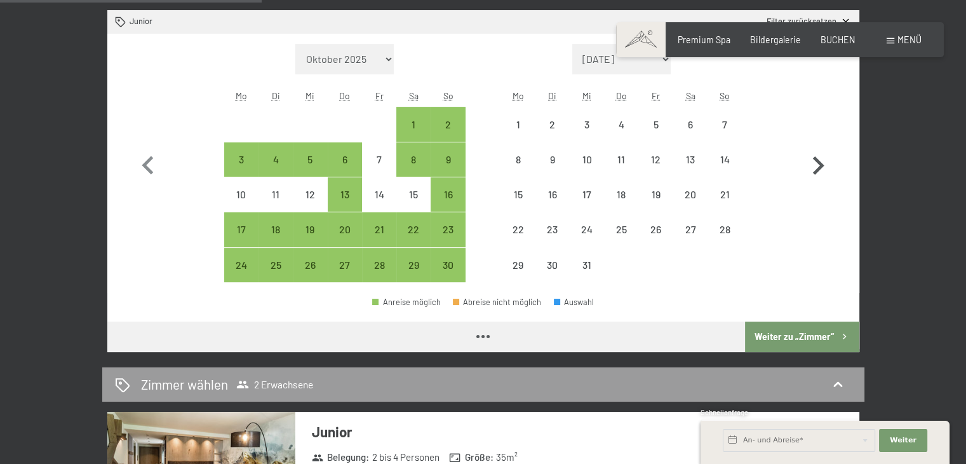
click at [819, 168] on icon "button" at bounding box center [818, 165] width 11 height 18
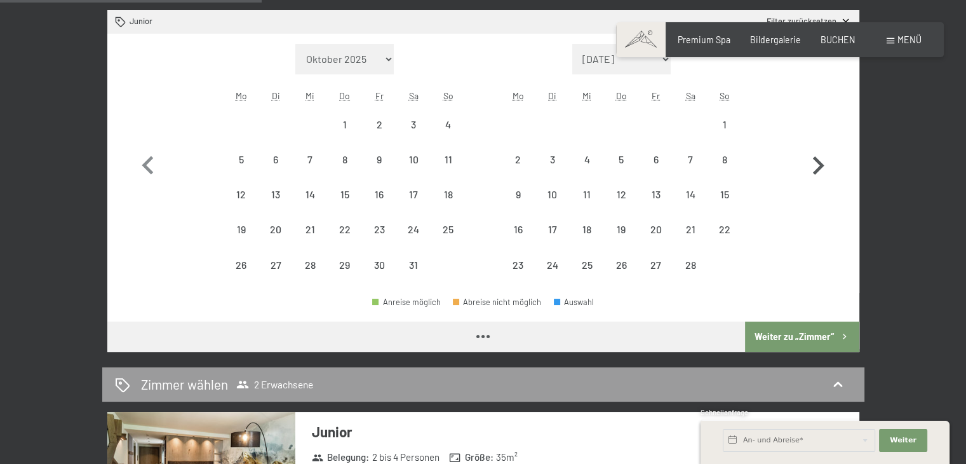
click at [819, 168] on icon "button" at bounding box center [818, 165] width 11 height 18
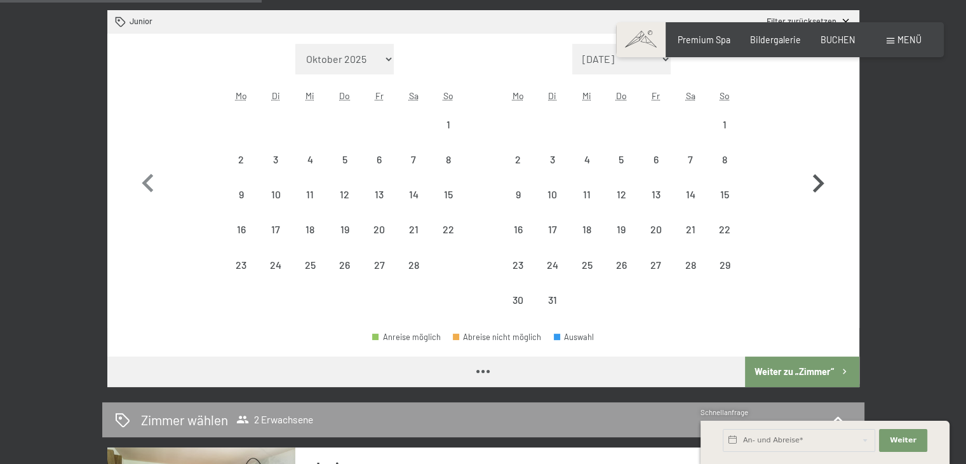
click at [819, 168] on icon "button" at bounding box center [818, 183] width 37 height 37
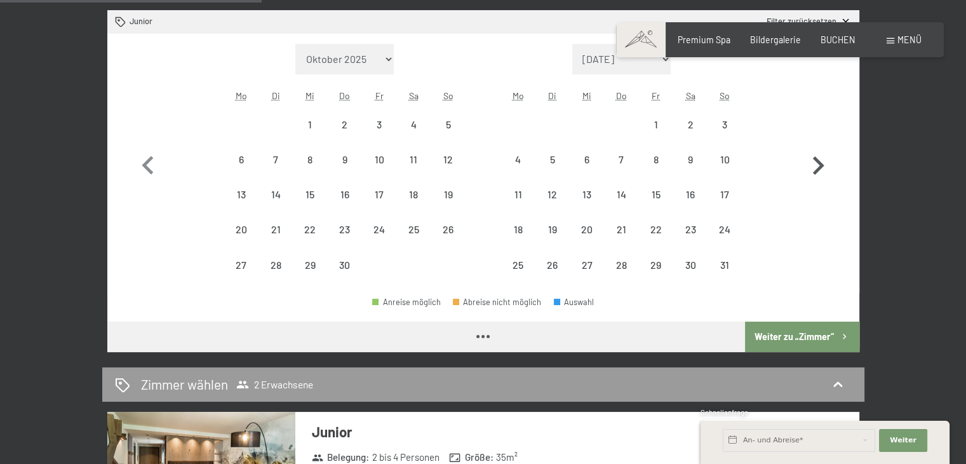
click at [819, 168] on icon "button" at bounding box center [818, 165] width 11 height 18
select select "2026-05-01"
select select "2026-06-01"
select select "2026-05-01"
select select "2026-06-01"
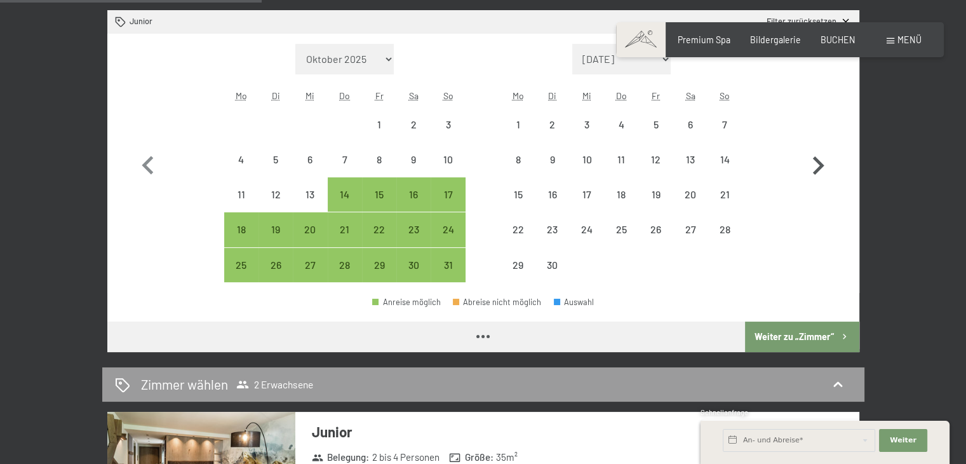
click at [819, 168] on icon "button" at bounding box center [818, 165] width 11 height 18
select select "2026-06-01"
select select "2026-07-01"
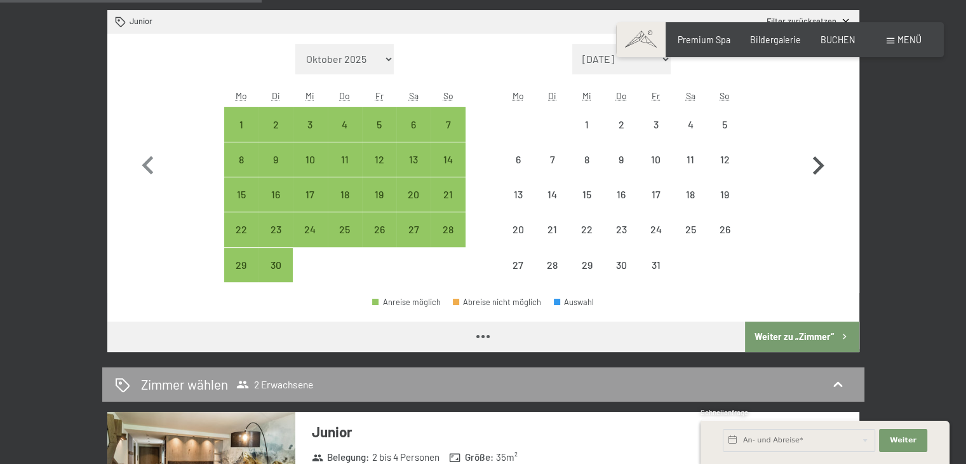
click at [819, 168] on icon "button" at bounding box center [818, 165] width 11 height 18
select select "2026-07-01"
select select "2026-08-01"
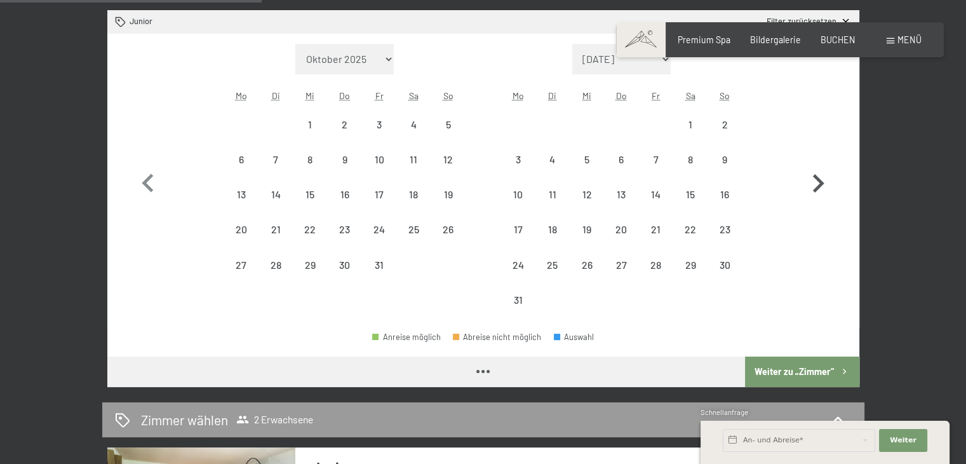
select select "2026-07-01"
select select "2026-08-01"
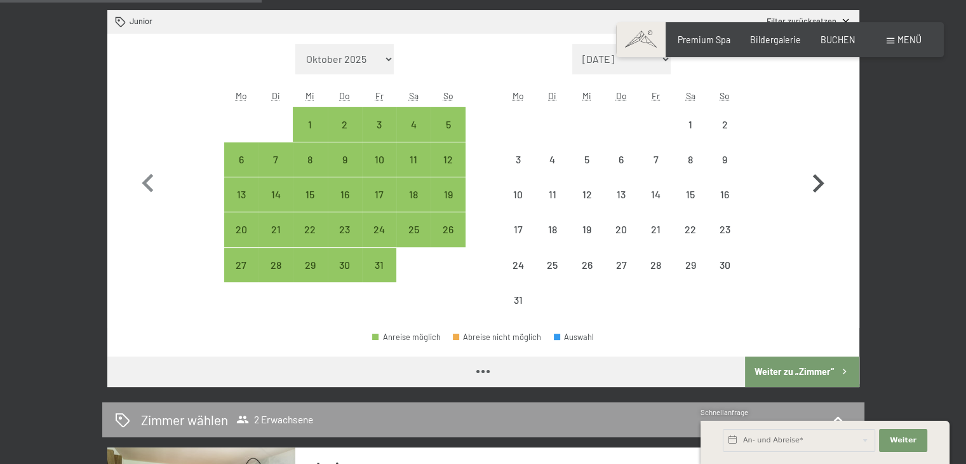
click at [819, 168] on icon "button" at bounding box center [818, 183] width 37 height 37
select select "2026-08-01"
select select "2026-09-01"
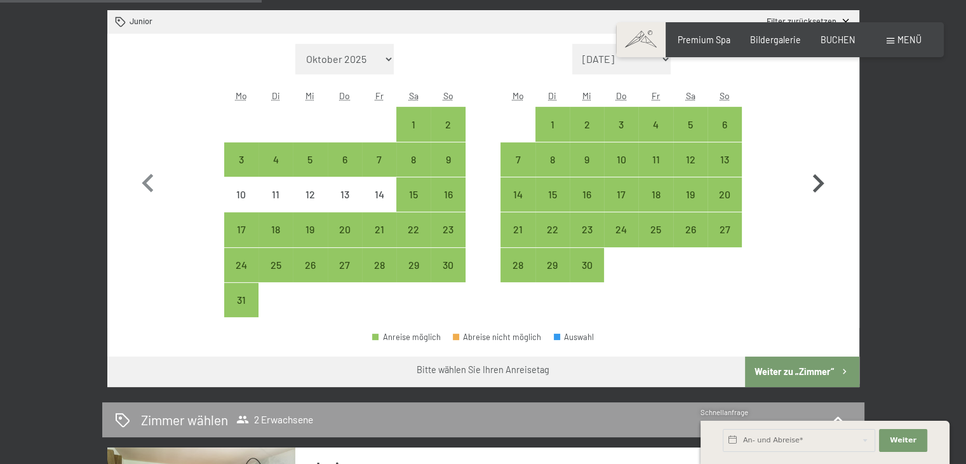
click at [819, 168] on icon "button" at bounding box center [818, 183] width 37 height 37
select select "2026-09-01"
select select "2026-10-01"
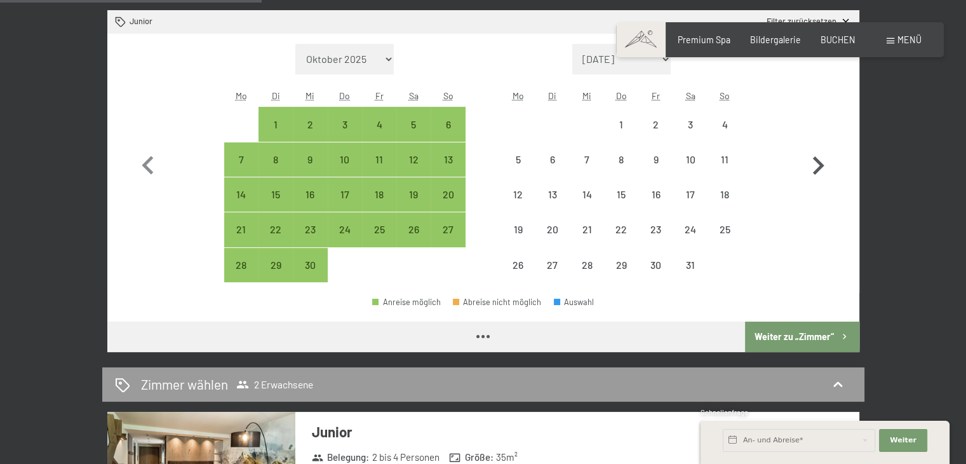
select select "2026-09-01"
select select "2026-10-01"
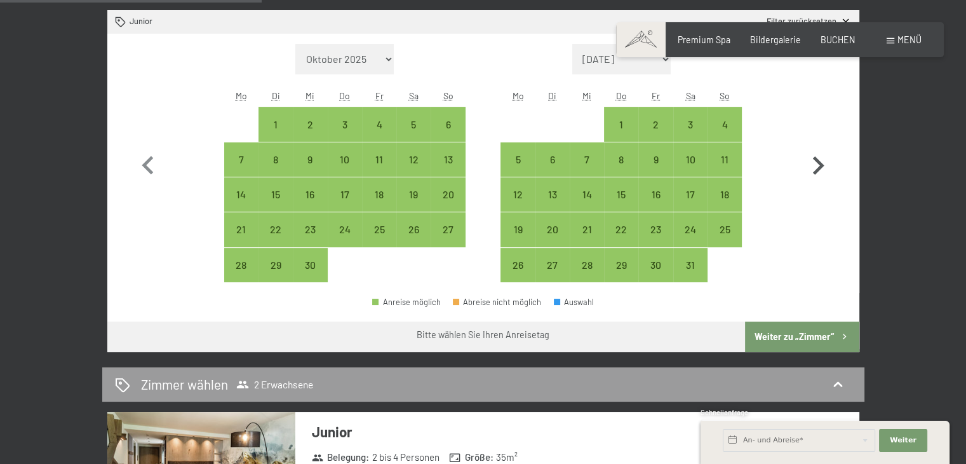
click at [819, 168] on icon "button" at bounding box center [818, 165] width 11 height 18
select select "2026-10-01"
select select "2026-11-01"
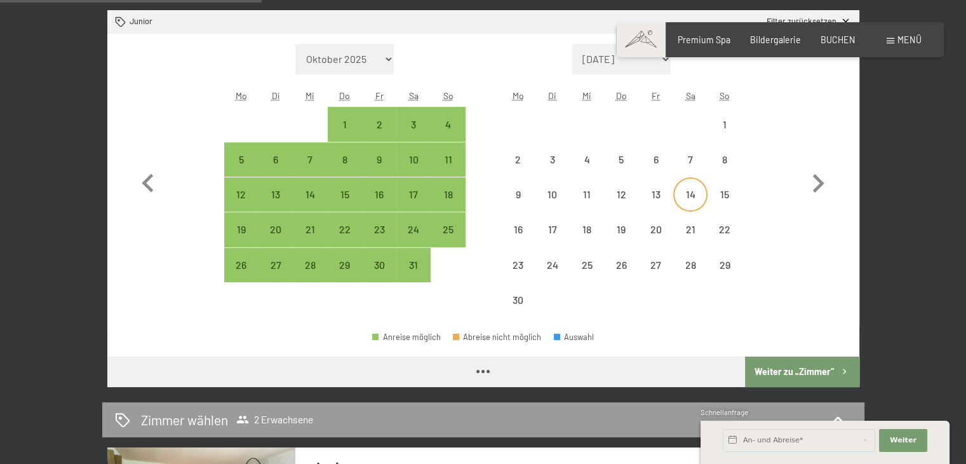
select select "[DATE]"
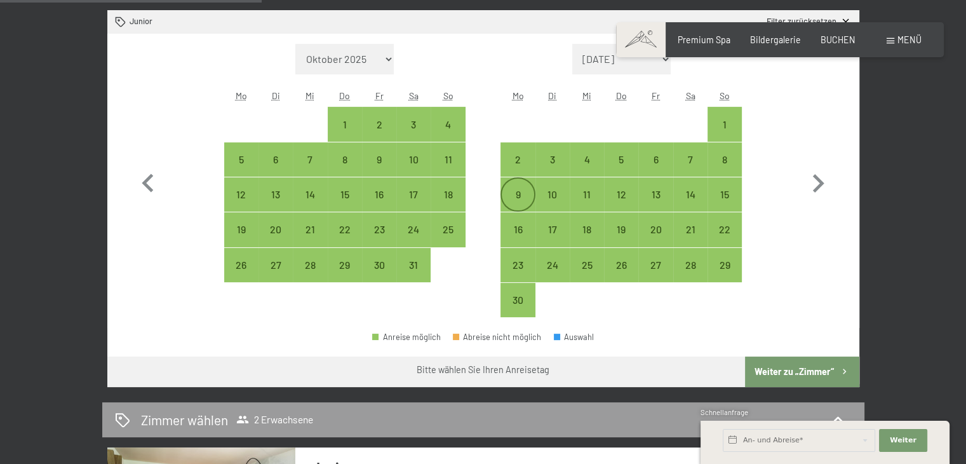
click at [519, 196] on div "9" at bounding box center [518, 205] width 32 height 32
select select "[DATE]"
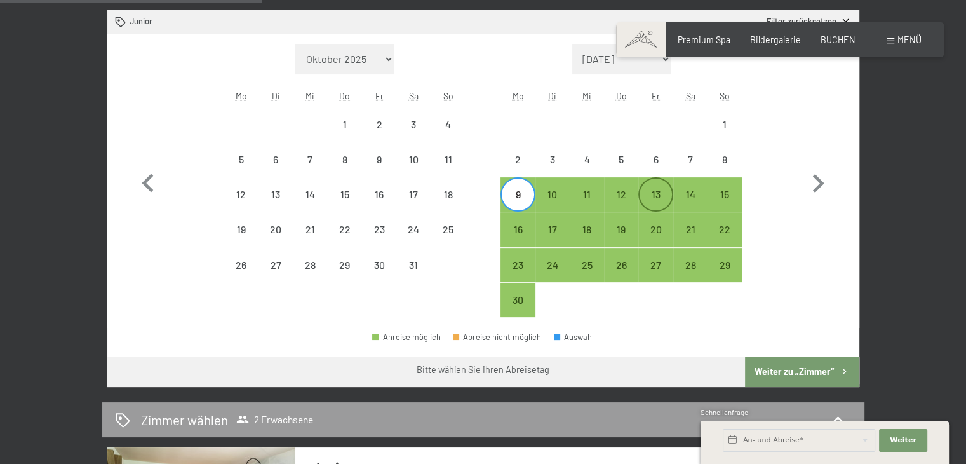
click at [653, 192] on div "13" at bounding box center [656, 205] width 32 height 32
select select "[DATE]"
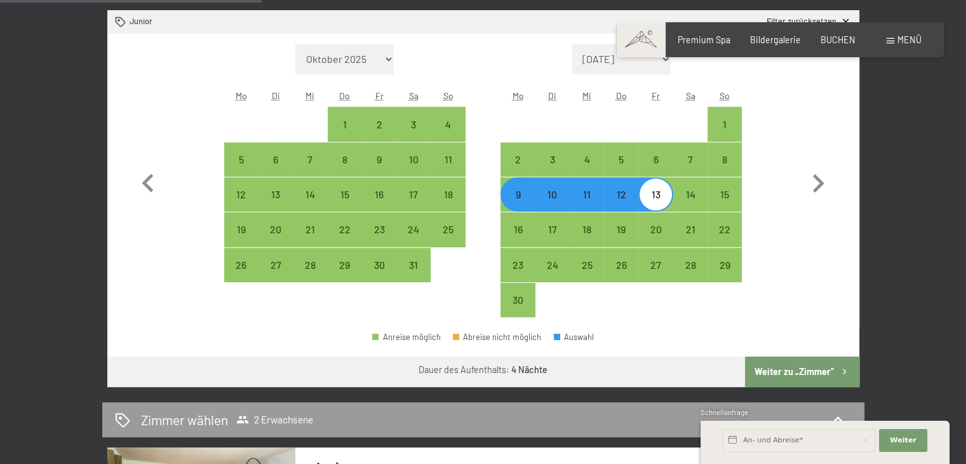
click at [796, 364] on button "Weiter zu „Zimmer“" at bounding box center [802, 371] width 114 height 30
select select "[DATE]"
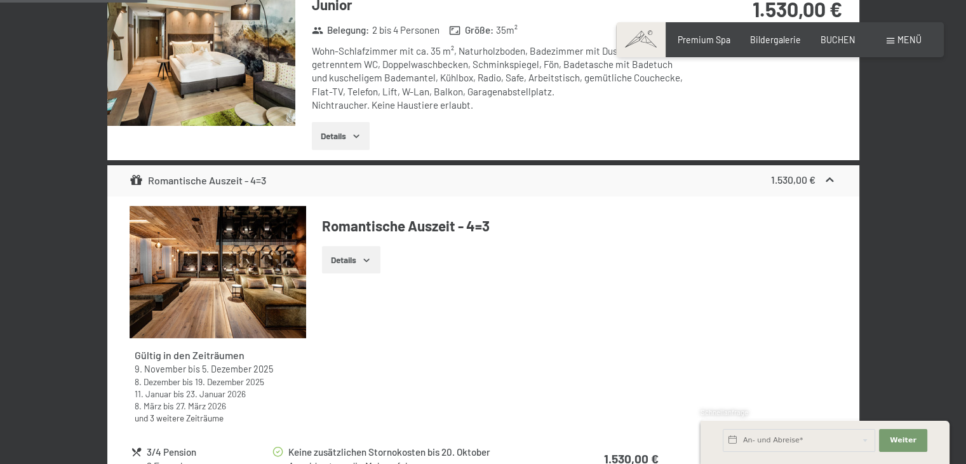
scroll to position [267, 0]
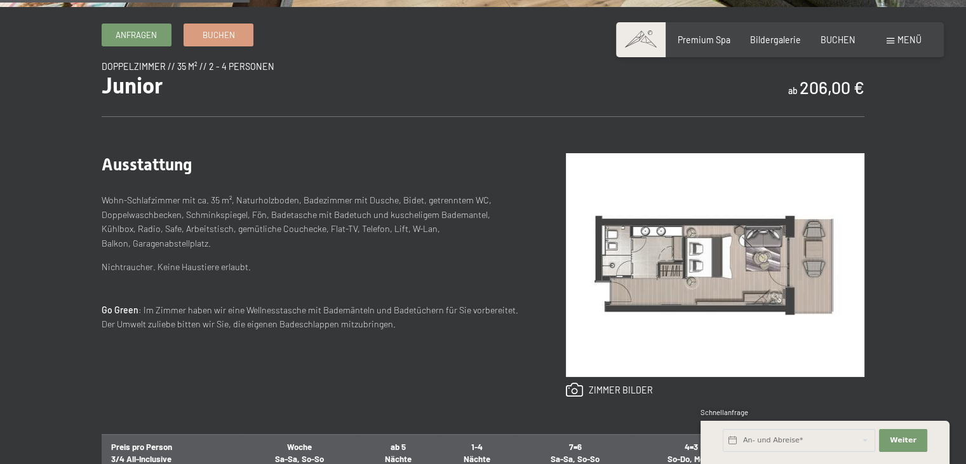
scroll to position [394, 0]
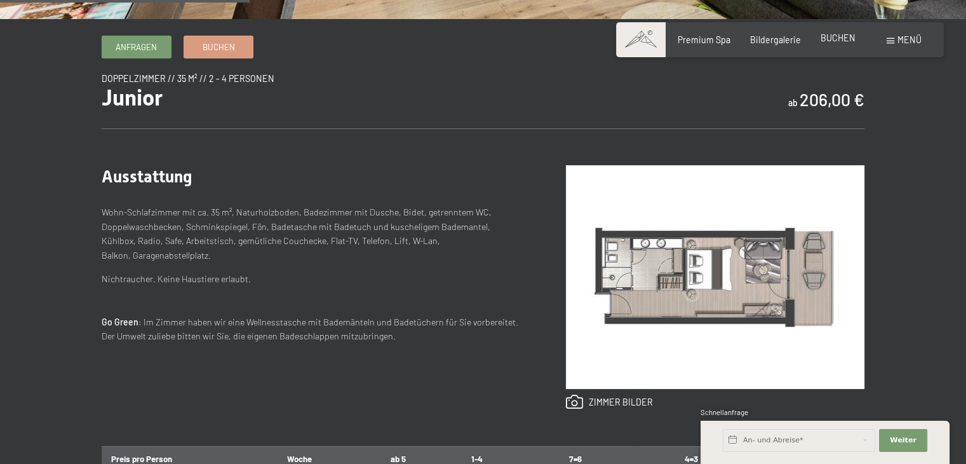
click at [829, 37] on span "BUCHEN" at bounding box center [838, 37] width 35 height 11
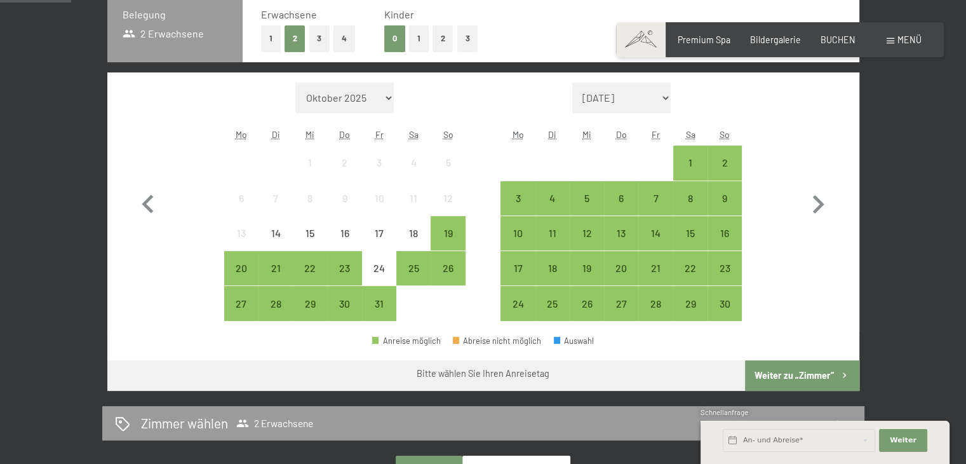
scroll to position [309, 0]
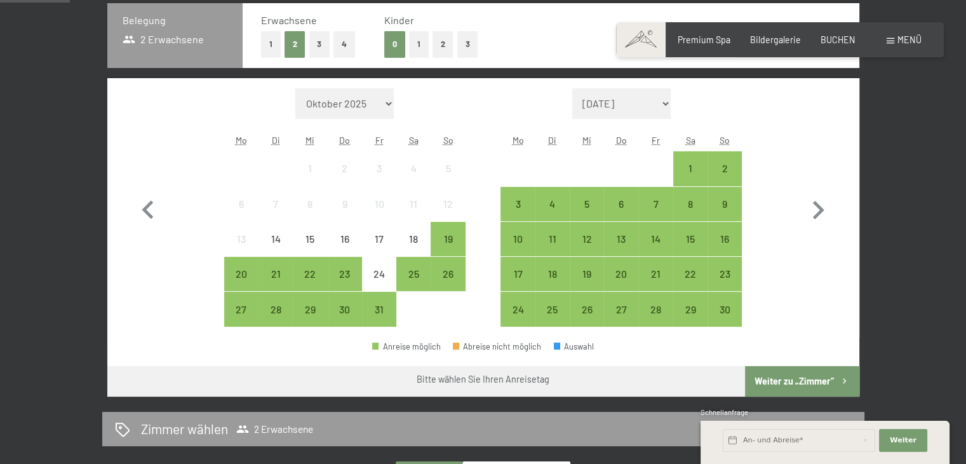
click at [628, 110] on select "November 2025 Dezember 2025 Januar 2026 Februar 2026 März 2026 April 2026 Mai 2…" at bounding box center [621, 103] width 99 height 30
select select "2026-10-01"
select select "2026-11-01"
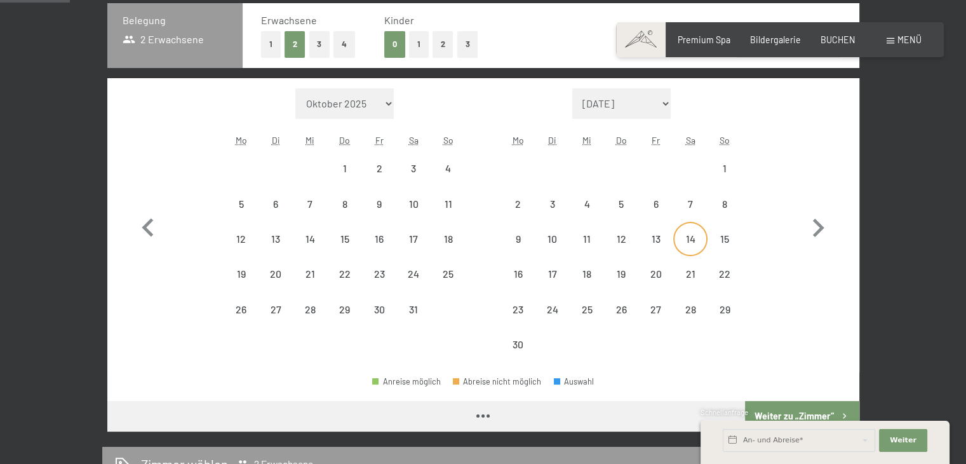
select select "2026-10-01"
select select "2026-11-01"
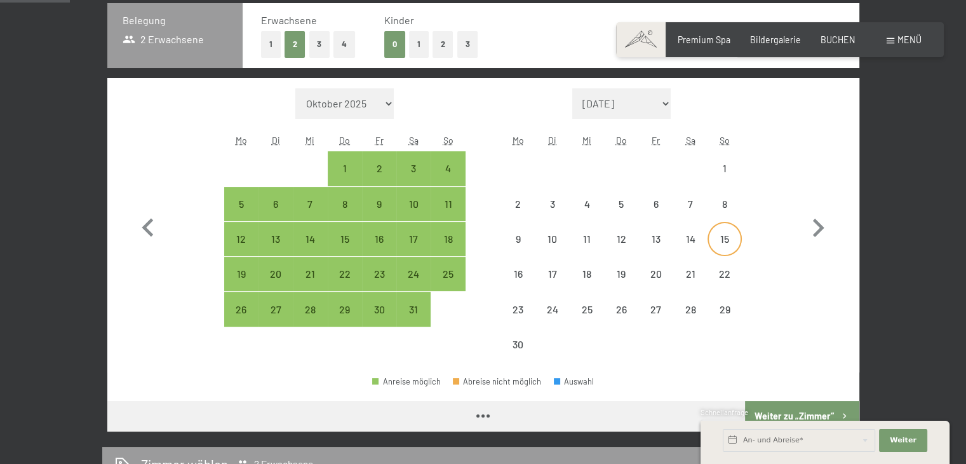
select select "2026-10-01"
select select "2026-11-01"
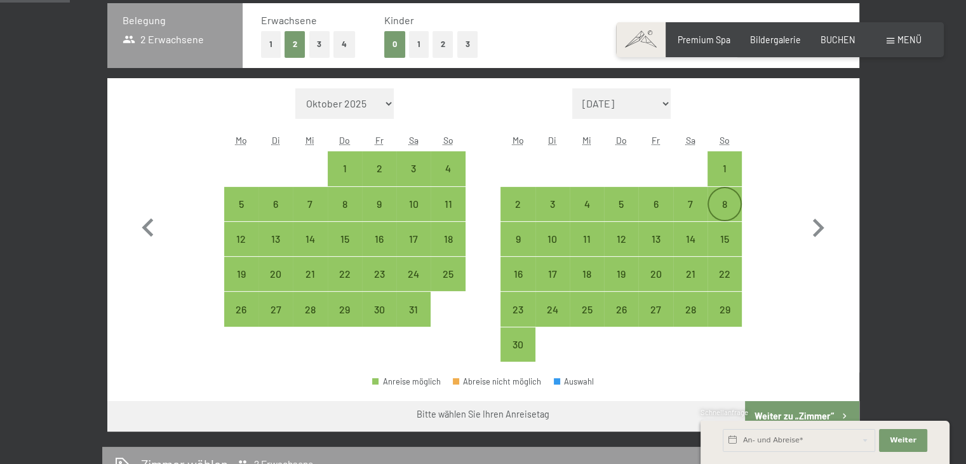
click at [725, 208] on div "8" at bounding box center [725, 215] width 32 height 32
select select "2026-10-01"
select select "2026-11-01"
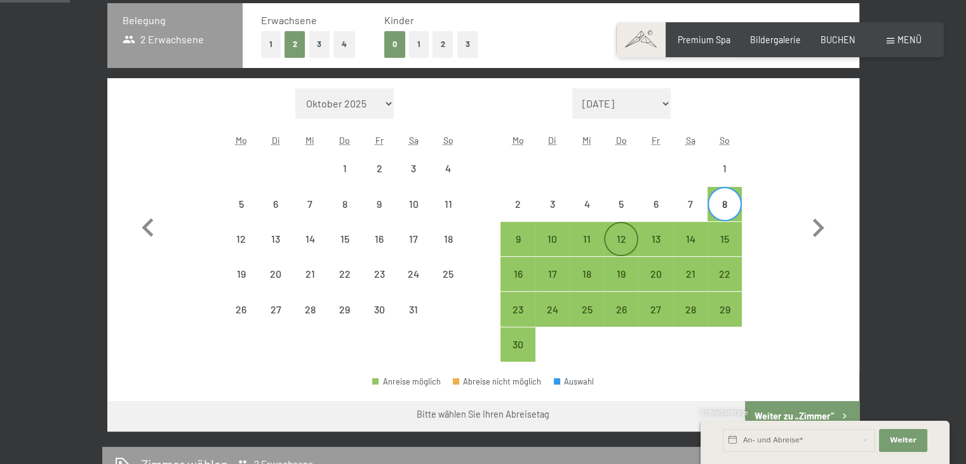
click at [617, 245] on div "12" at bounding box center [621, 250] width 32 height 32
select select "2026-10-01"
select select "2026-11-01"
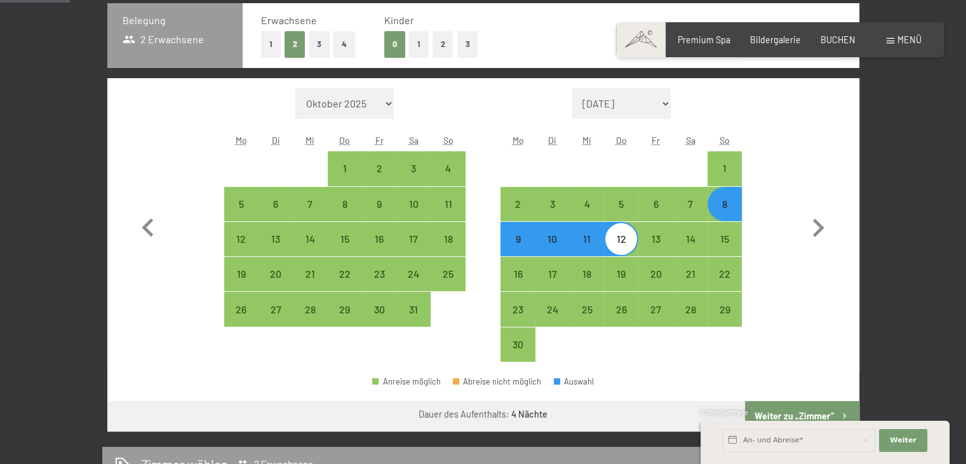
click at [791, 402] on button "Weiter zu „Zimmer“" at bounding box center [802, 416] width 114 height 30
select select "2026-10-01"
select select "2026-11-01"
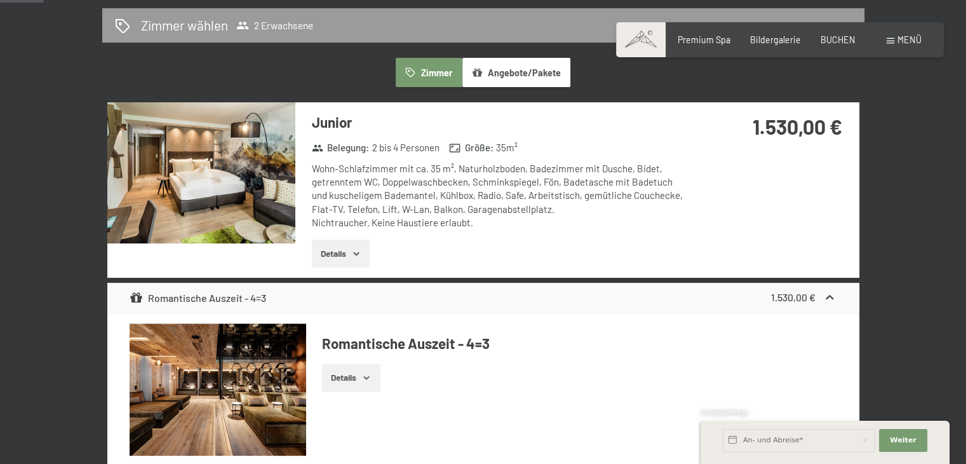
scroll to position [267, 0]
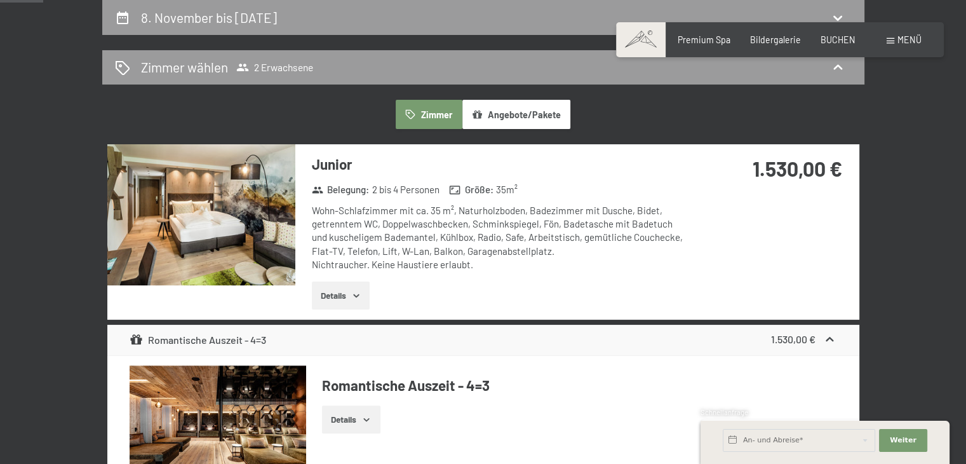
click at [525, 110] on button "Angebote/Pakete" at bounding box center [516, 114] width 108 height 29
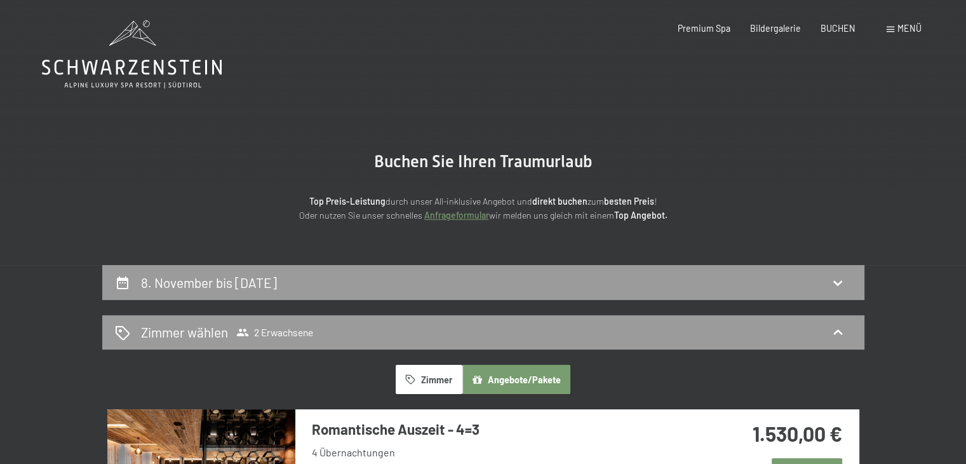
scroll to position [0, 0]
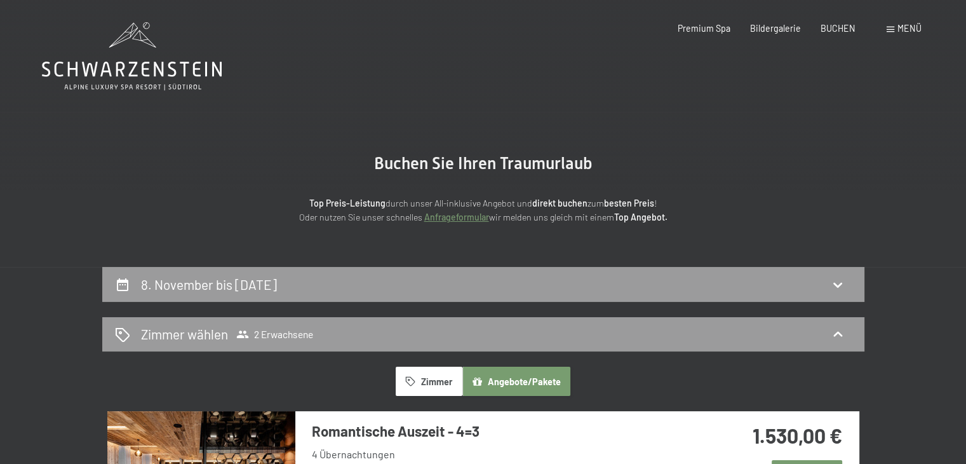
click at [724, 33] on div "Premium Spa" at bounding box center [704, 28] width 53 height 13
click at [770, 24] on span "Bildergalerie" at bounding box center [775, 26] width 51 height 11
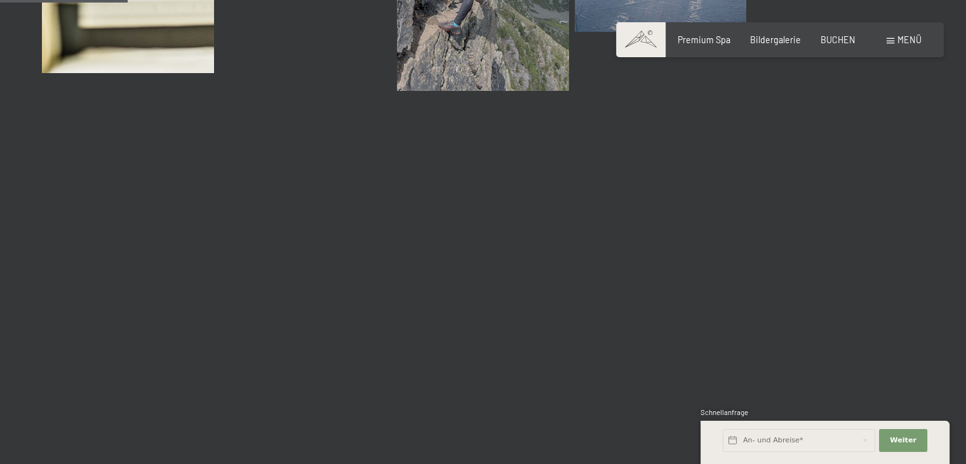
scroll to position [1821, 0]
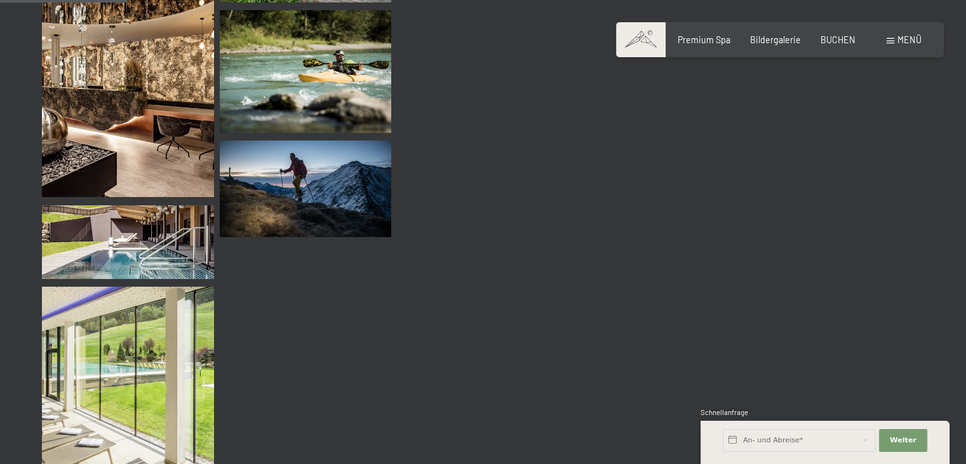
click at [889, 41] on span at bounding box center [891, 41] width 8 height 6
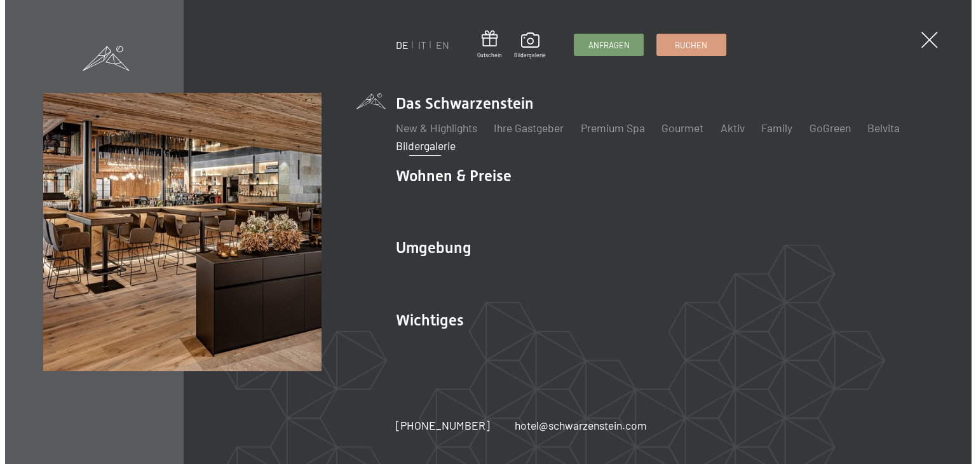
scroll to position [1835, 0]
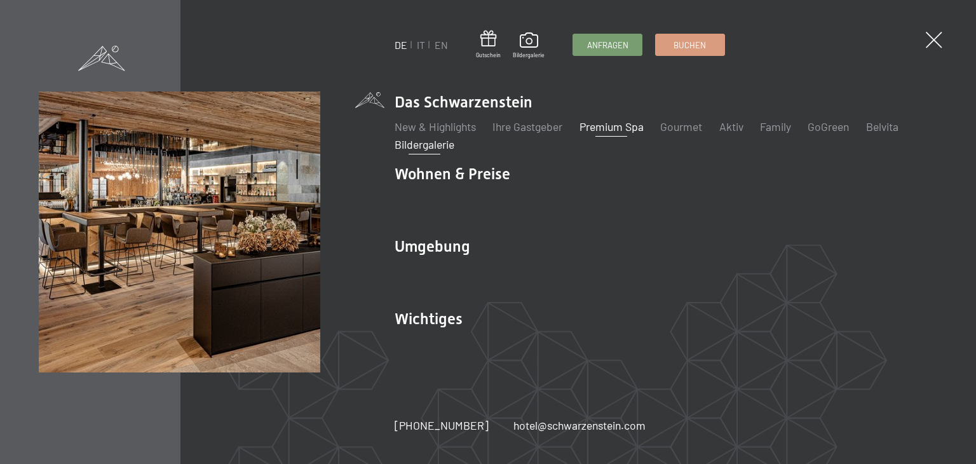
click at [636, 127] on link "Premium Spa" at bounding box center [611, 126] width 64 height 14
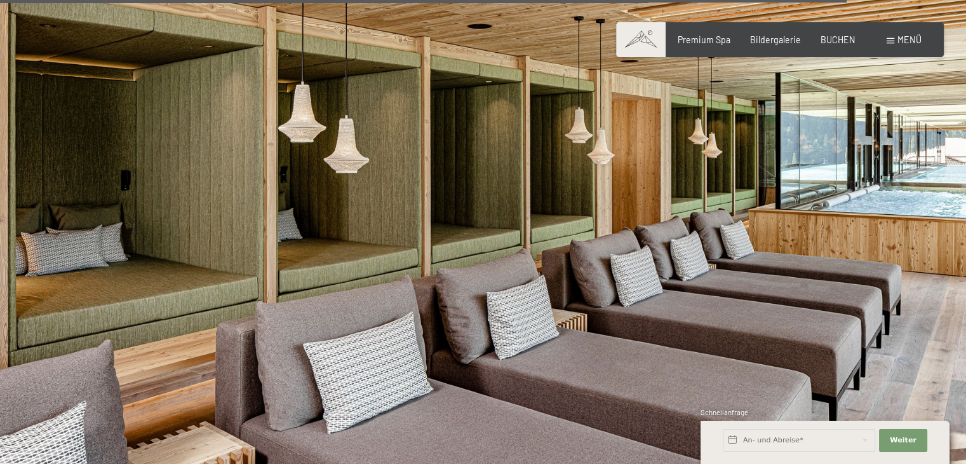
scroll to position [6271, 0]
